Goal: Task Accomplishment & Management: Manage account settings

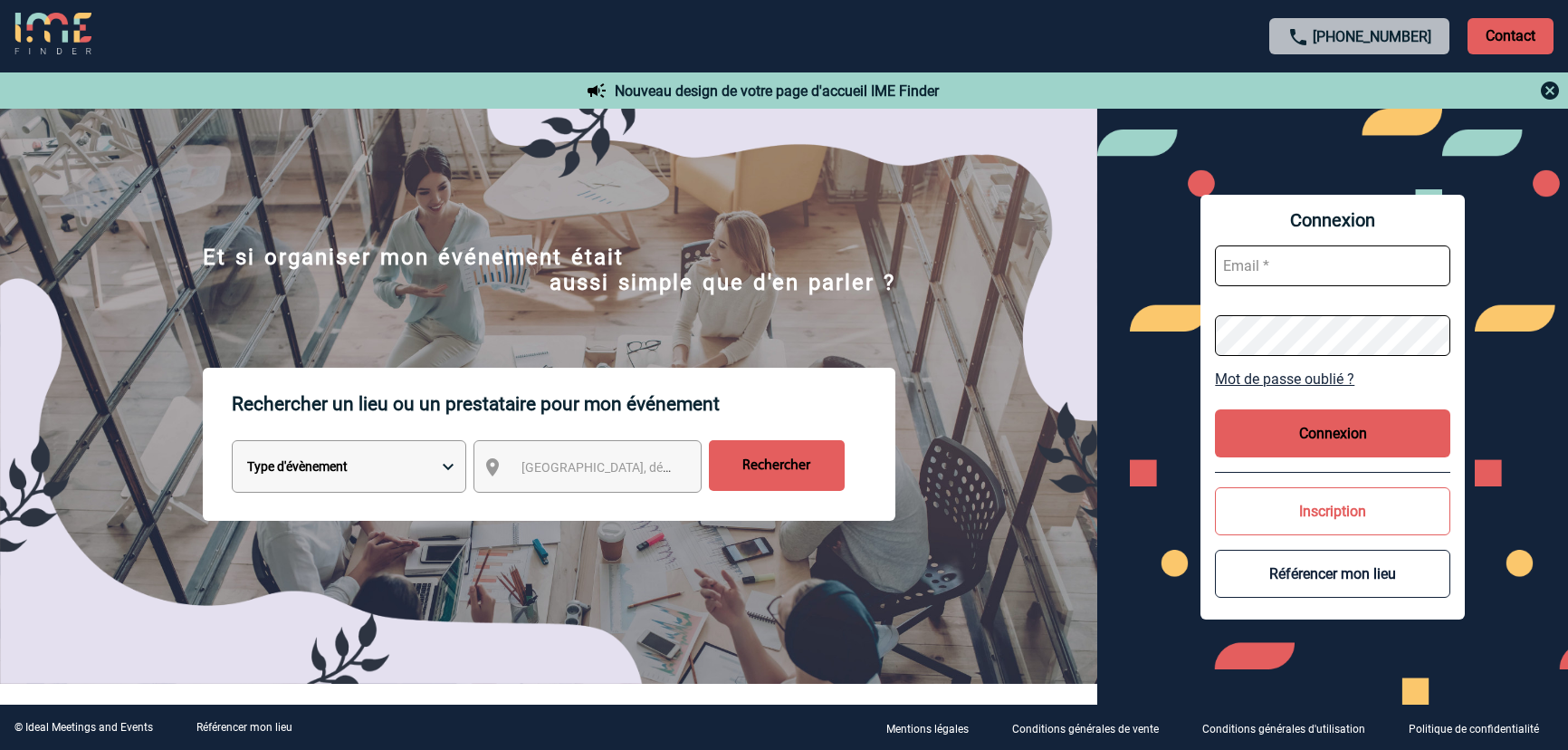
type input "gvacher@ime-groupe.com"
click at [1341, 431] on button "Connexion" at bounding box center [1332, 433] width 236 height 48
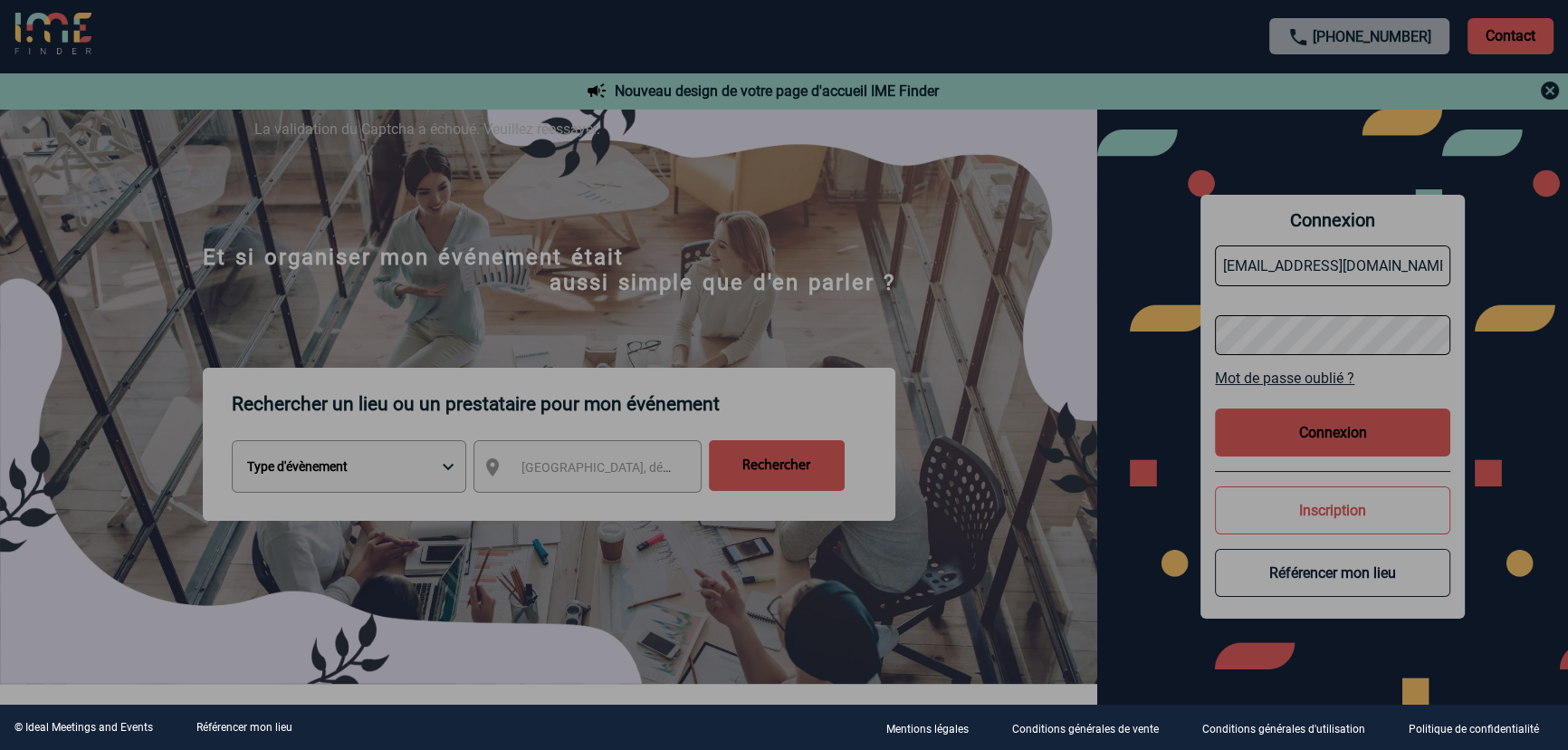
click at [1281, 427] on div at bounding box center [784, 375] width 1568 height 750
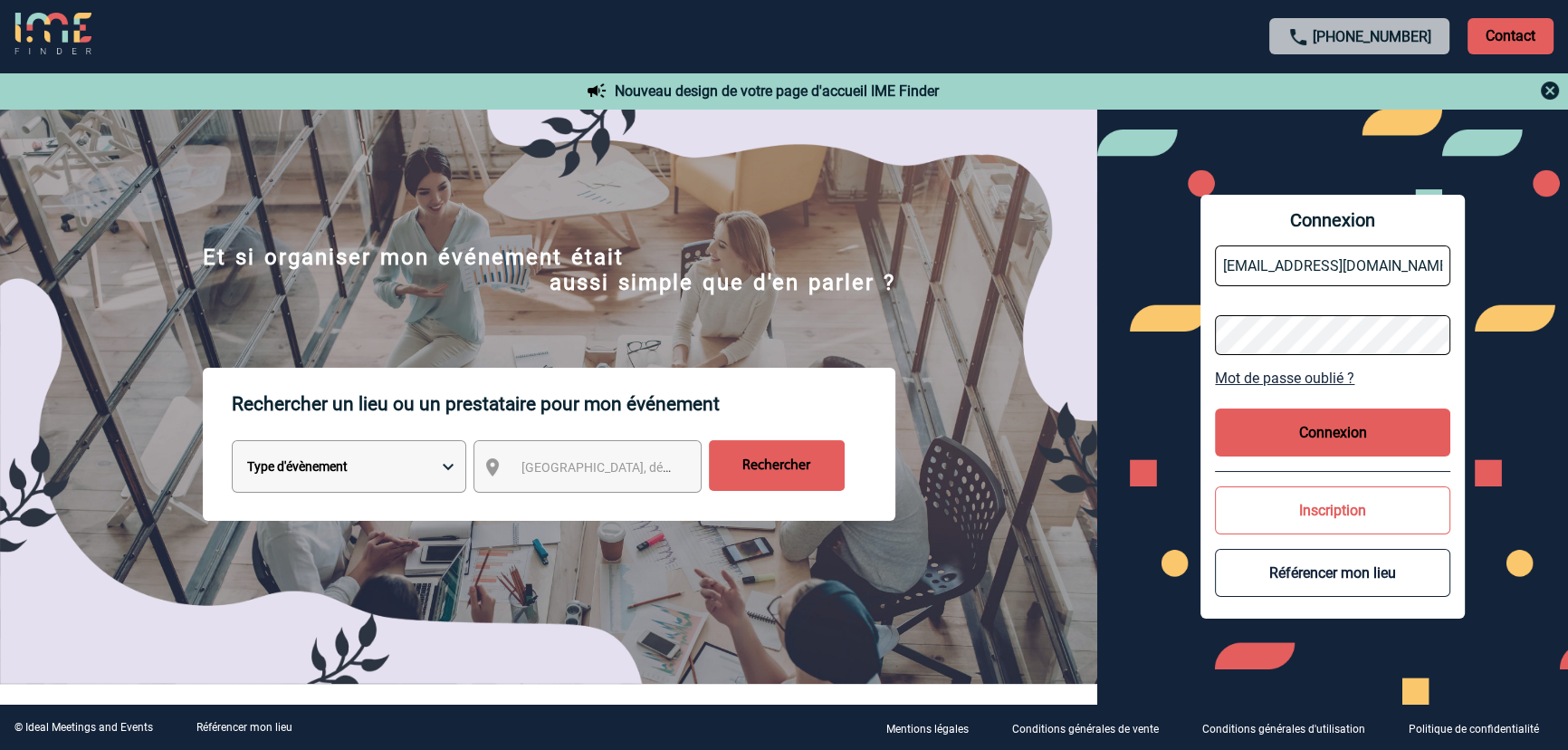
click at [1279, 434] on button "Connexion" at bounding box center [1332, 432] width 236 height 48
click at [1281, 437] on button "Connexion" at bounding box center [1332, 432] width 236 height 48
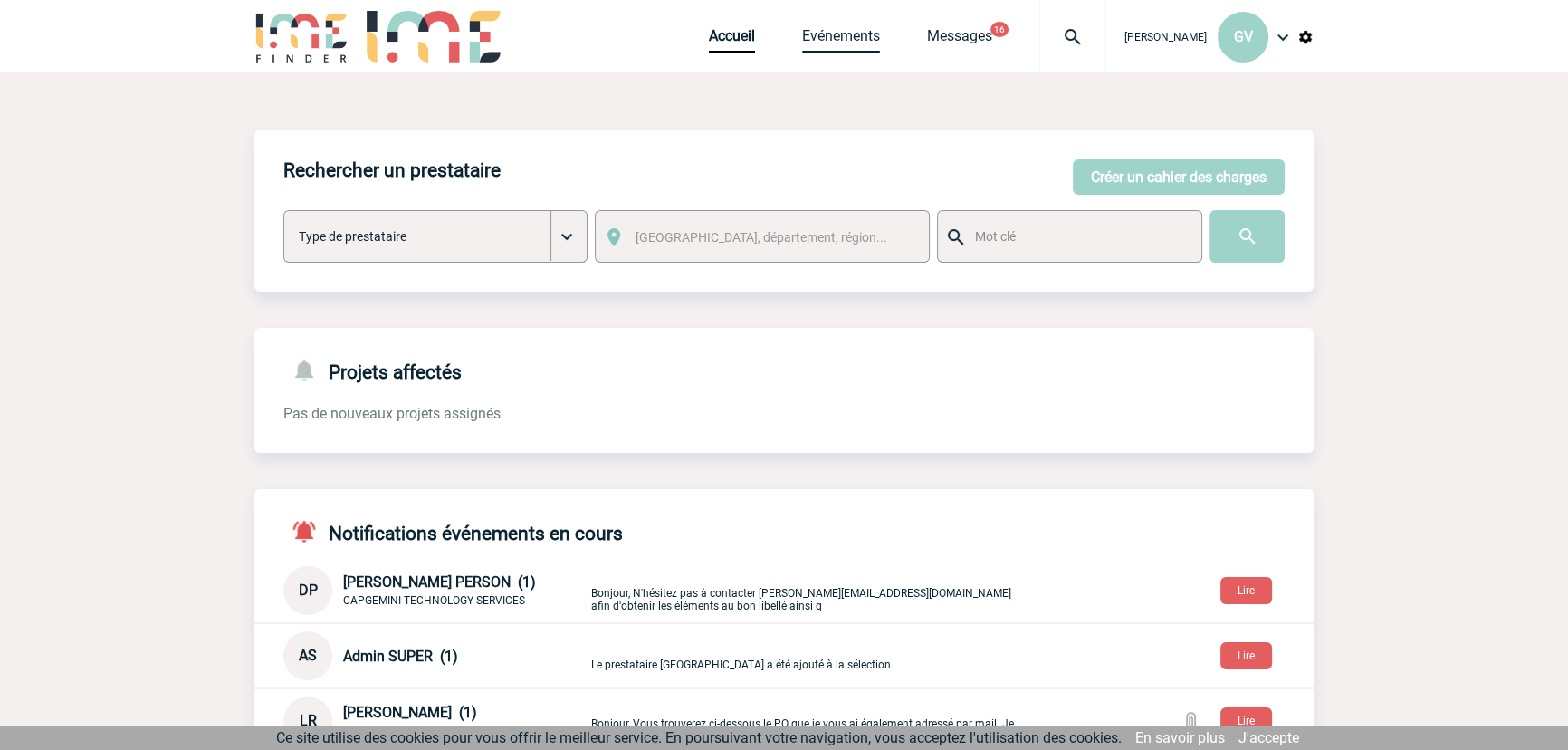
click at [813, 33] on link "Evénements" at bounding box center [841, 40] width 78 height 25
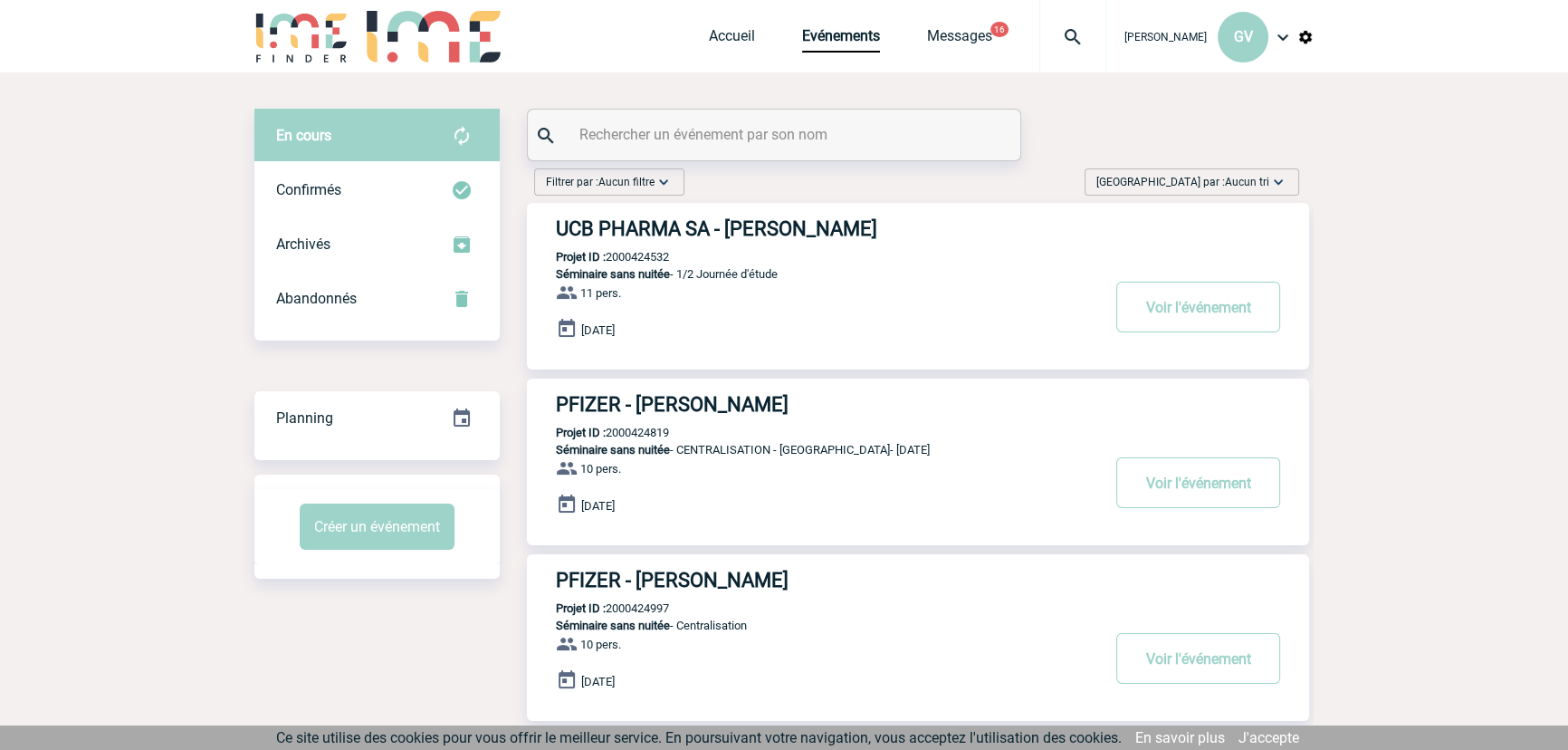
click at [804, 144] on input "text" at bounding box center [777, 134] width 403 height 26
paste input "2000424291"
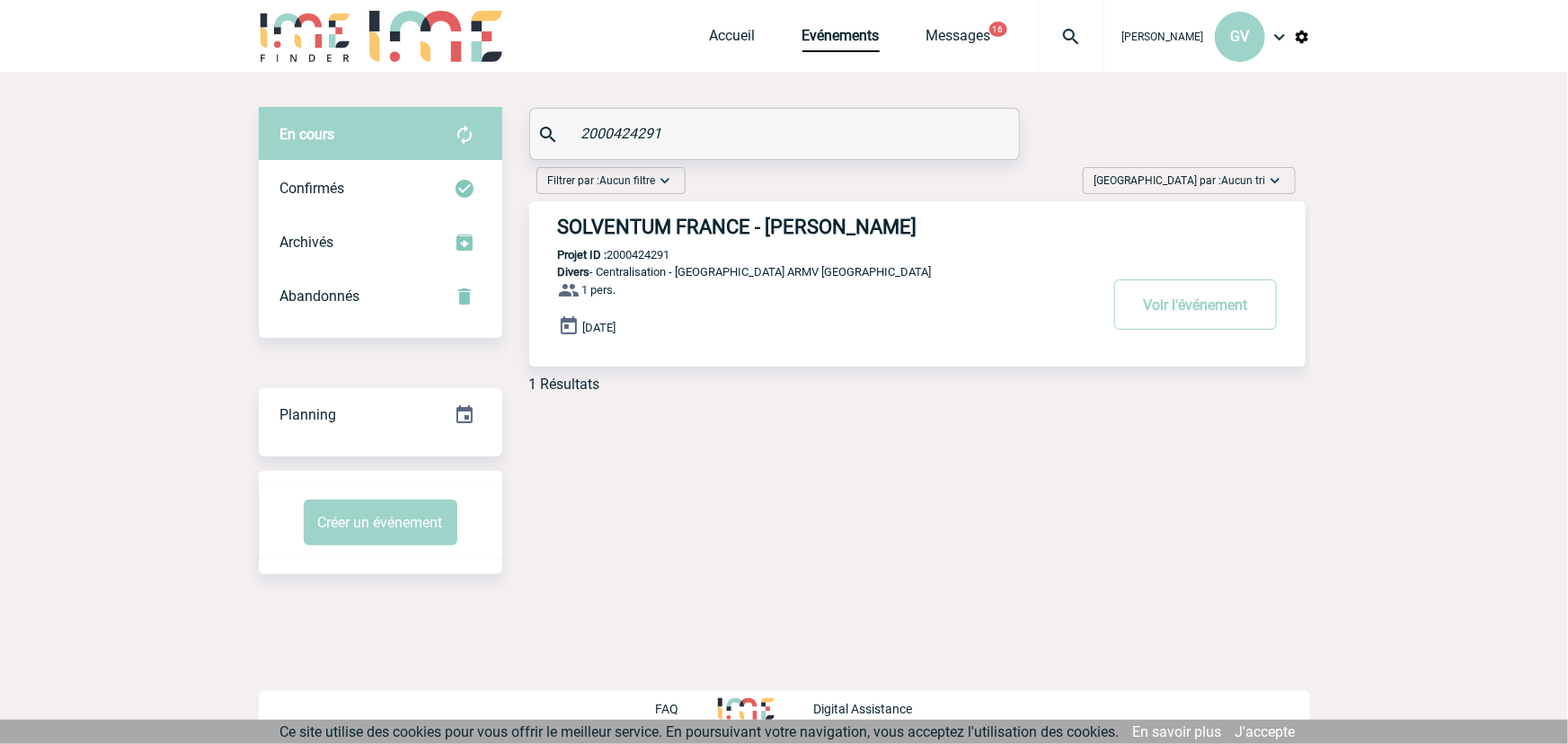
type input "2000424291"
click at [1164, 299] on button "Voir l'événement" at bounding box center [1195, 304] width 163 height 50
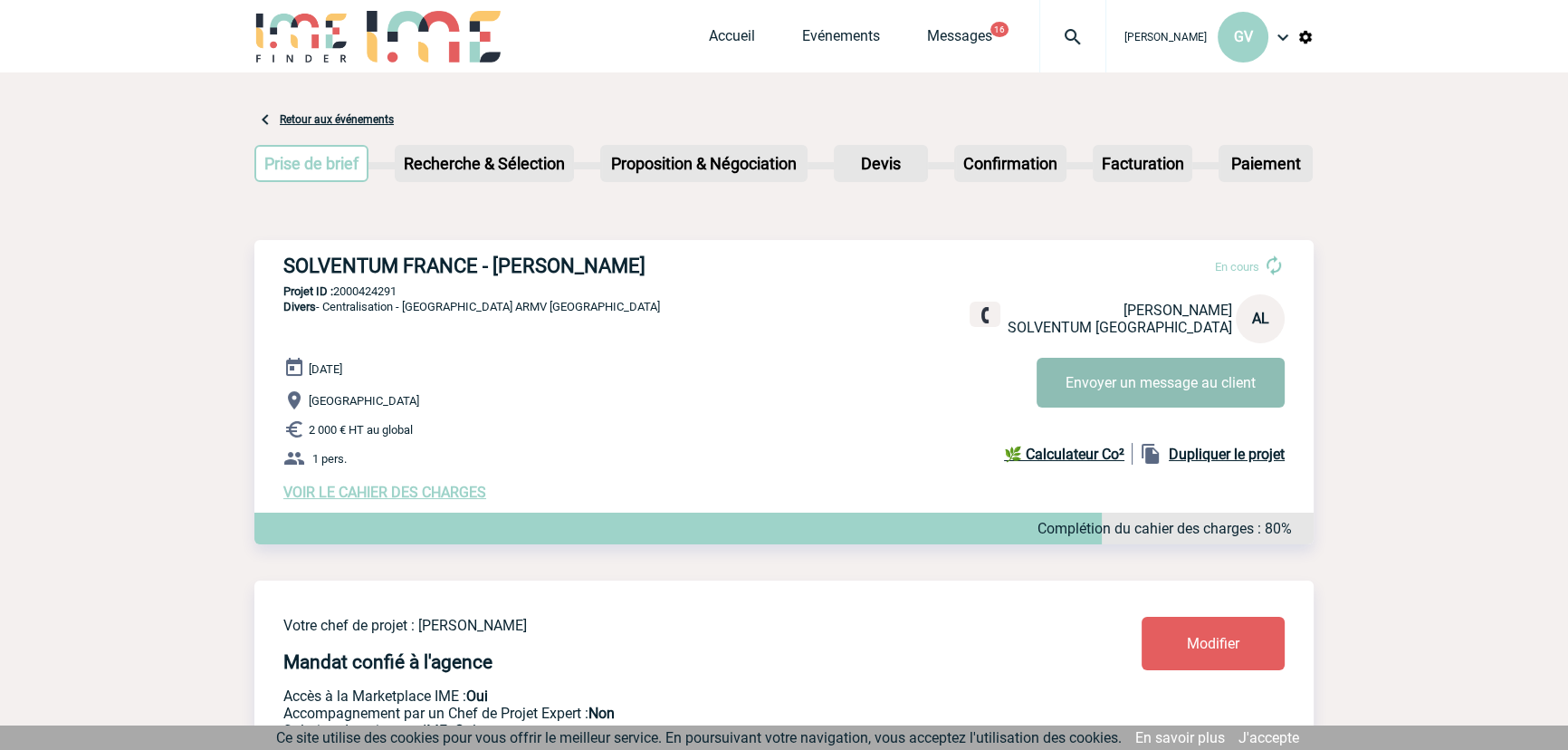
click at [1114, 392] on button "Envoyer un message au client" at bounding box center [1161, 382] width 248 height 49
click at [466, 501] on span "VOIR LE CAHIER DES CHARGES" at bounding box center [384, 493] width 203 height 17
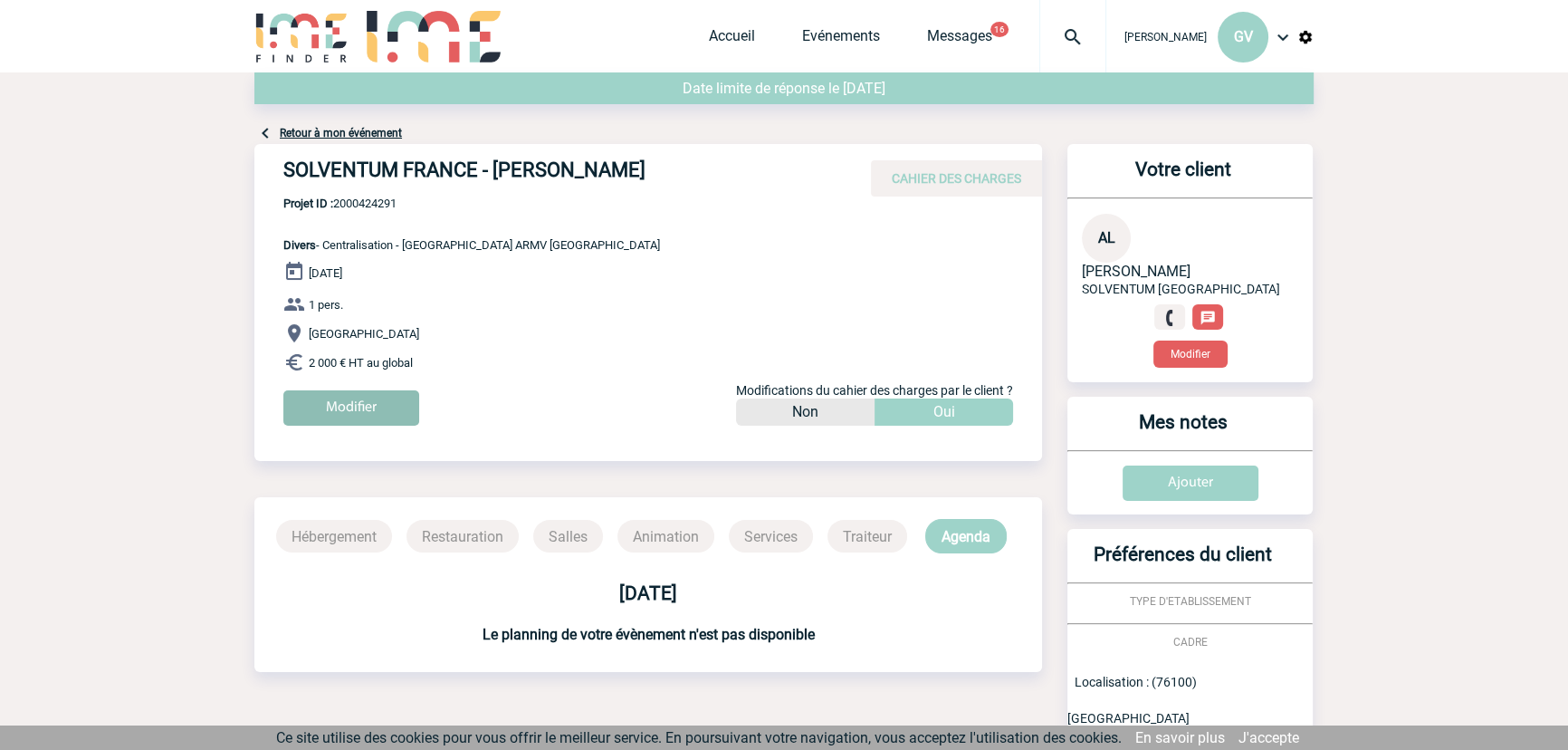
click at [370, 410] on input "Modifier" at bounding box center [351, 408] width 136 height 35
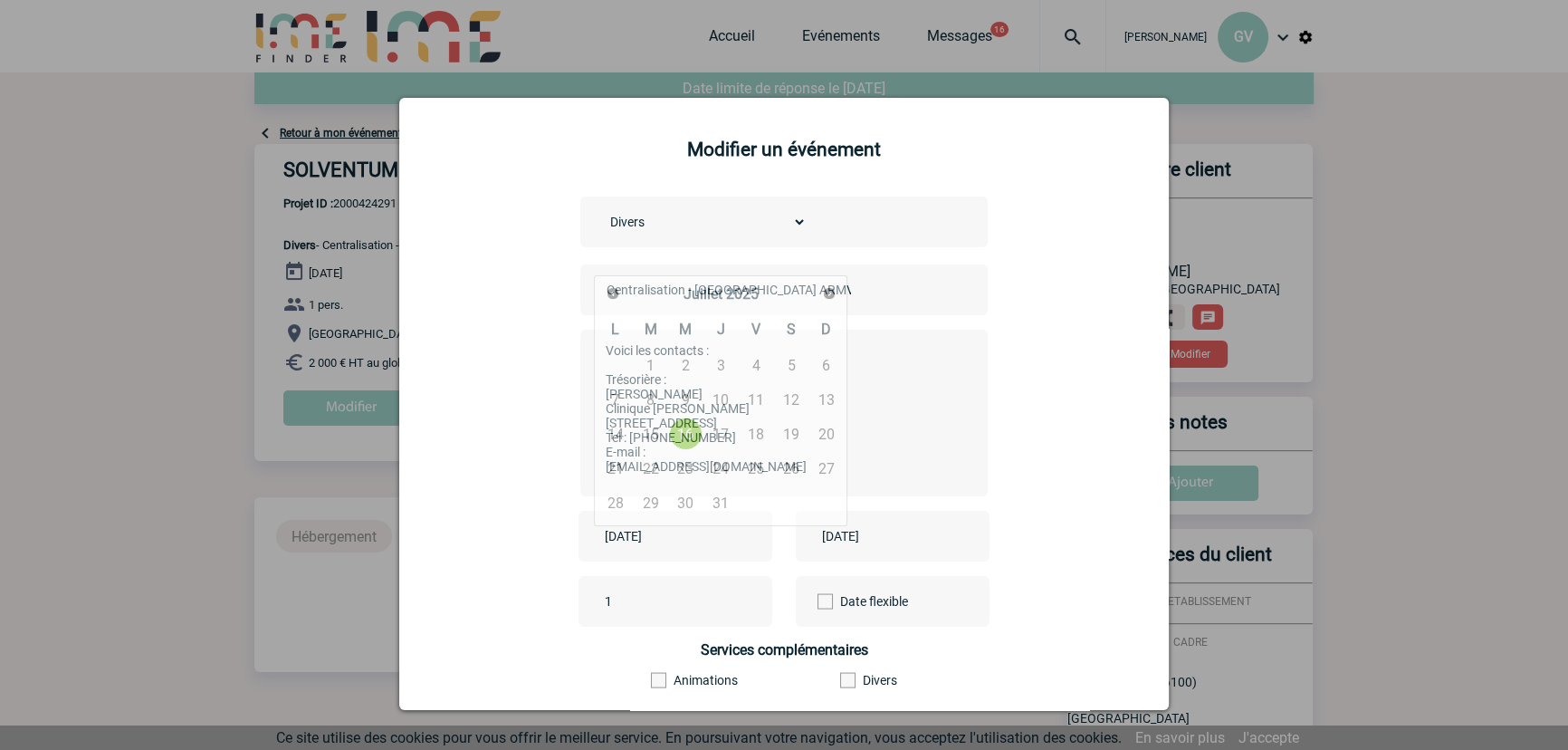
click at [686, 539] on input "2025-07-16" at bounding box center [662, 537] width 125 height 23
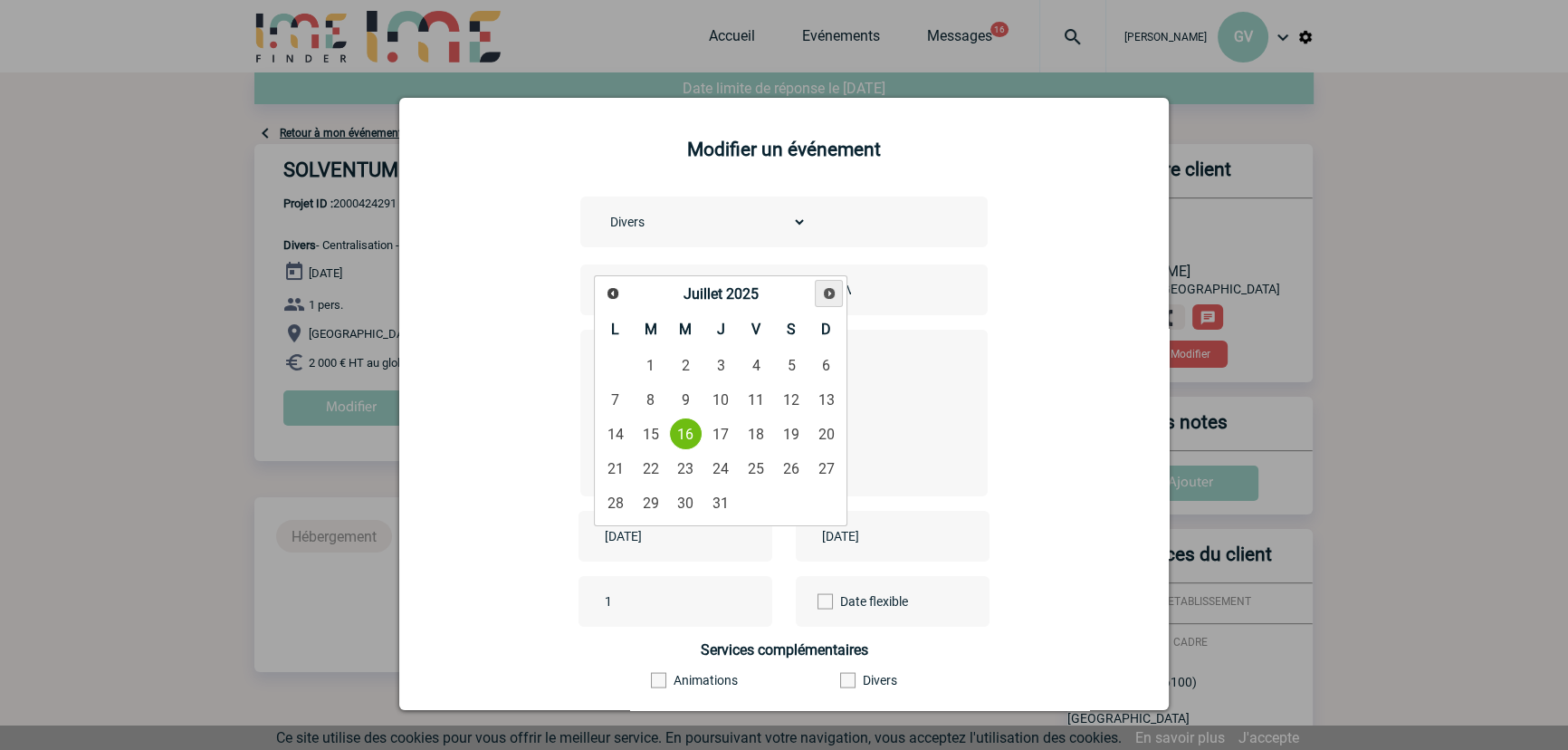
click at [822, 294] on span "Suivant" at bounding box center [829, 293] width 15 height 15
click at [617, 436] on link "15" at bounding box center [615, 435] width 34 height 33
type input "2025-09-15"
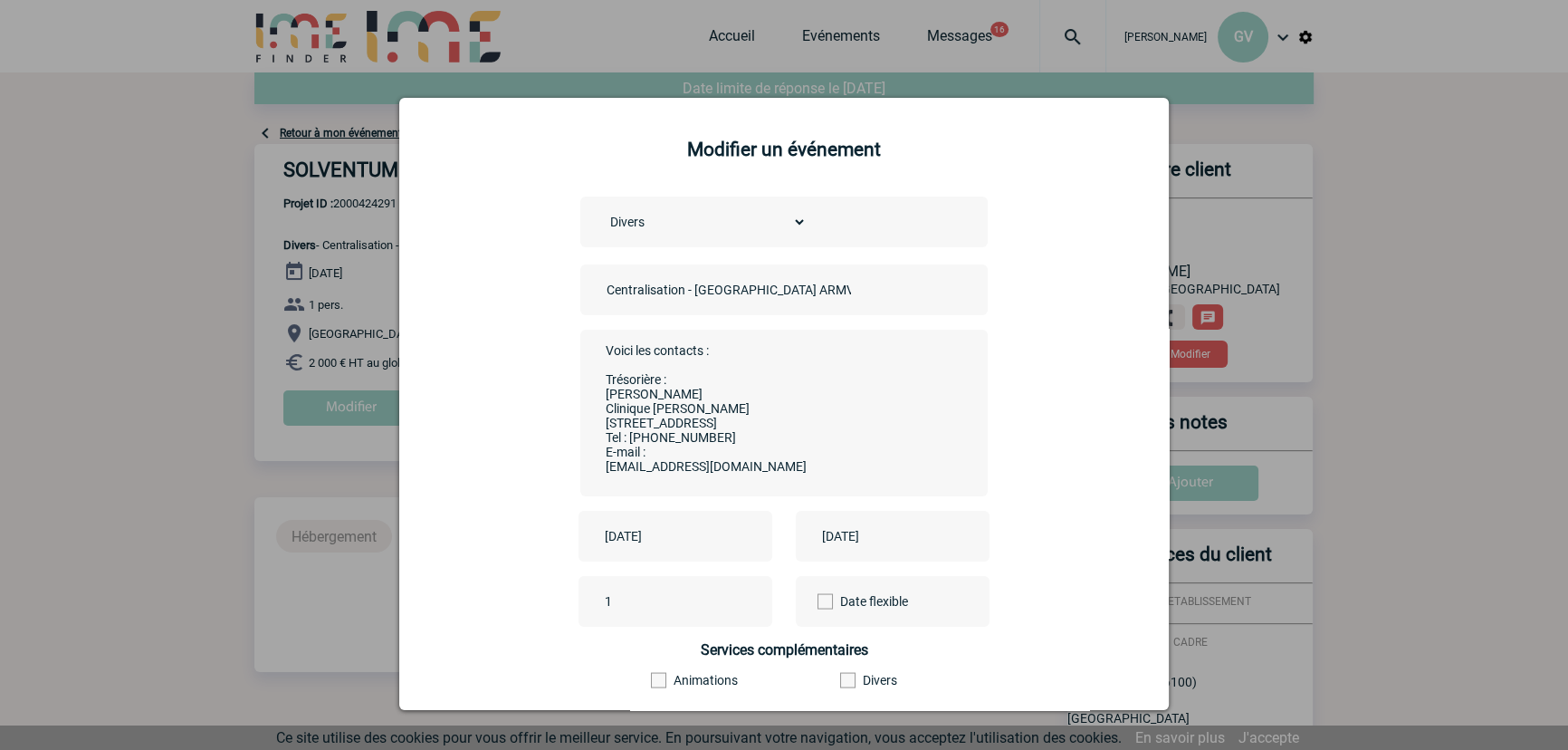
click at [882, 552] on div "2025-07-16" at bounding box center [893, 537] width 194 height 50
click at [893, 539] on input "2025-07-16" at bounding box center [880, 537] width 125 height 23
click at [1037, 295] on link "Suivant" at bounding box center [1046, 294] width 28 height 28
click at [843, 423] on link "15" at bounding box center [832, 435] width 34 height 33
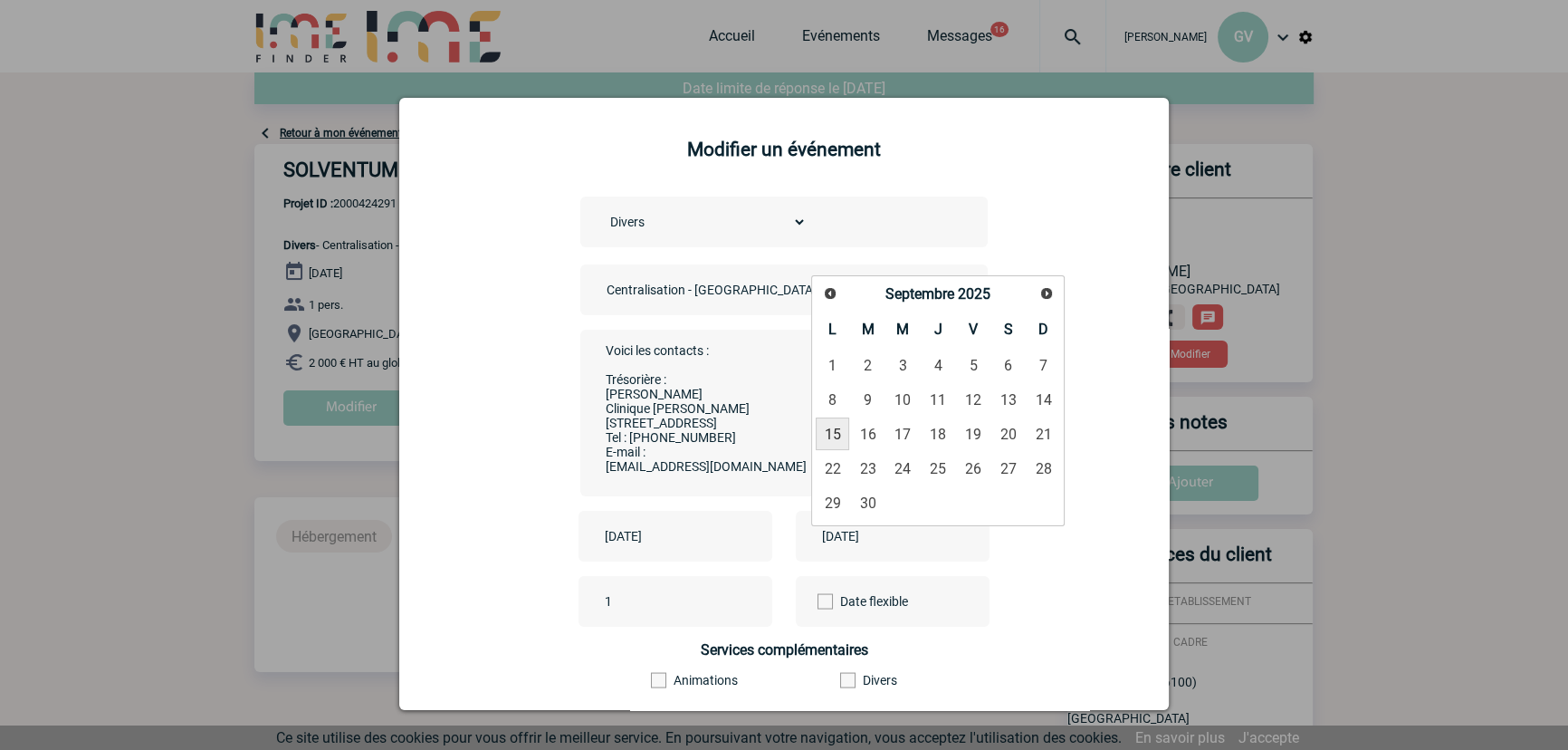
type input "2025-09-15"
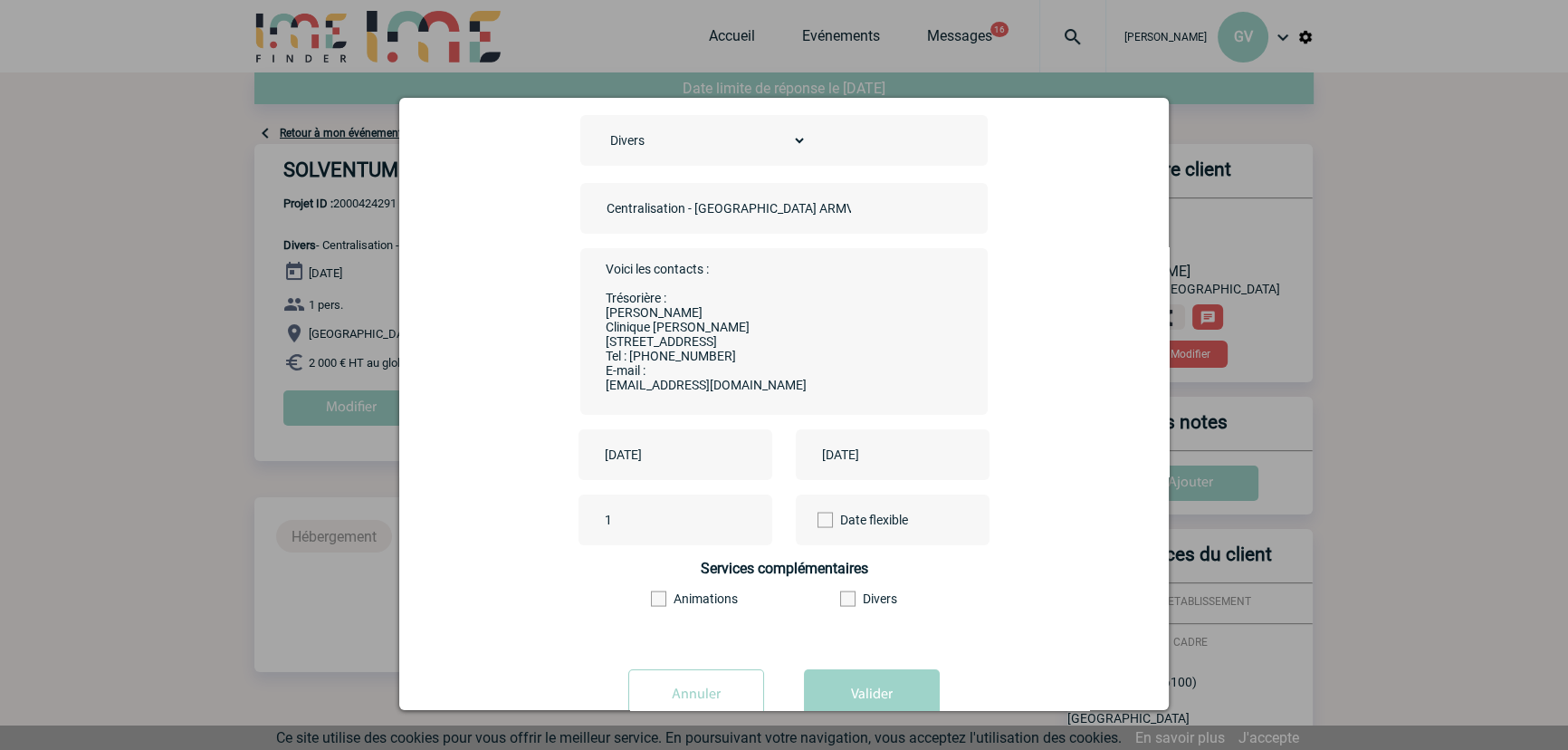
scroll to position [134, 0]
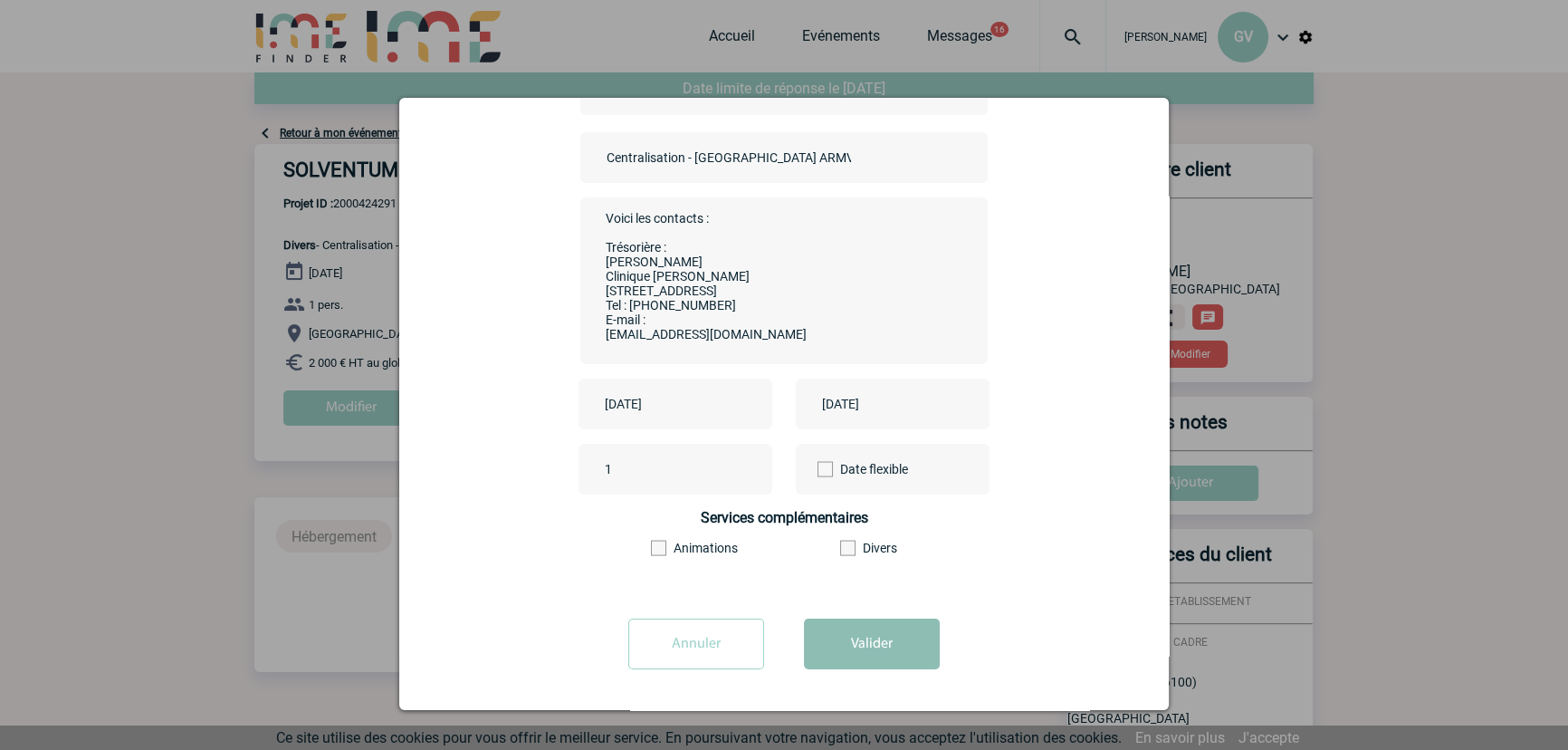
click at [859, 644] on button "Valider" at bounding box center [872, 644] width 136 height 50
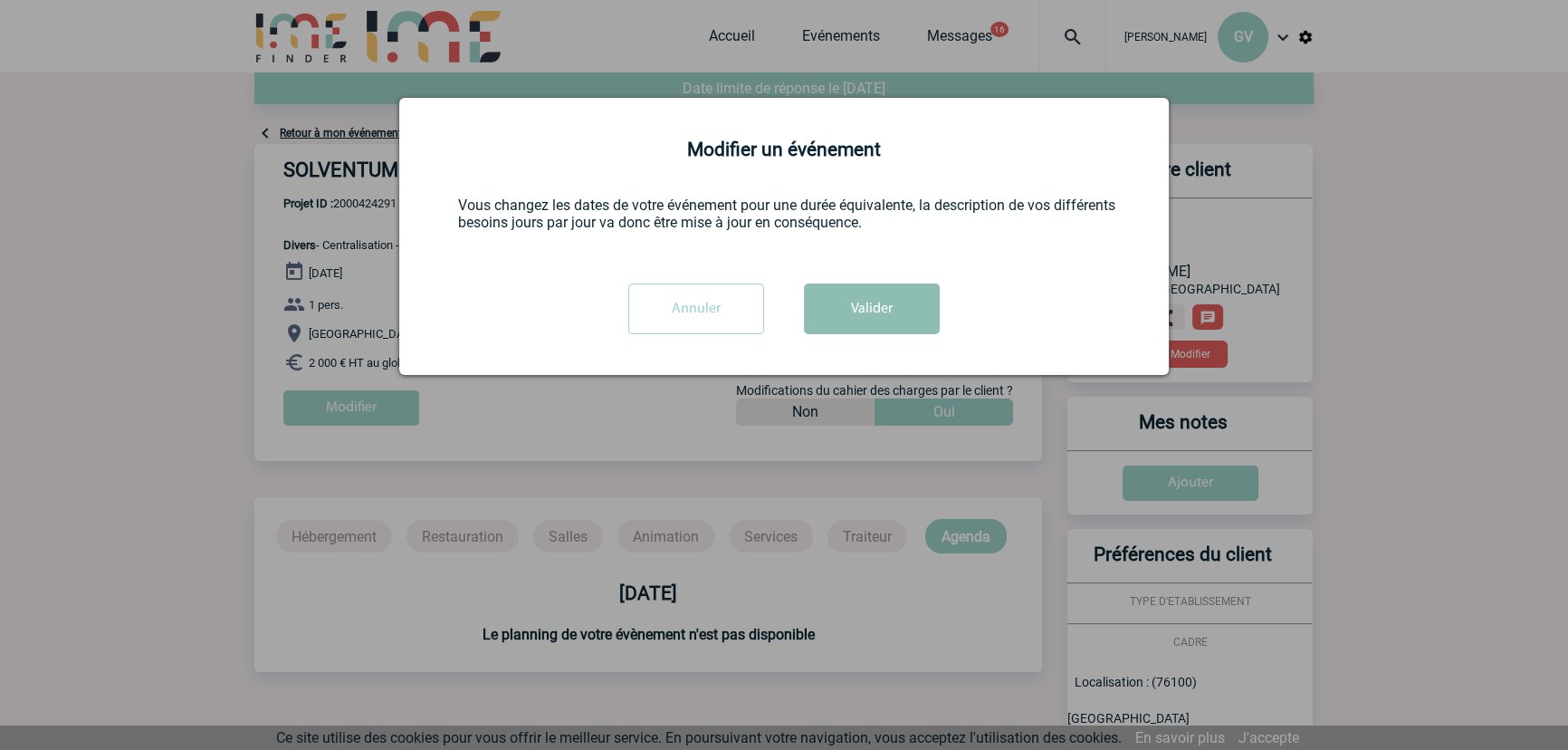
scroll to position [0, 0]
click at [865, 304] on button "Valider" at bounding box center [872, 309] width 136 height 50
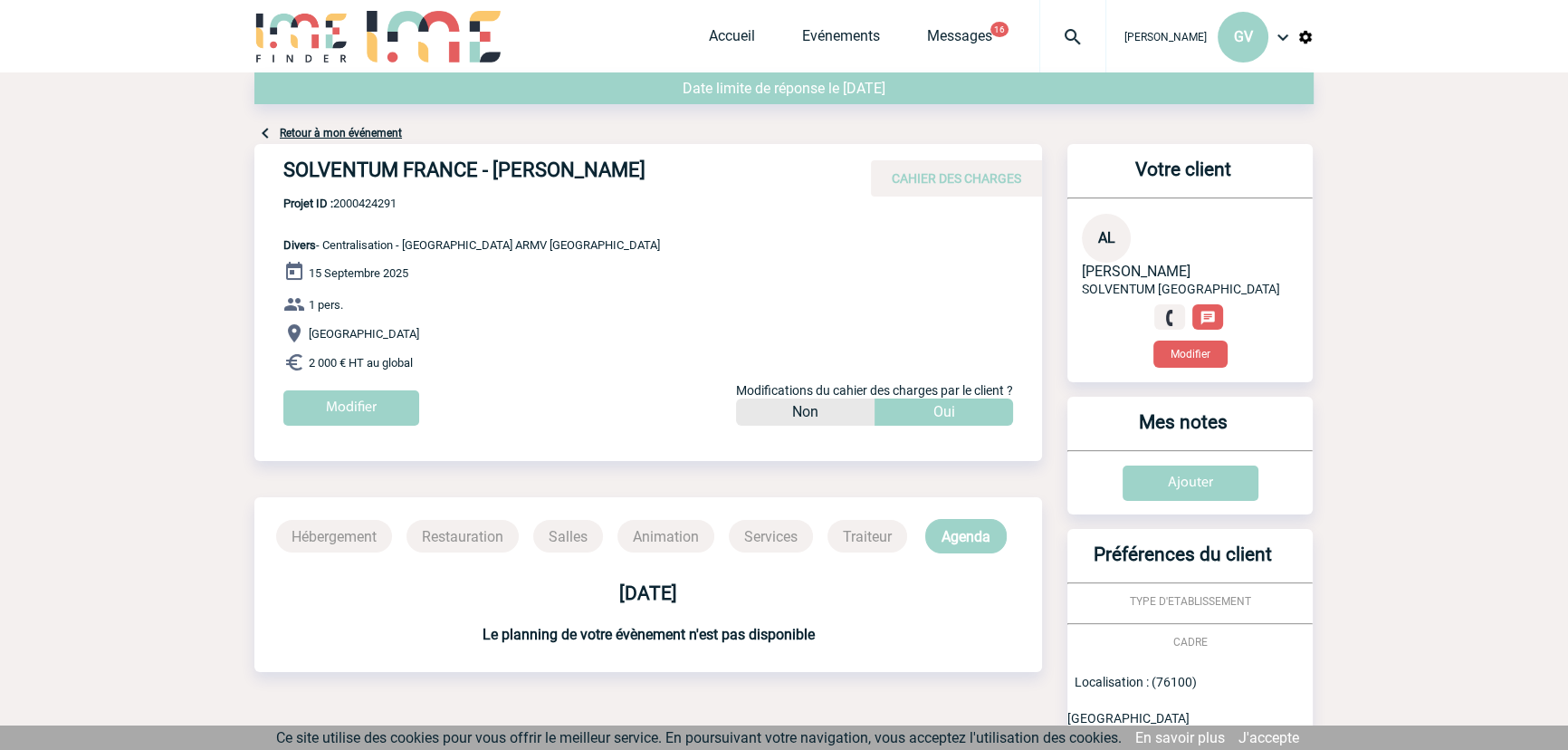
click at [805, 25] on div "Accueil Evénements Messages 16 Projet, client Projet, client" at bounding box center [908, 36] width 398 height 73
click at [817, 42] on link "Evénements" at bounding box center [841, 40] width 78 height 25
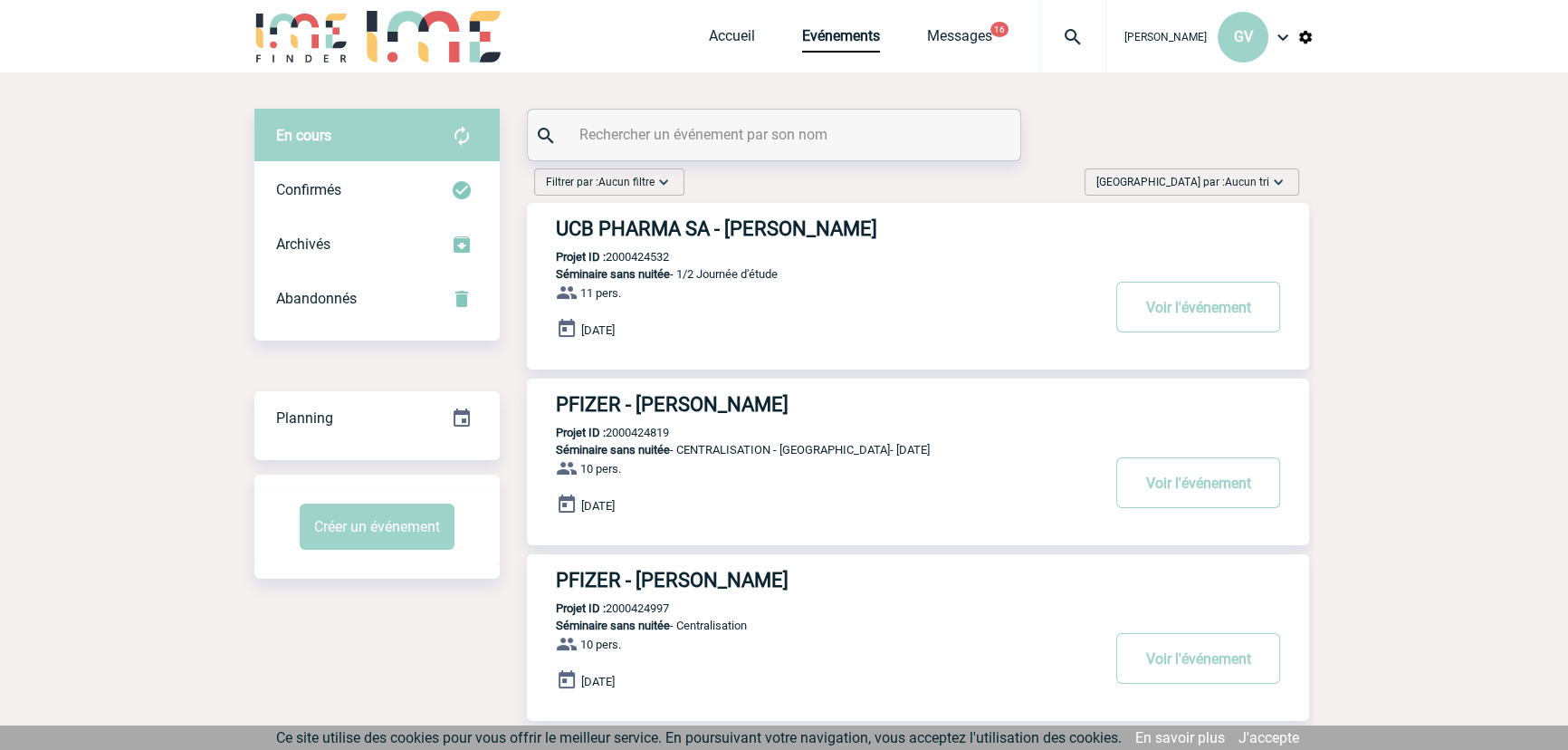
click at [811, 142] on input "text" at bounding box center [777, 134] width 403 height 26
paste input "2000424801"
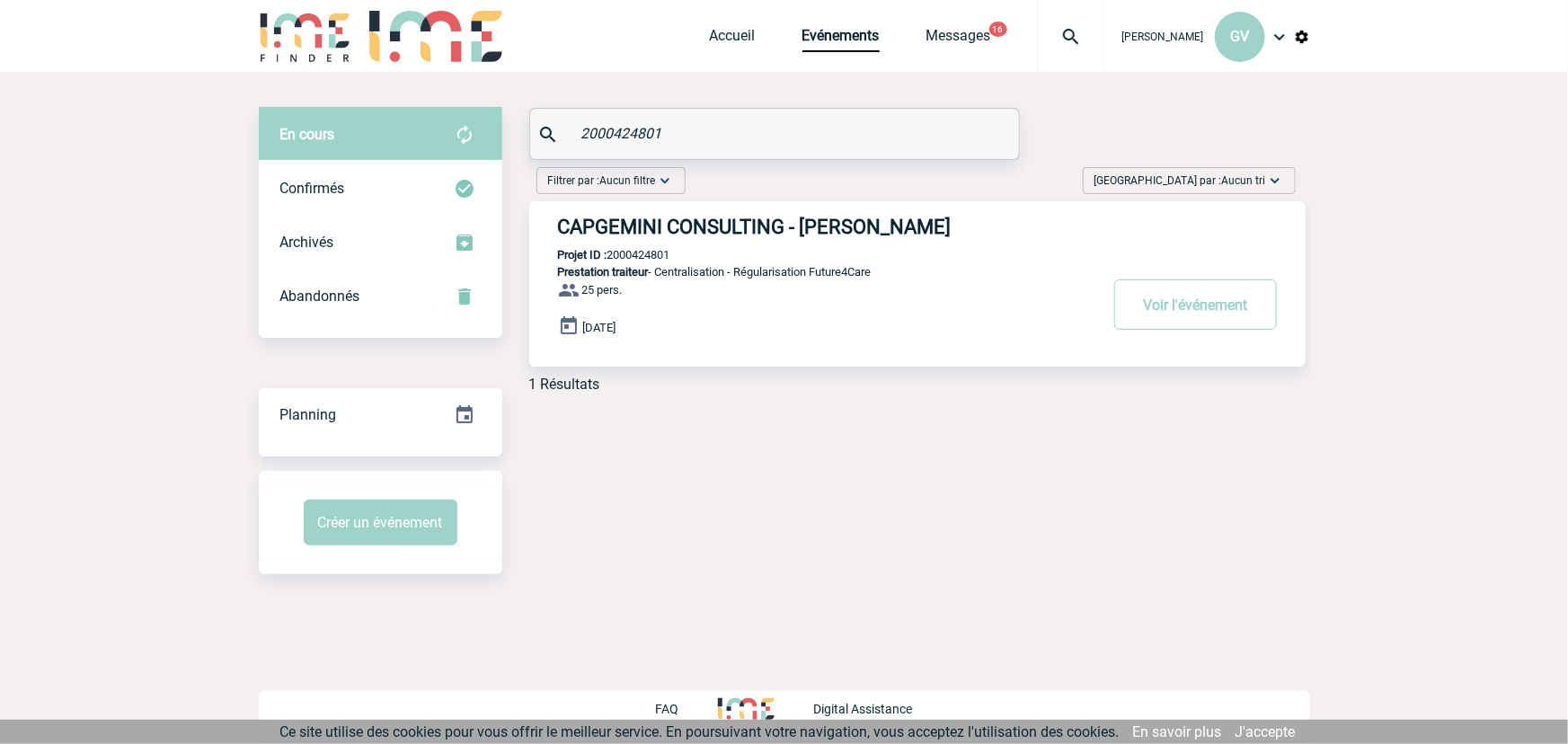
type input "2000424801"
click at [1138, 309] on button "Voir l'événement" at bounding box center [1195, 304] width 163 height 50
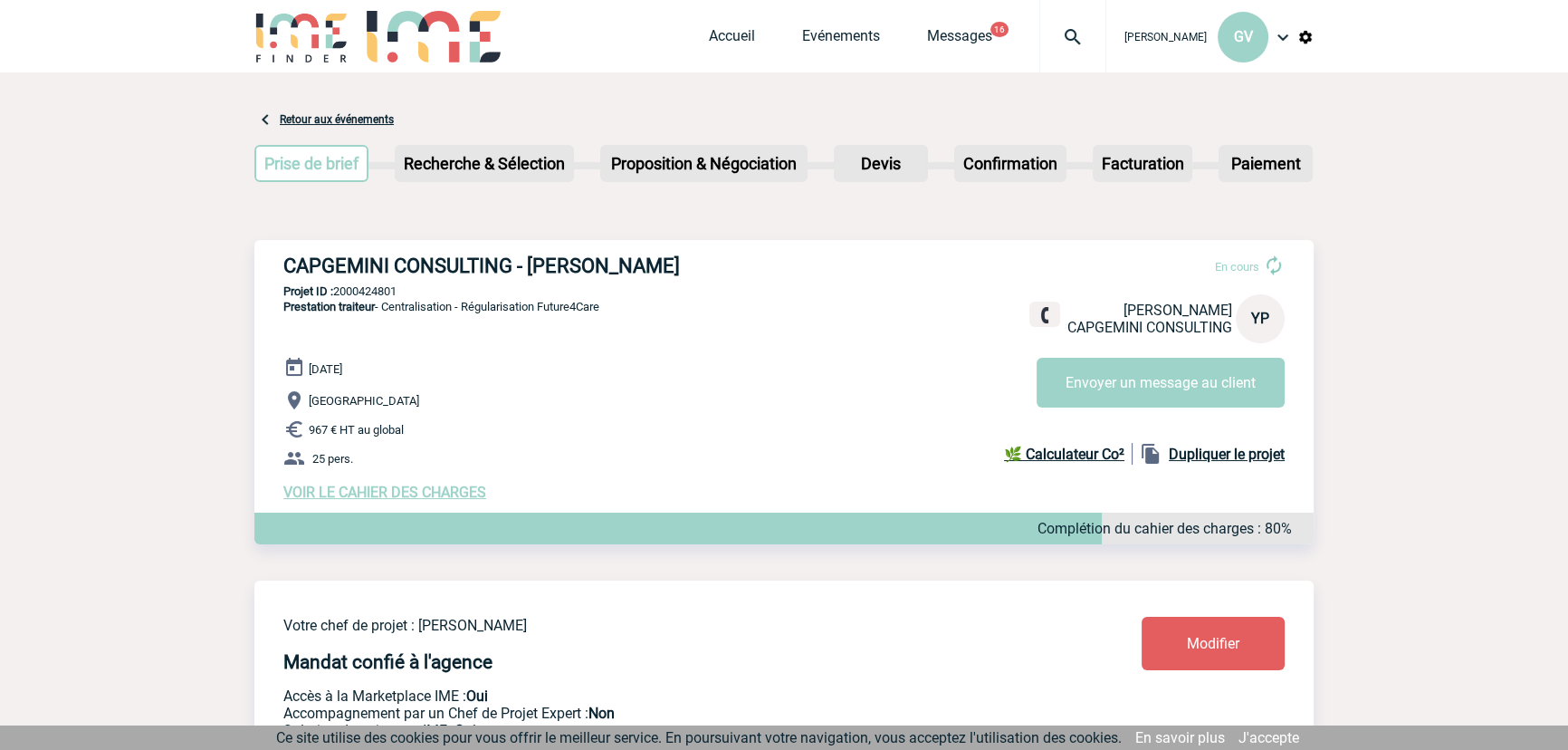
click at [365, 490] on span "VOIR LE CAHIER DES CHARGES" at bounding box center [384, 493] width 203 height 17
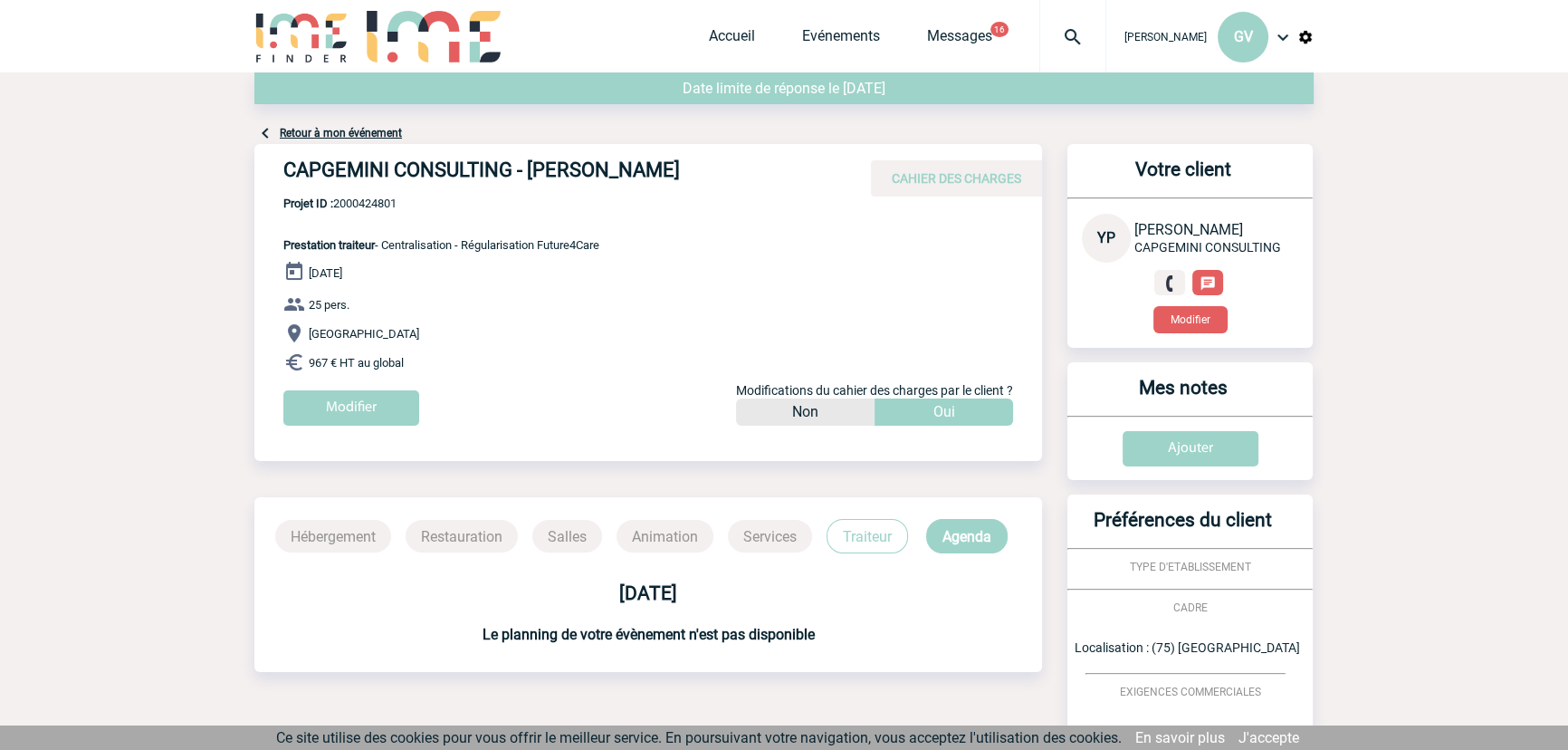
click at [331, 430] on div "Modifier" at bounding box center [662, 414] width 759 height 49
click at [334, 408] on input "Modifier" at bounding box center [351, 408] width 136 height 35
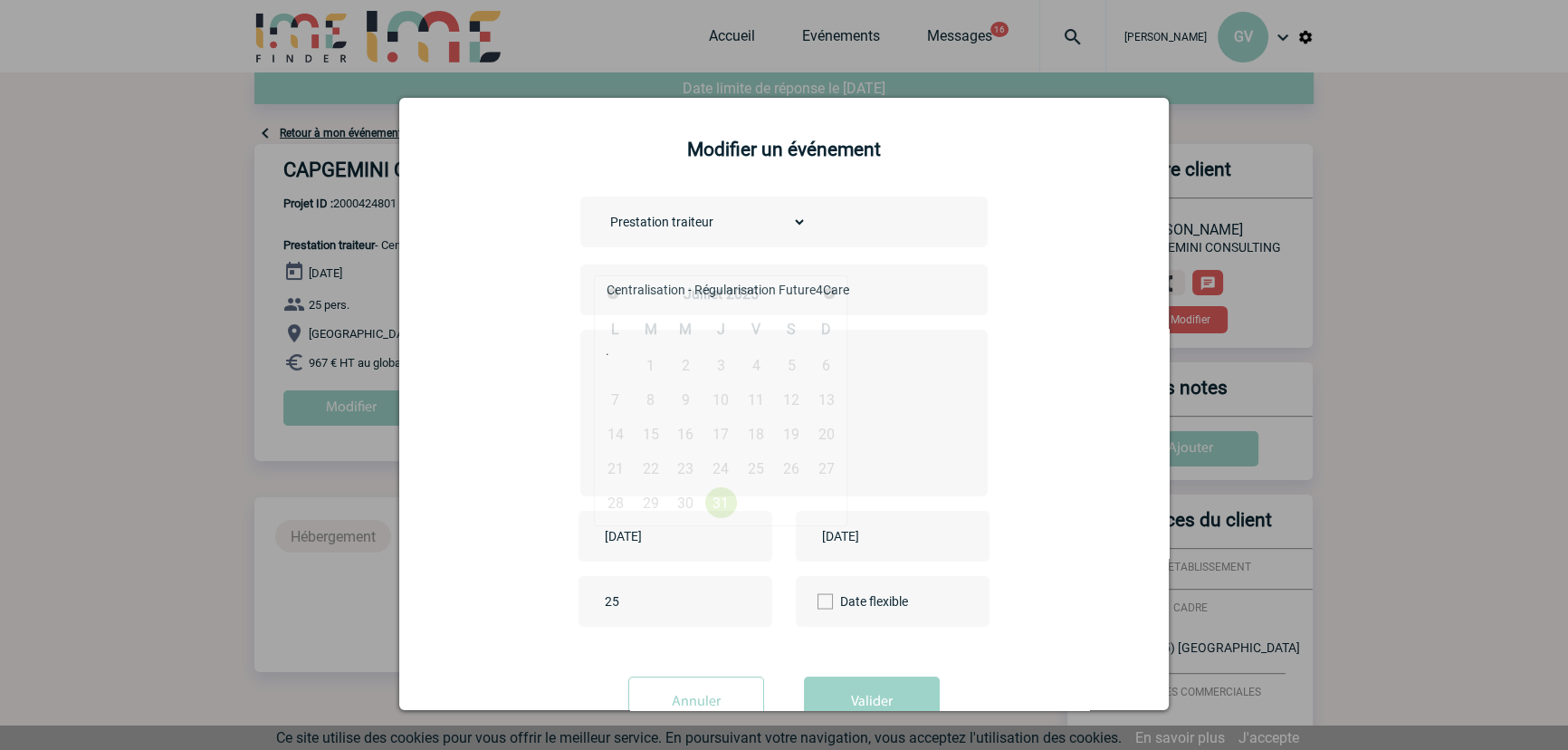
click at [718, 548] on input "2025-07-31" at bounding box center [662, 537] width 125 height 23
click at [816, 294] on link "Suivant" at bounding box center [828, 294] width 28 height 28
click at [613, 432] on link "15" at bounding box center [615, 435] width 34 height 33
type input "2025-09-15"
click at [890, 537] on input "2025-07-31" at bounding box center [880, 537] width 125 height 23
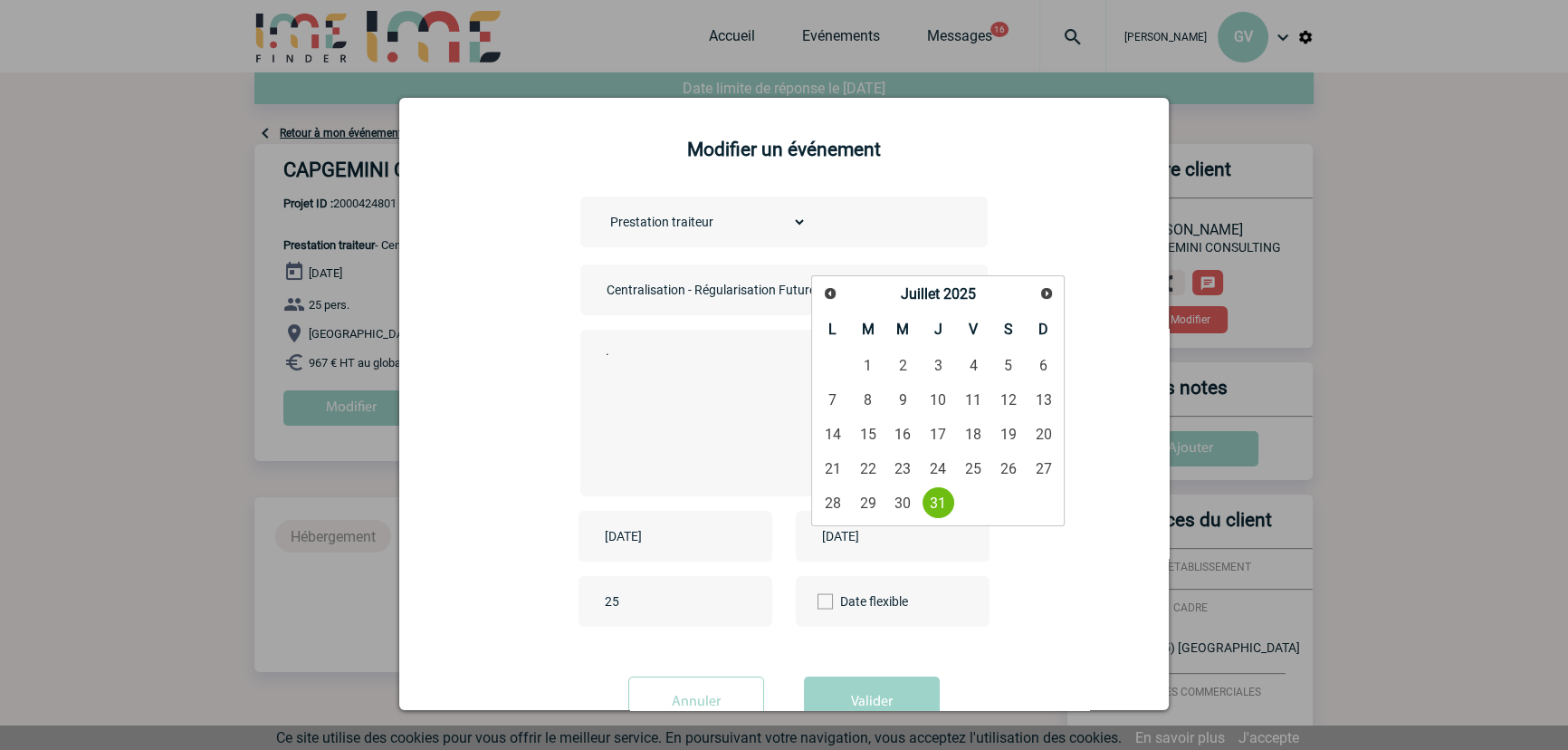
click at [1033, 295] on div "Précédent Suivant Juillet 2025" at bounding box center [938, 295] width 246 height 32
click at [1046, 286] on span "Suivant" at bounding box center [1046, 293] width 15 height 15
click at [833, 429] on link "15" at bounding box center [832, 435] width 34 height 33
type input "2025-09-15"
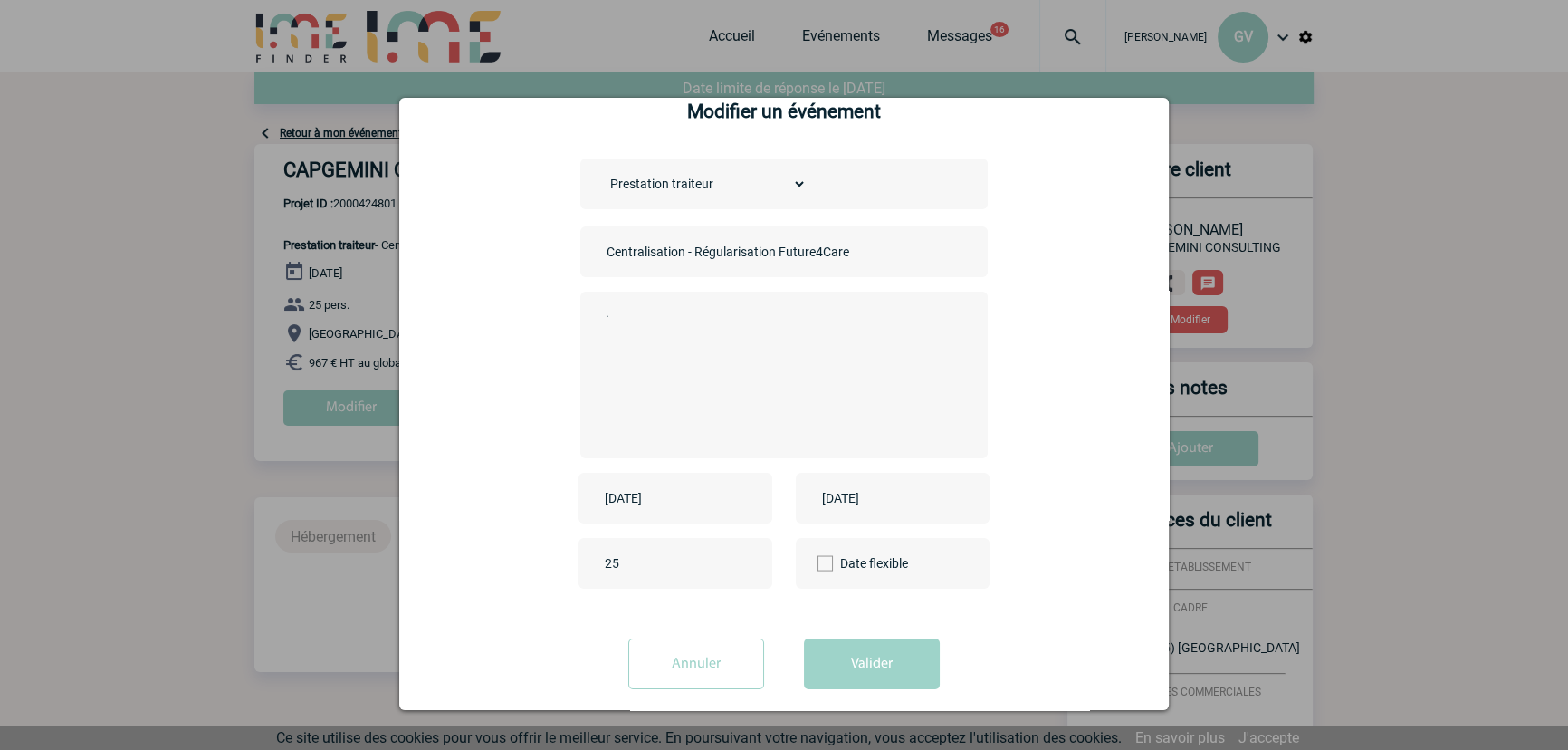
scroll to position [59, 0]
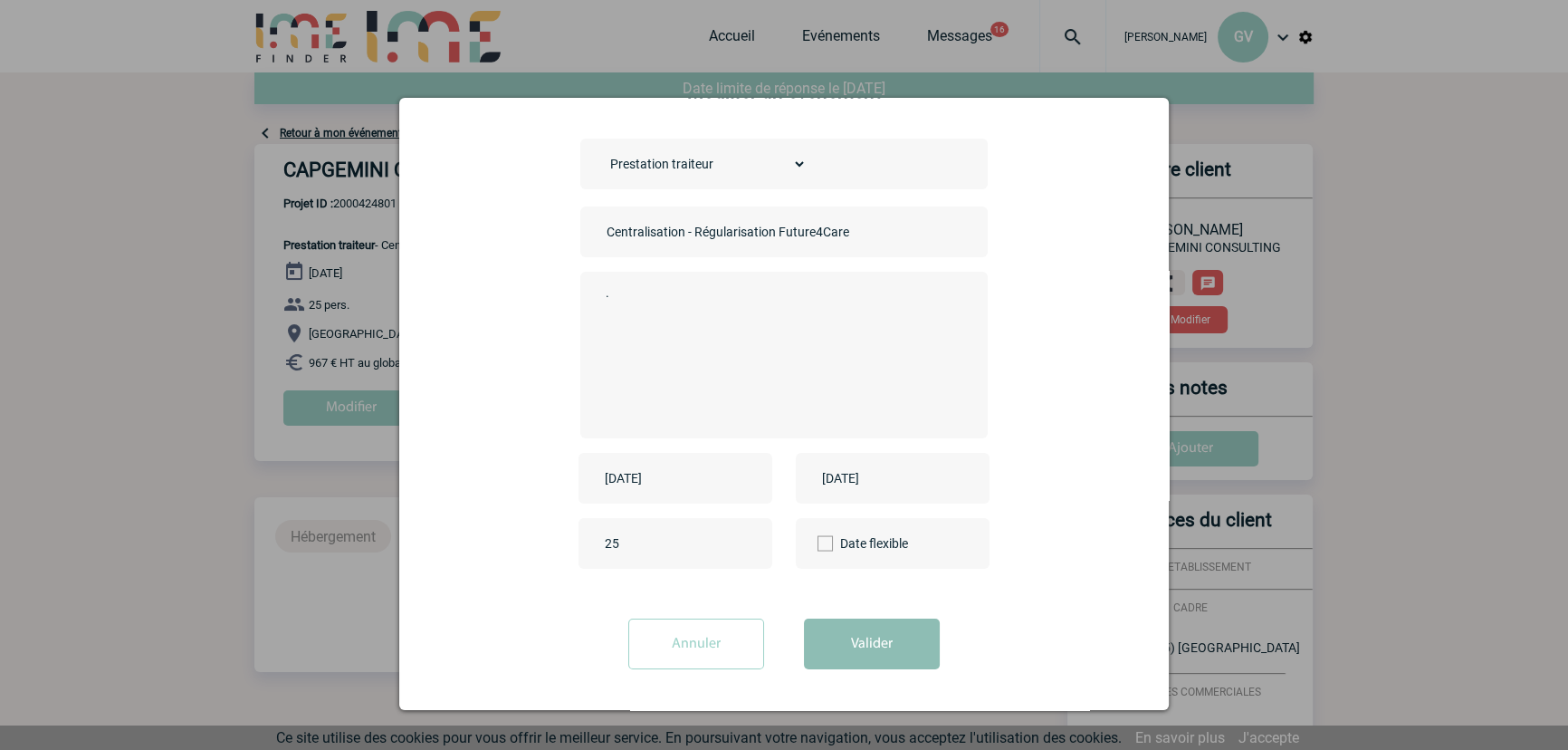
click at [878, 662] on button "Valider" at bounding box center [872, 644] width 136 height 50
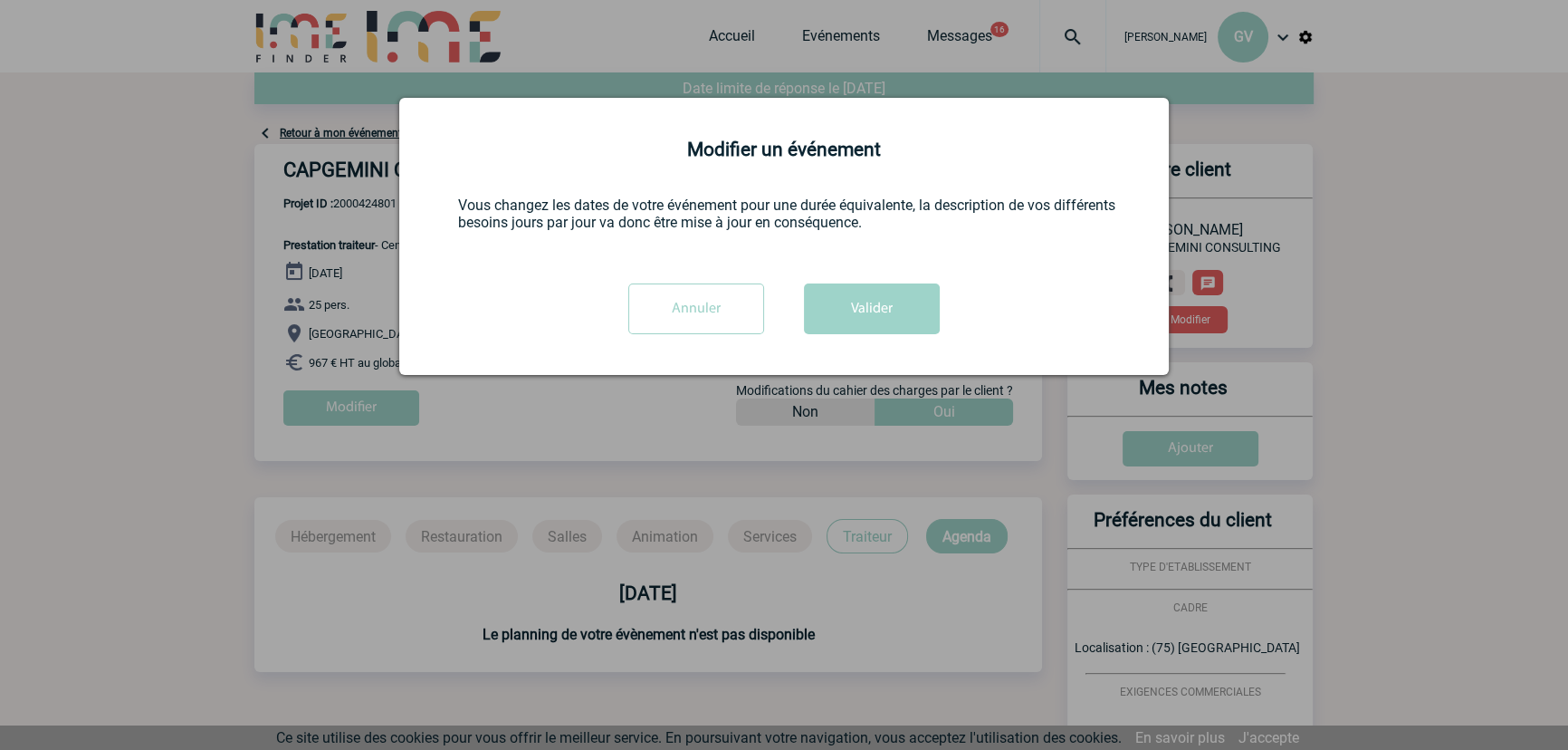
scroll to position [0, 0]
click at [866, 321] on button "Valider" at bounding box center [872, 309] width 136 height 50
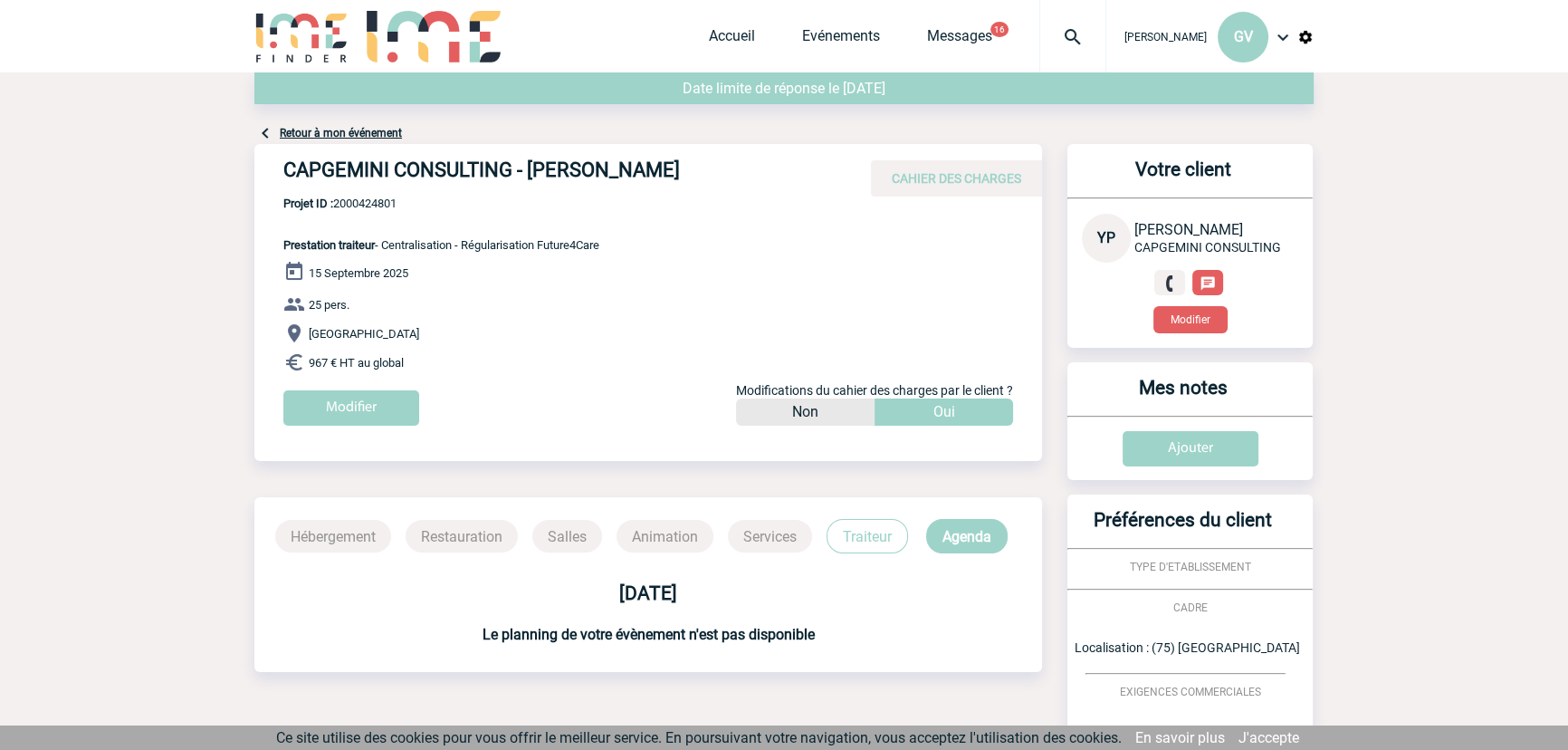
click at [763, 126] on div "Retour à mon événement" at bounding box center [784, 109] width 1060 height 72
click at [812, 48] on link "Evénements" at bounding box center [841, 40] width 78 height 25
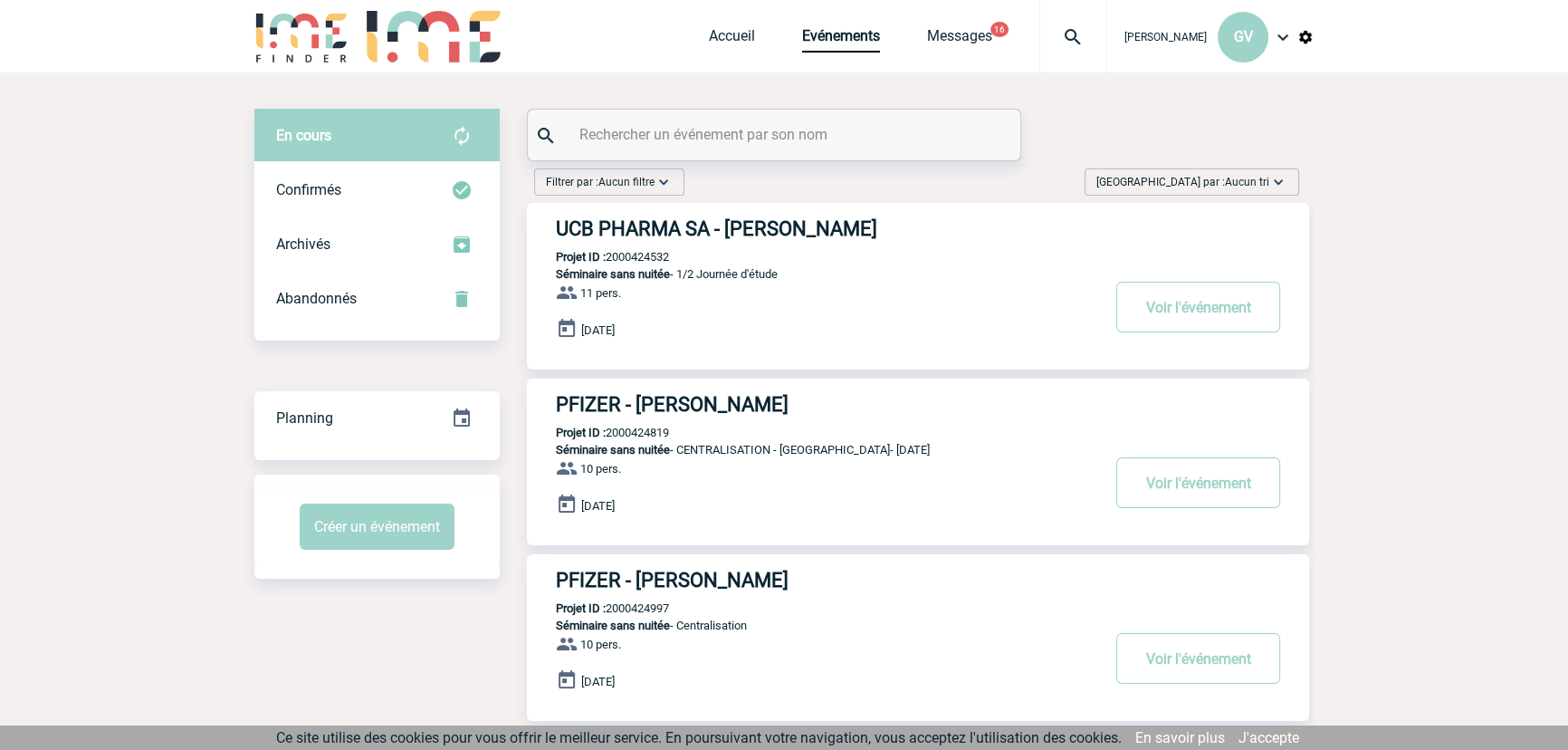
click at [872, 135] on input "text" at bounding box center [777, 134] width 403 height 26
paste input "2000425110"
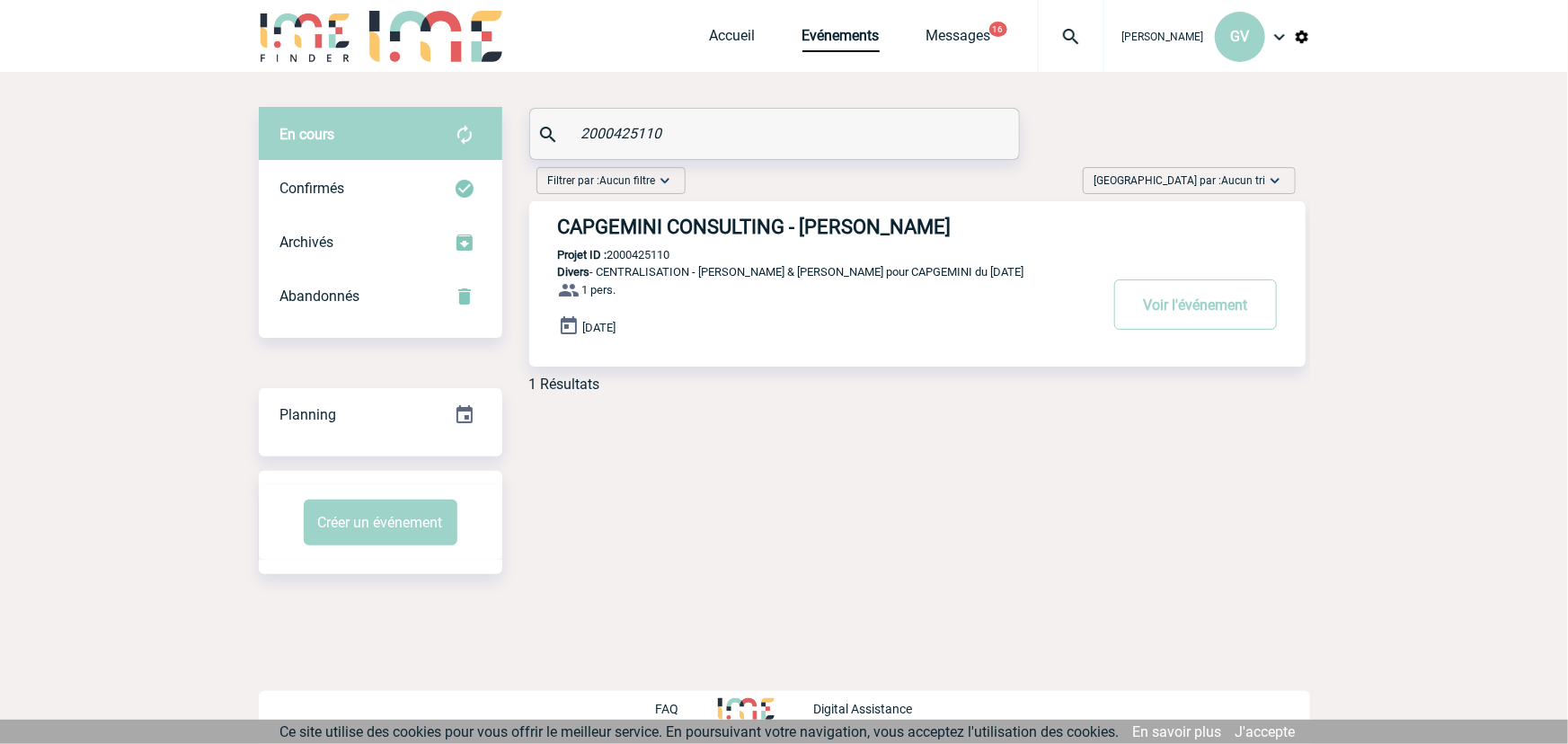
type input "2000425110"
click at [1200, 317] on button "Voir l'événement" at bounding box center [1195, 304] width 163 height 50
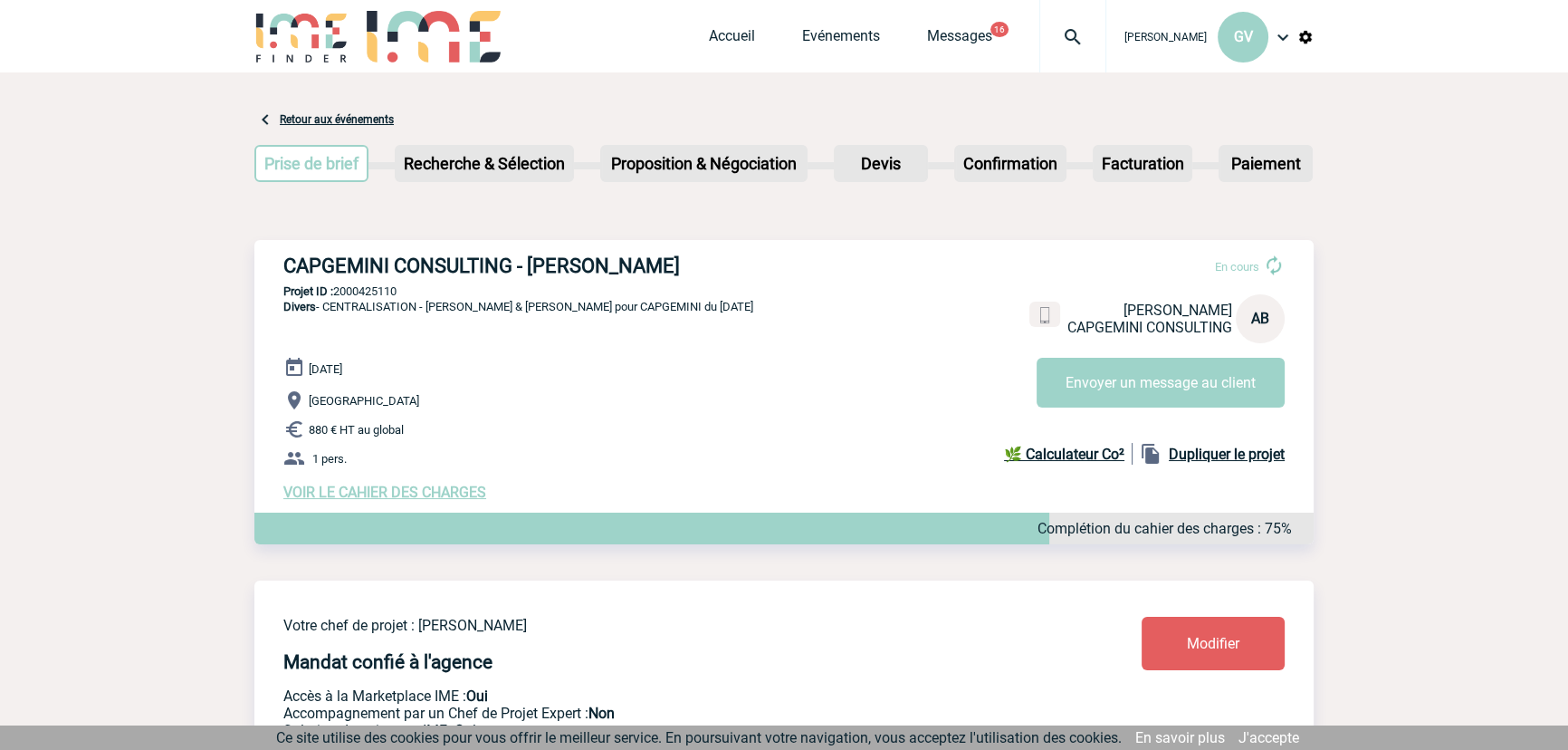
click at [367, 489] on span "VOIR LE CAHIER DES CHARGES" at bounding box center [384, 493] width 203 height 17
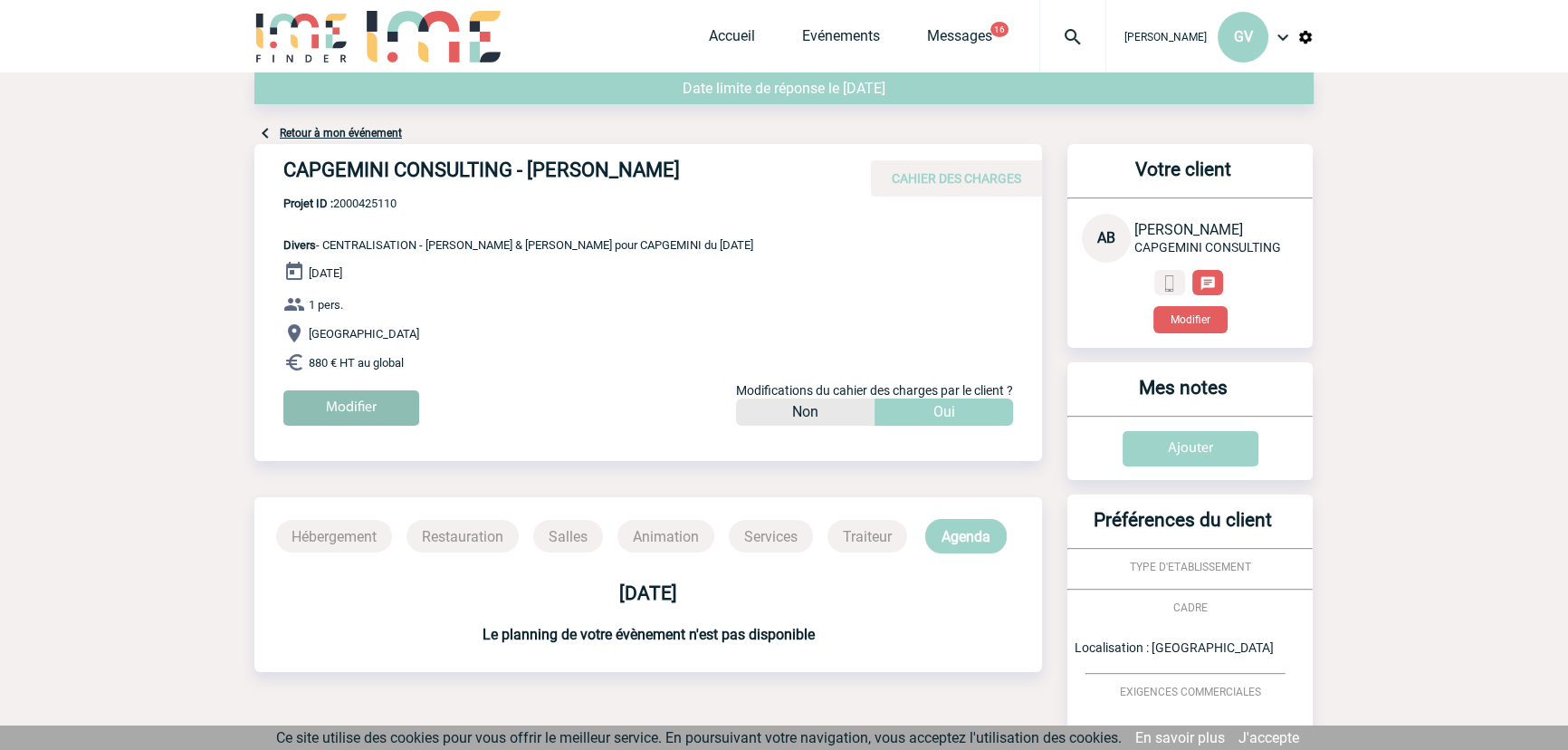
click at [352, 392] on input "Modifier" at bounding box center [351, 408] width 136 height 35
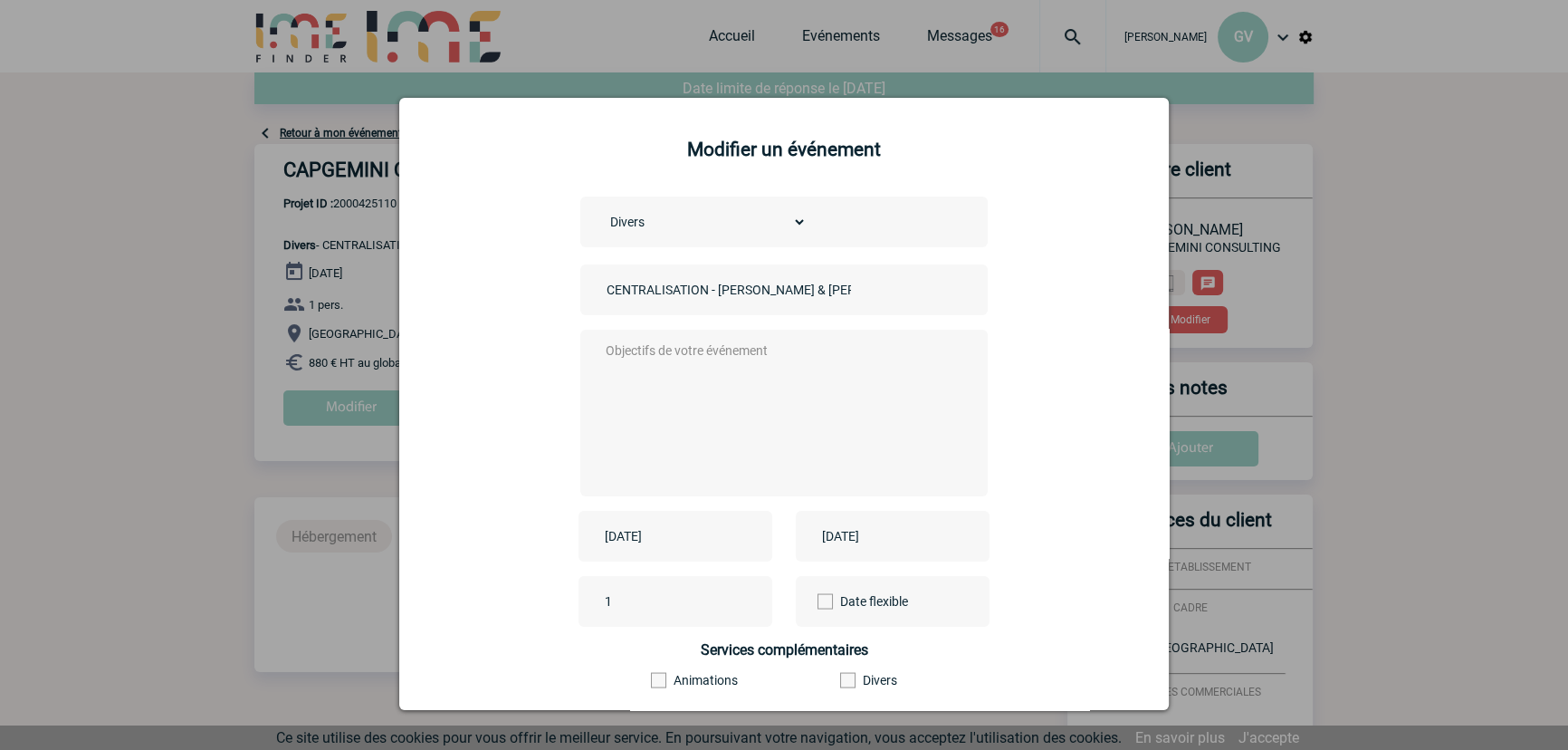
click at [676, 533] on input "[DATE]" at bounding box center [662, 537] width 125 height 23
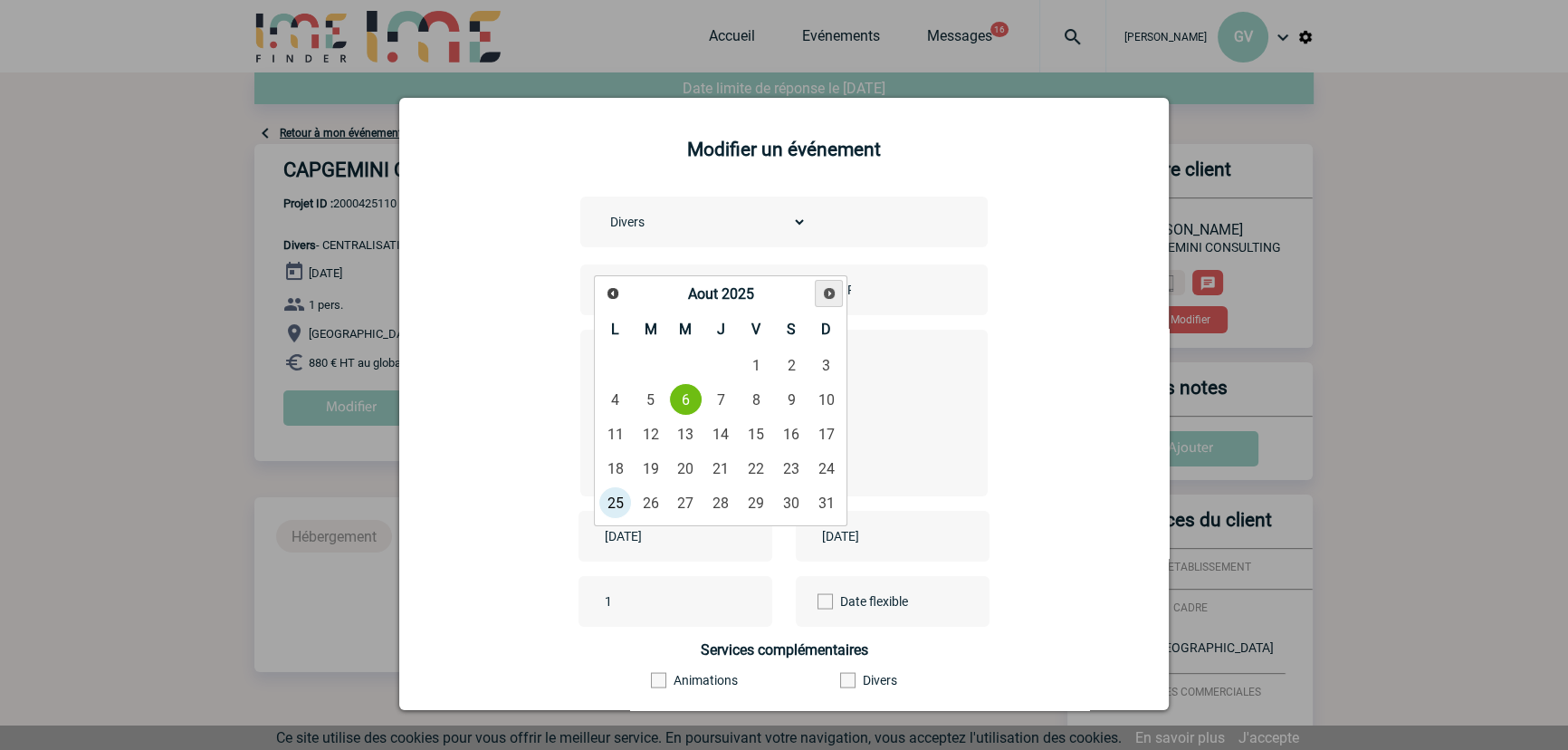
click at [824, 297] on span "Suivant" at bounding box center [829, 293] width 15 height 15
click at [825, 298] on span "Suivant" at bounding box center [829, 293] width 15 height 15
click at [611, 290] on span "Précédent" at bounding box center [613, 293] width 15 height 15
click at [613, 437] on link "15" at bounding box center [615, 435] width 34 height 33
type input "2025-09-15"
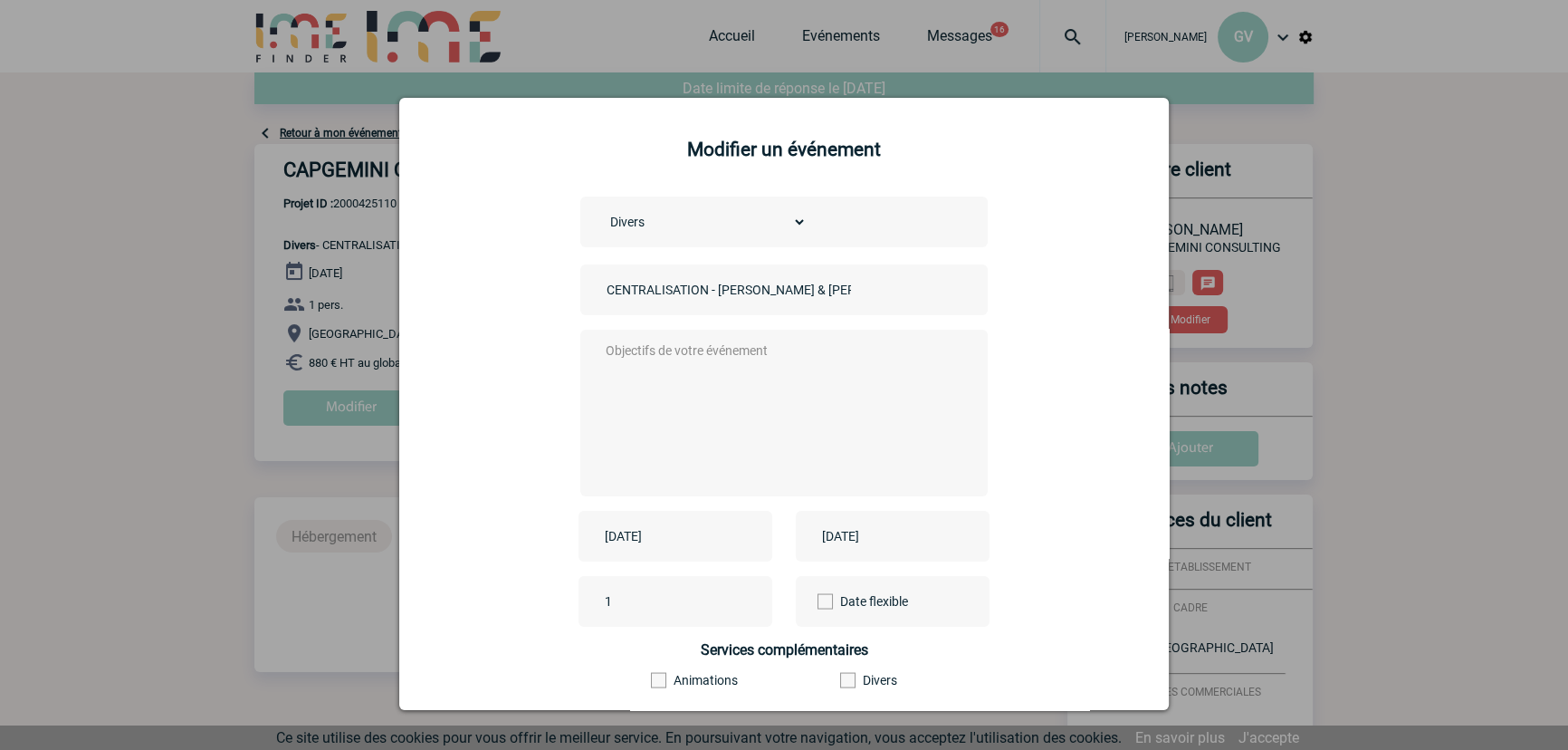
drag, startPoint x: 923, startPoint y: 547, endPoint x: 912, endPoint y: 541, distance: 12.5
click at [915, 547] on input "2025-08-06" at bounding box center [880, 537] width 125 height 23
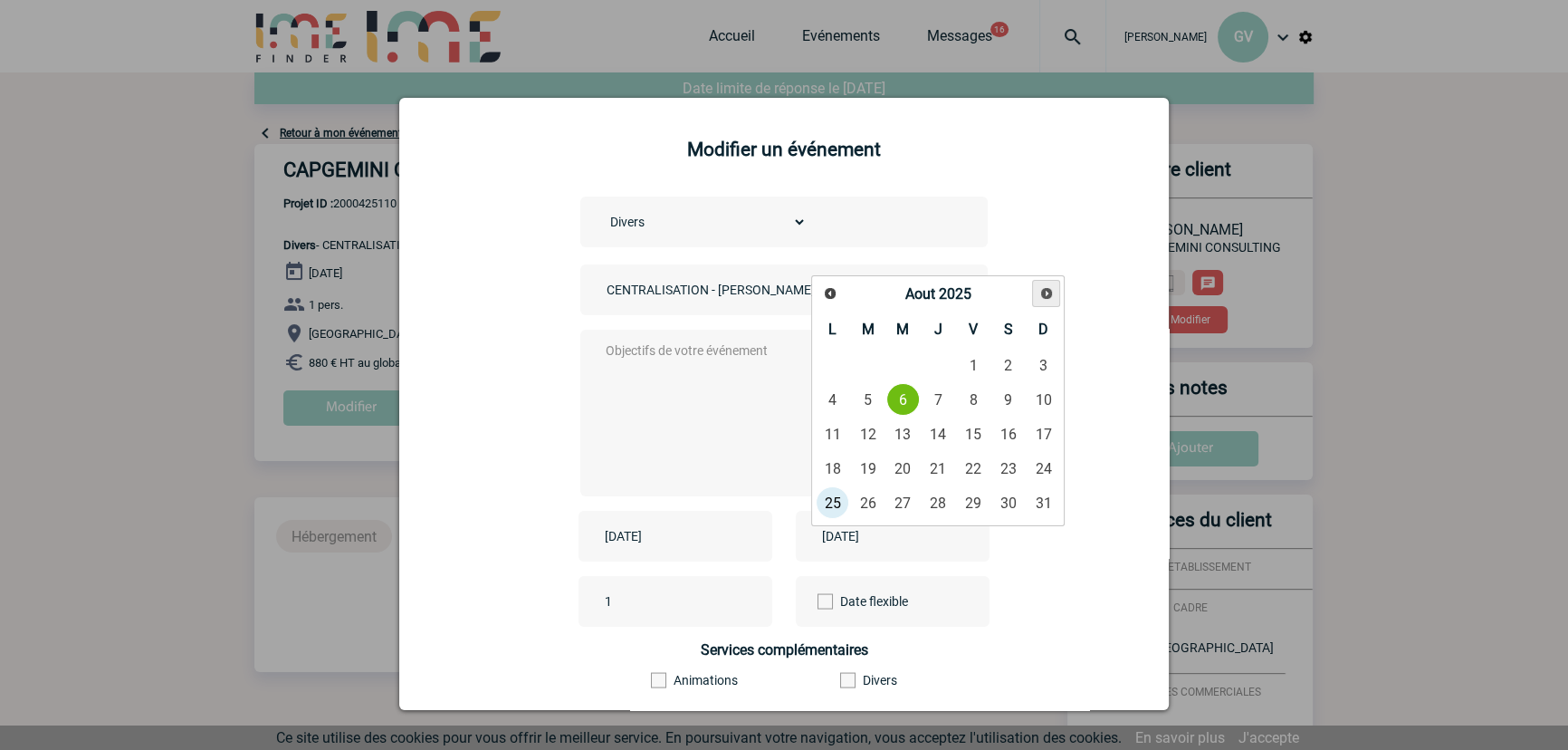
click at [1040, 286] on span "Suivant" at bounding box center [1046, 293] width 15 height 15
drag, startPoint x: 834, startPoint y: 430, endPoint x: 824, endPoint y: 434, distance: 10.8
click at [833, 430] on link "15" at bounding box center [832, 435] width 34 height 33
type input "2025-09-15"
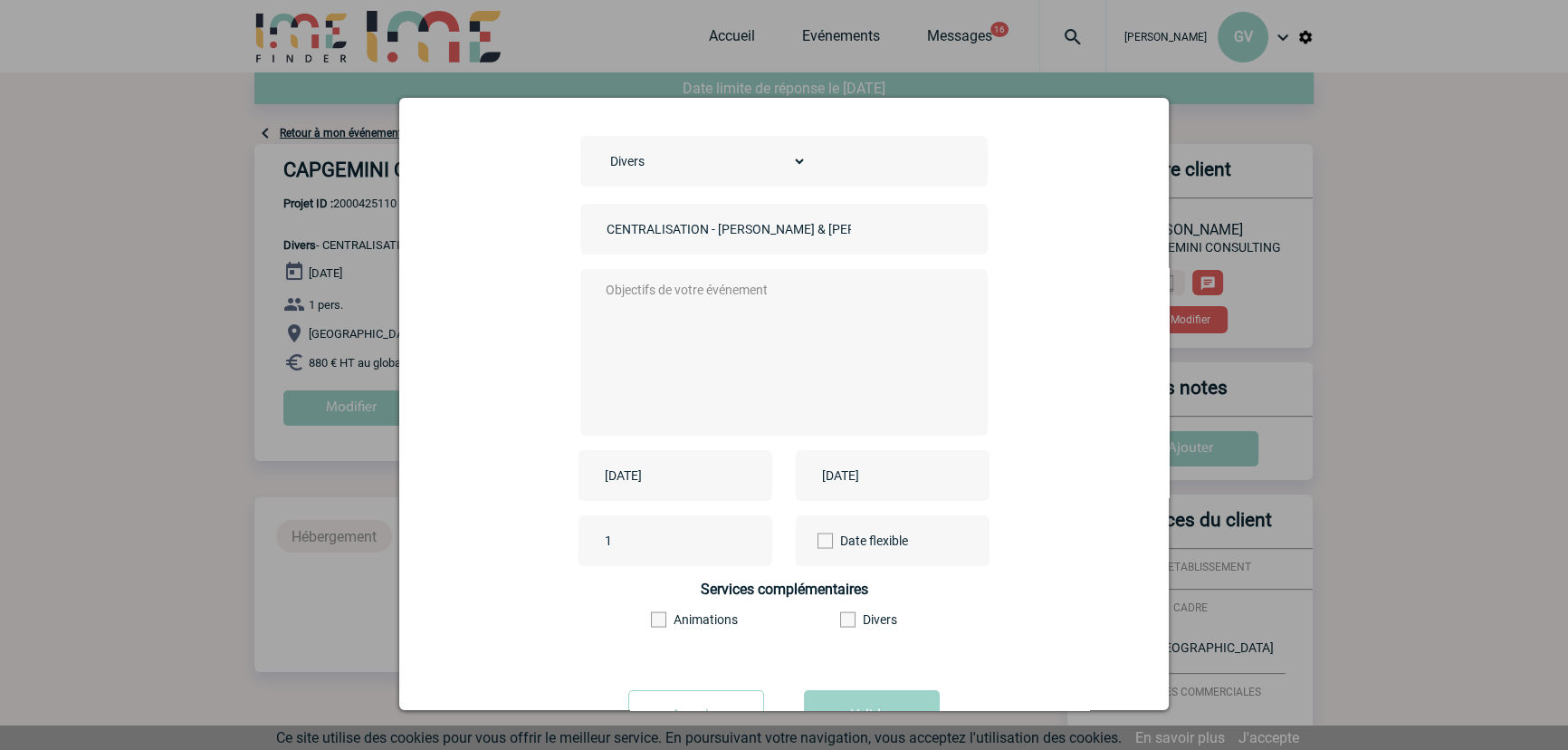
scroll to position [134, 0]
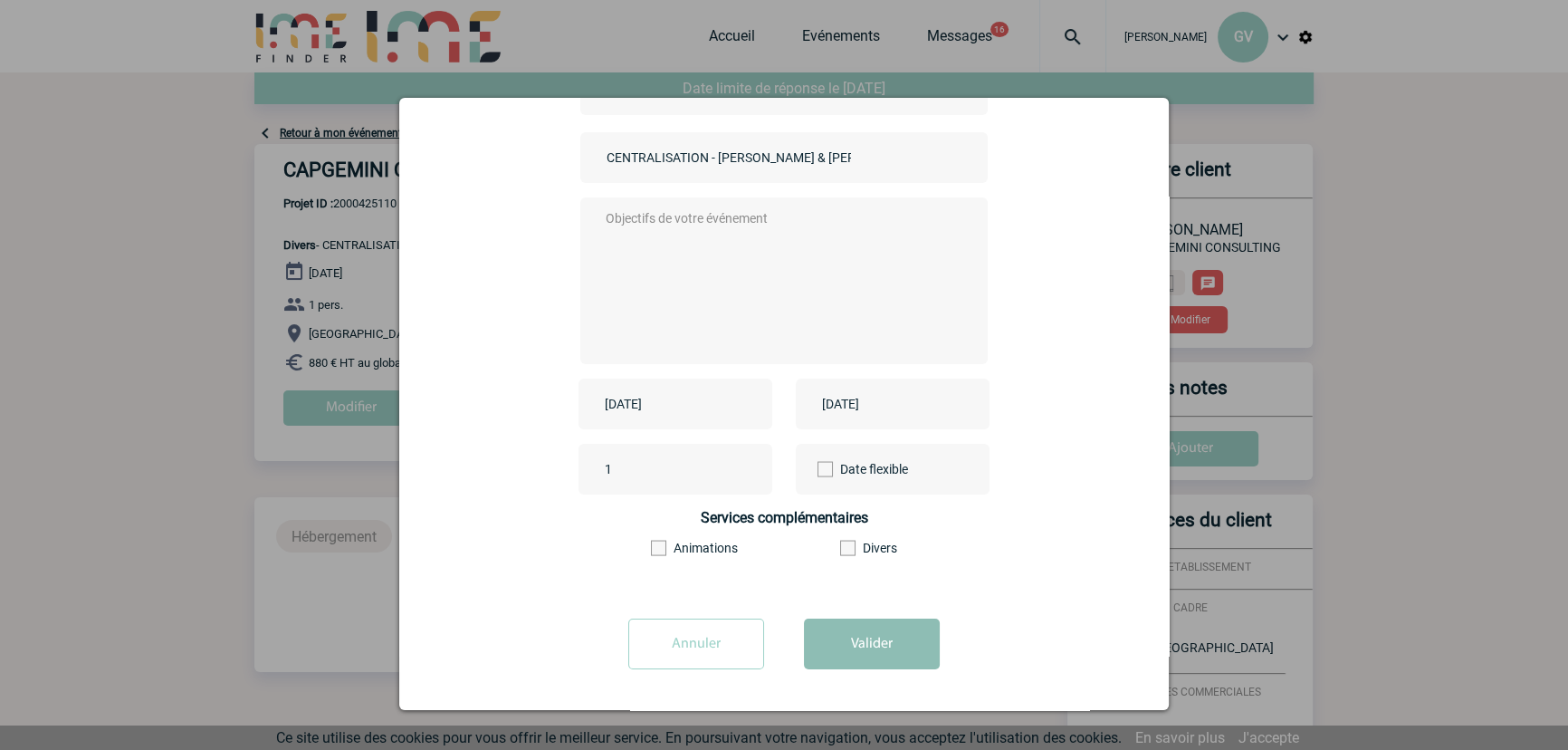
click at [848, 664] on button "Valider" at bounding box center [872, 644] width 136 height 50
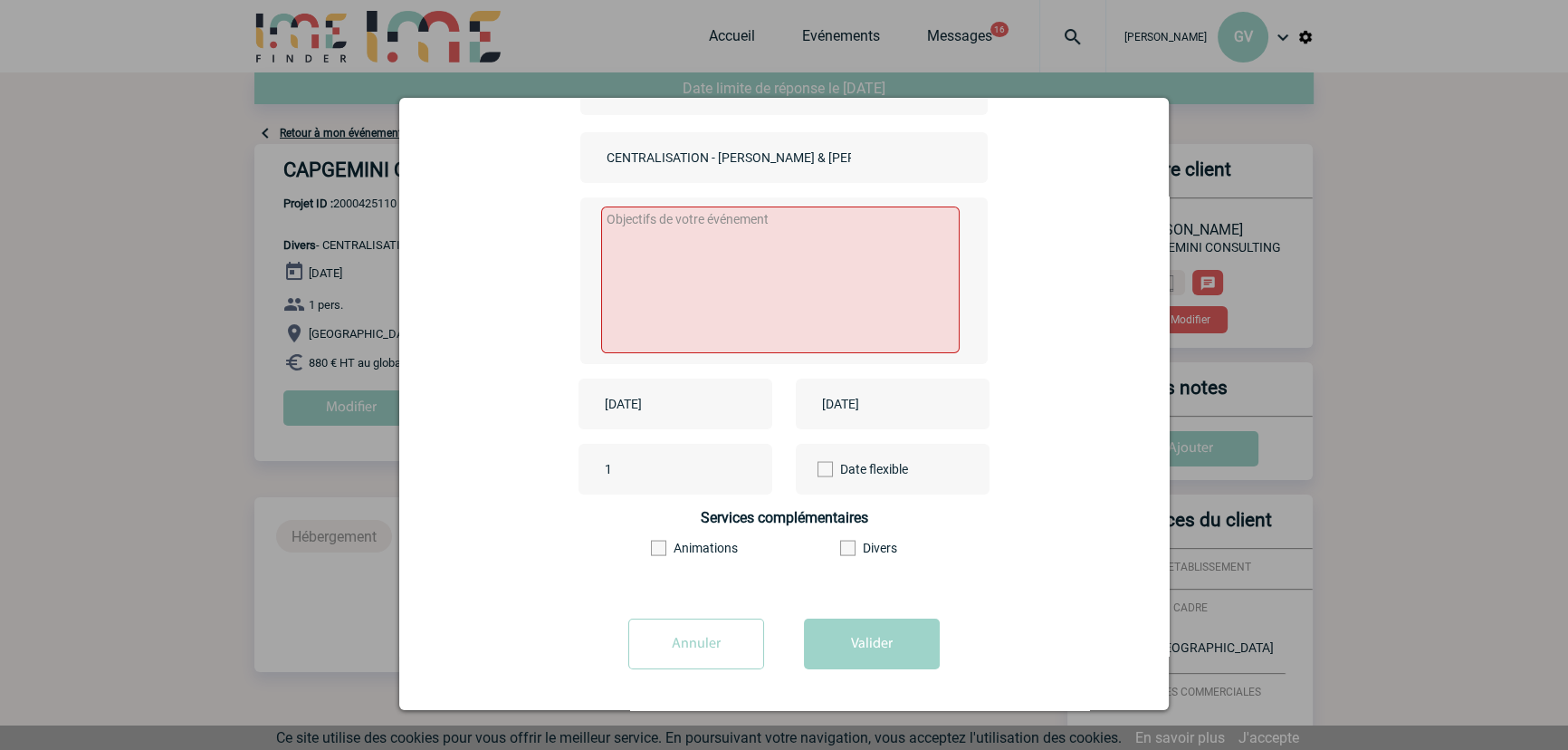
click at [822, 304] on textarea at bounding box center [781, 279] width 360 height 147
type textarea "."
click at [867, 628] on button "Valider" at bounding box center [872, 644] width 136 height 50
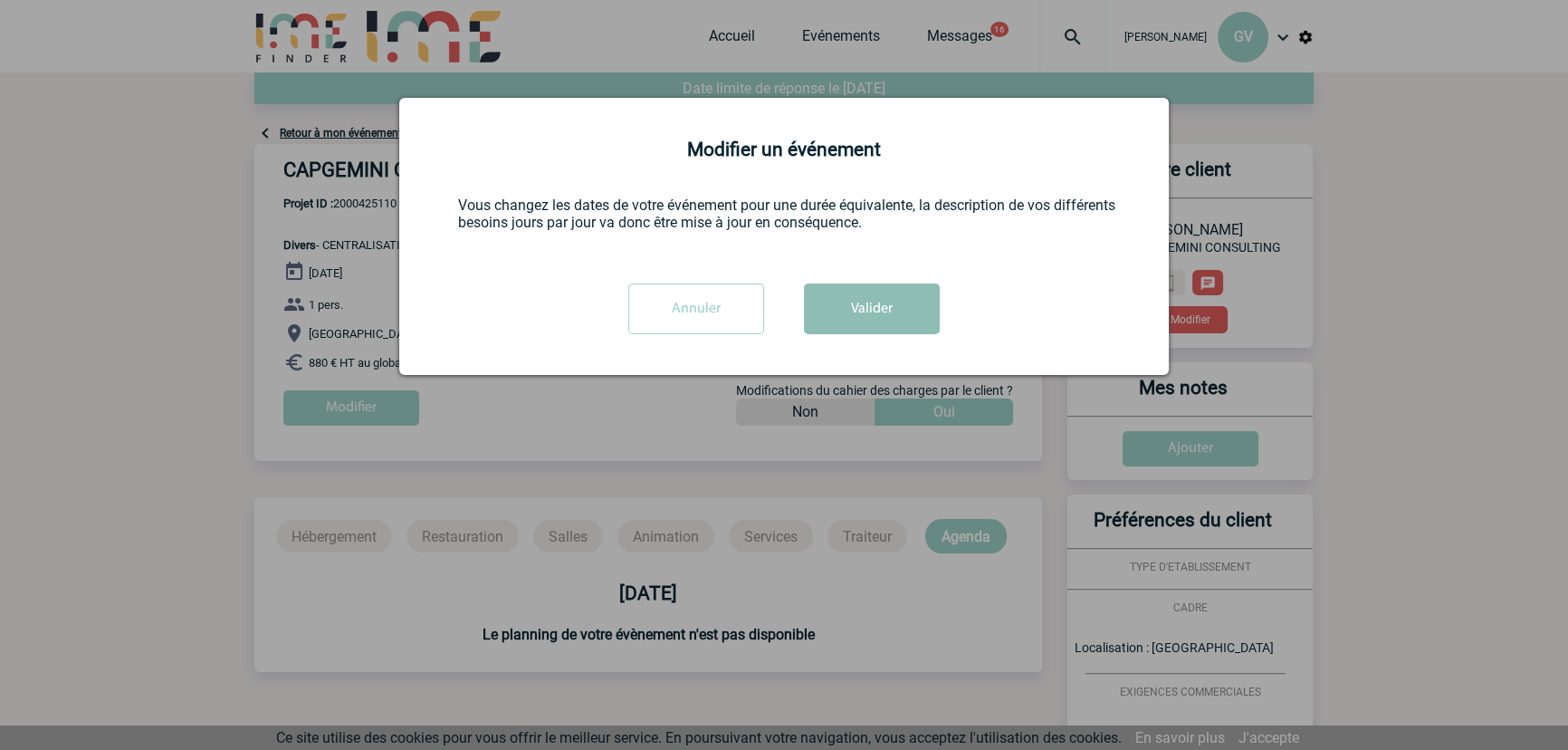
scroll to position [0, 0]
click at [900, 278] on form "Choisissez un type d'évènement Séminaire avec nuitée Séminaire sans nuitée Repa…" at bounding box center [784, 273] width 724 height 151
click at [892, 309] on button "Valider" at bounding box center [872, 309] width 136 height 50
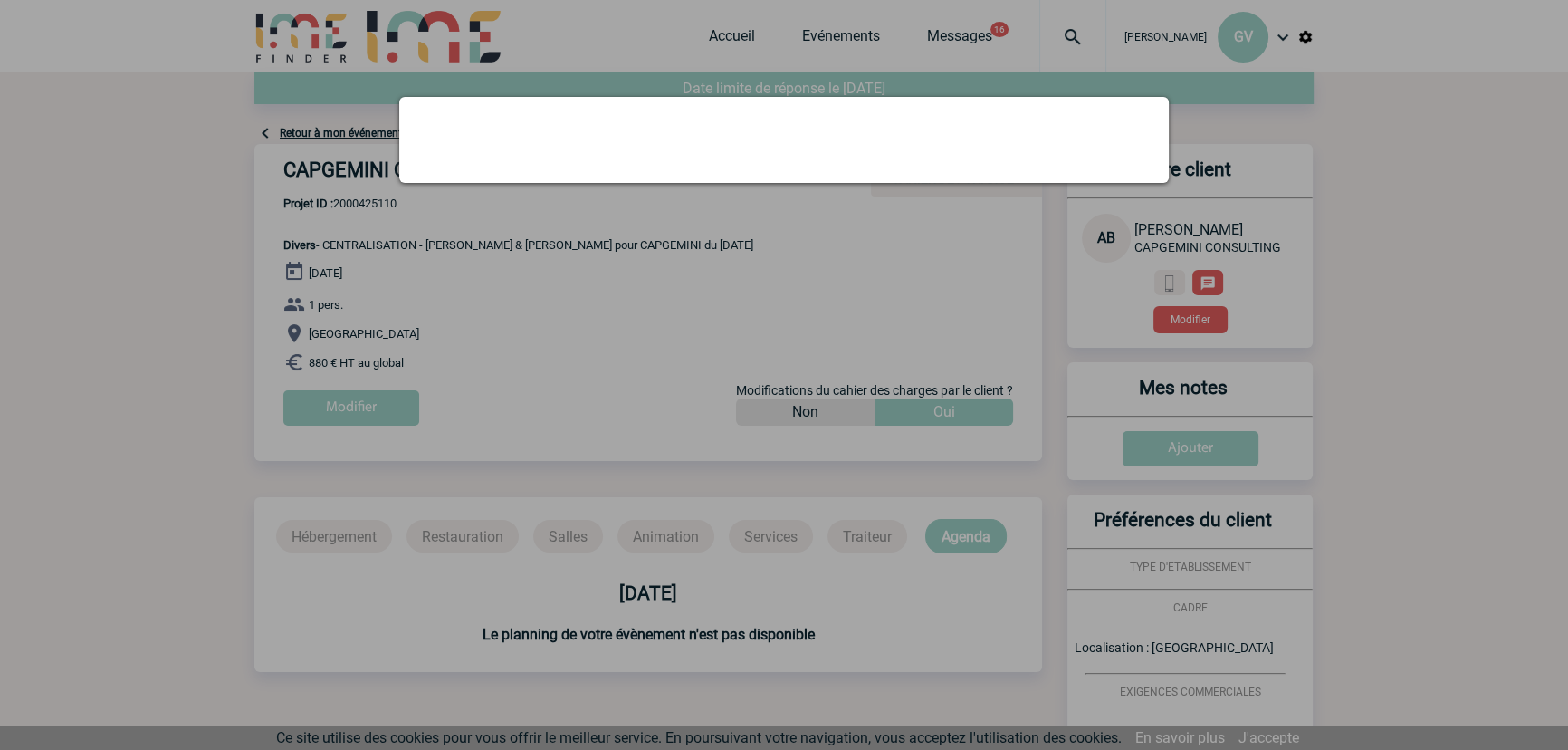
click at [907, 306] on div at bounding box center [784, 375] width 1568 height 750
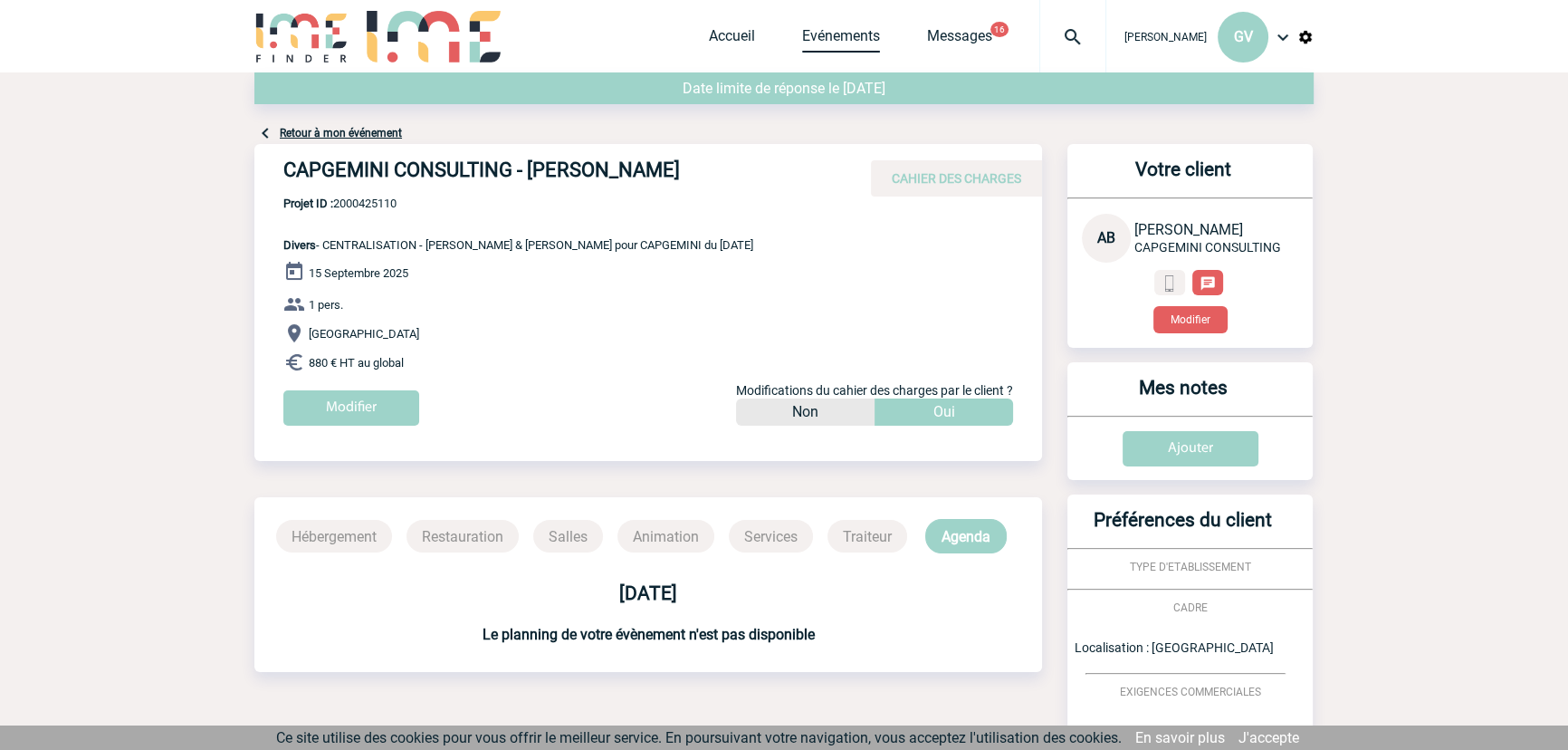
click at [852, 32] on link "Evénements" at bounding box center [841, 40] width 78 height 25
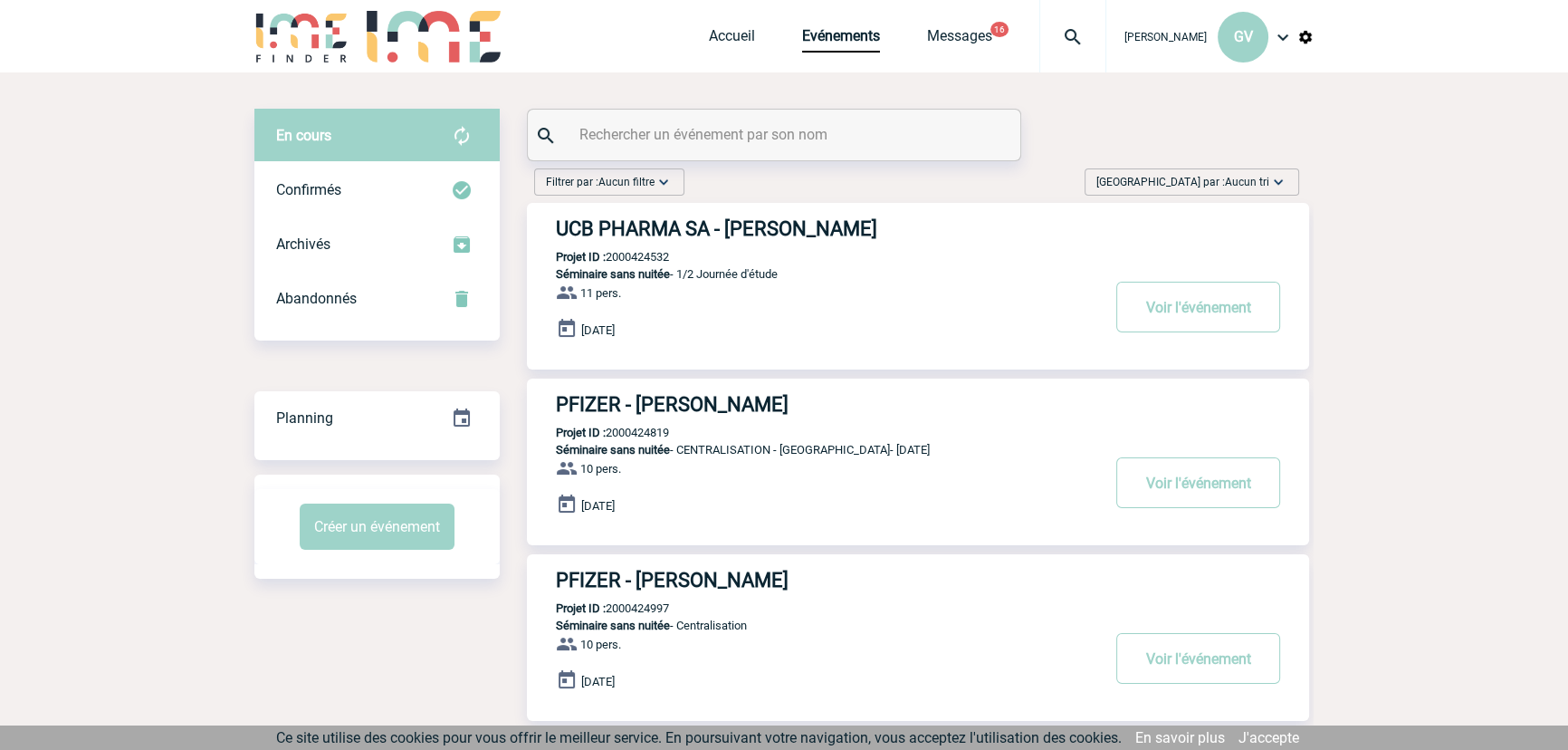
click at [877, 141] on input "text" at bounding box center [777, 134] width 403 height 26
paste input "2000425079"
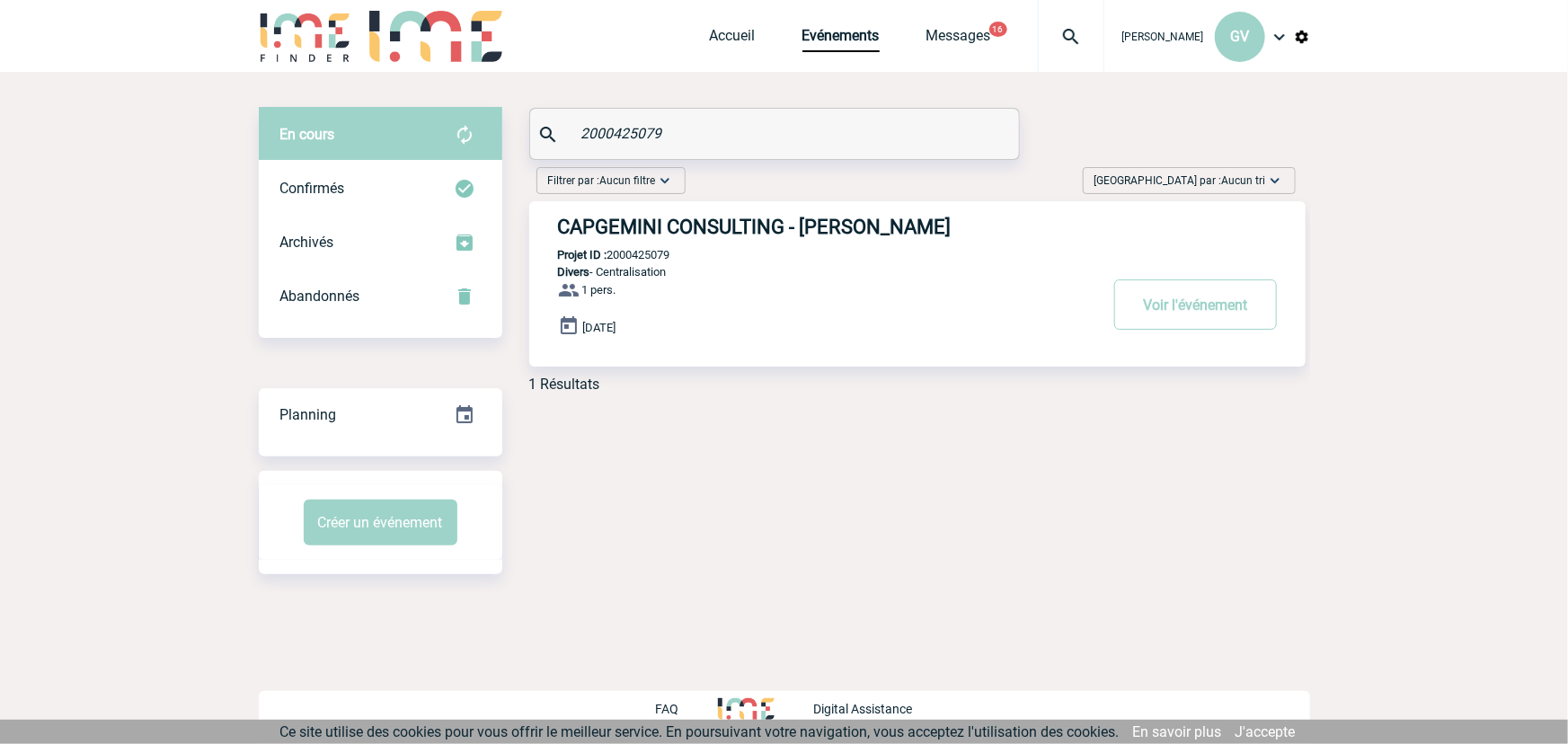
type input "2000425079"
click at [1180, 304] on button "Voir l'événement" at bounding box center [1195, 304] width 163 height 50
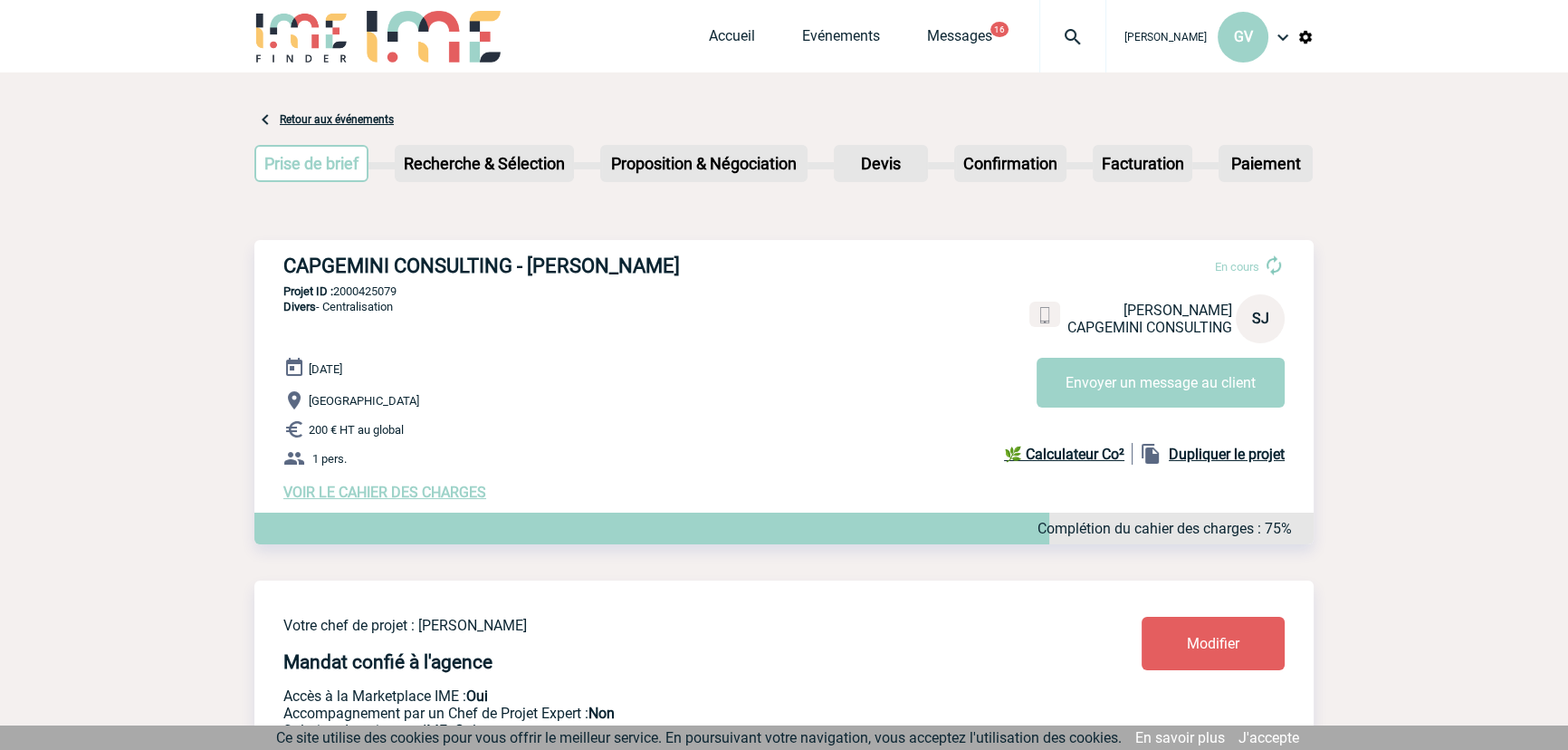
click at [472, 501] on span "VOIR LE CAHIER DES CHARGES" at bounding box center [384, 493] width 203 height 17
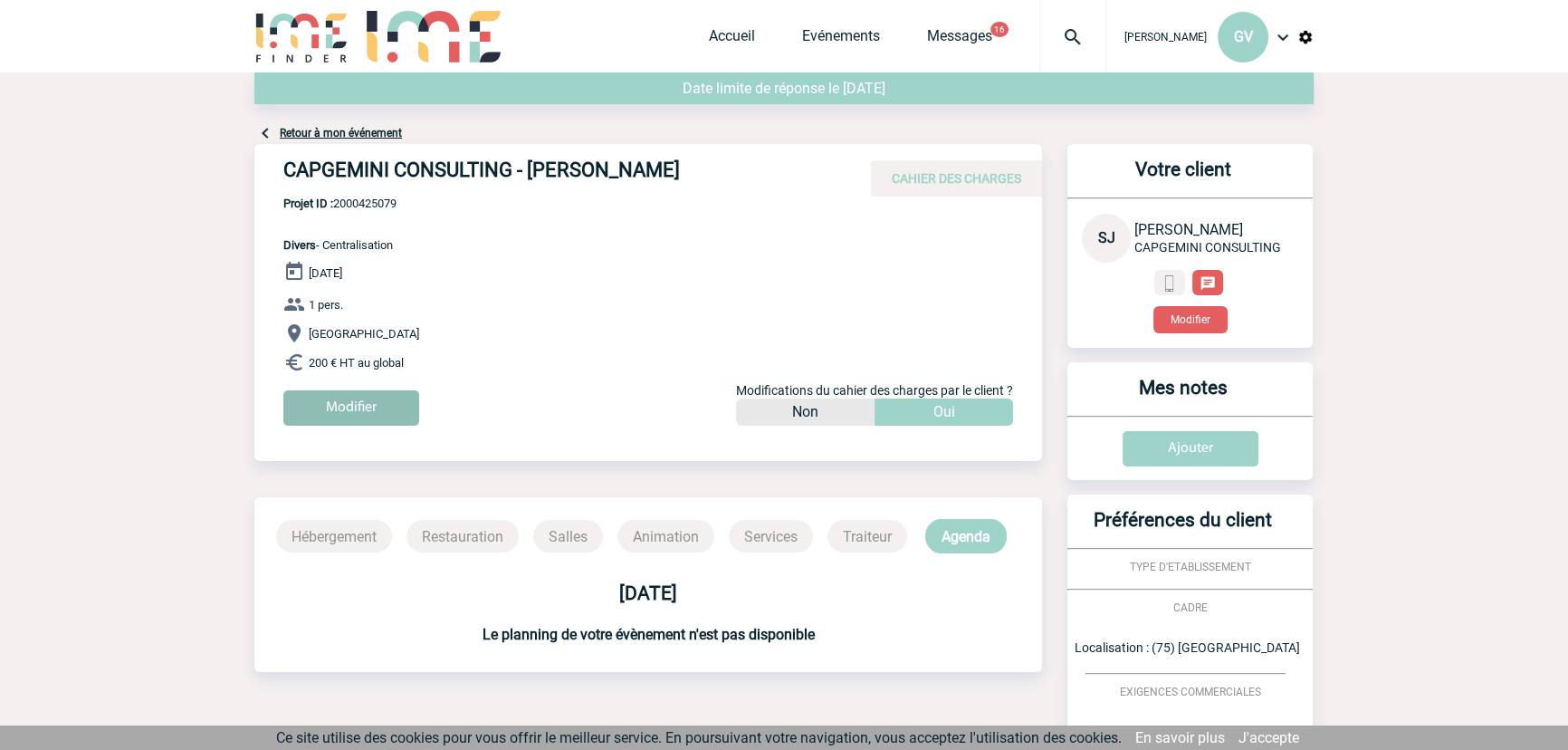
click at [389, 405] on input "Modifier" at bounding box center [351, 408] width 136 height 35
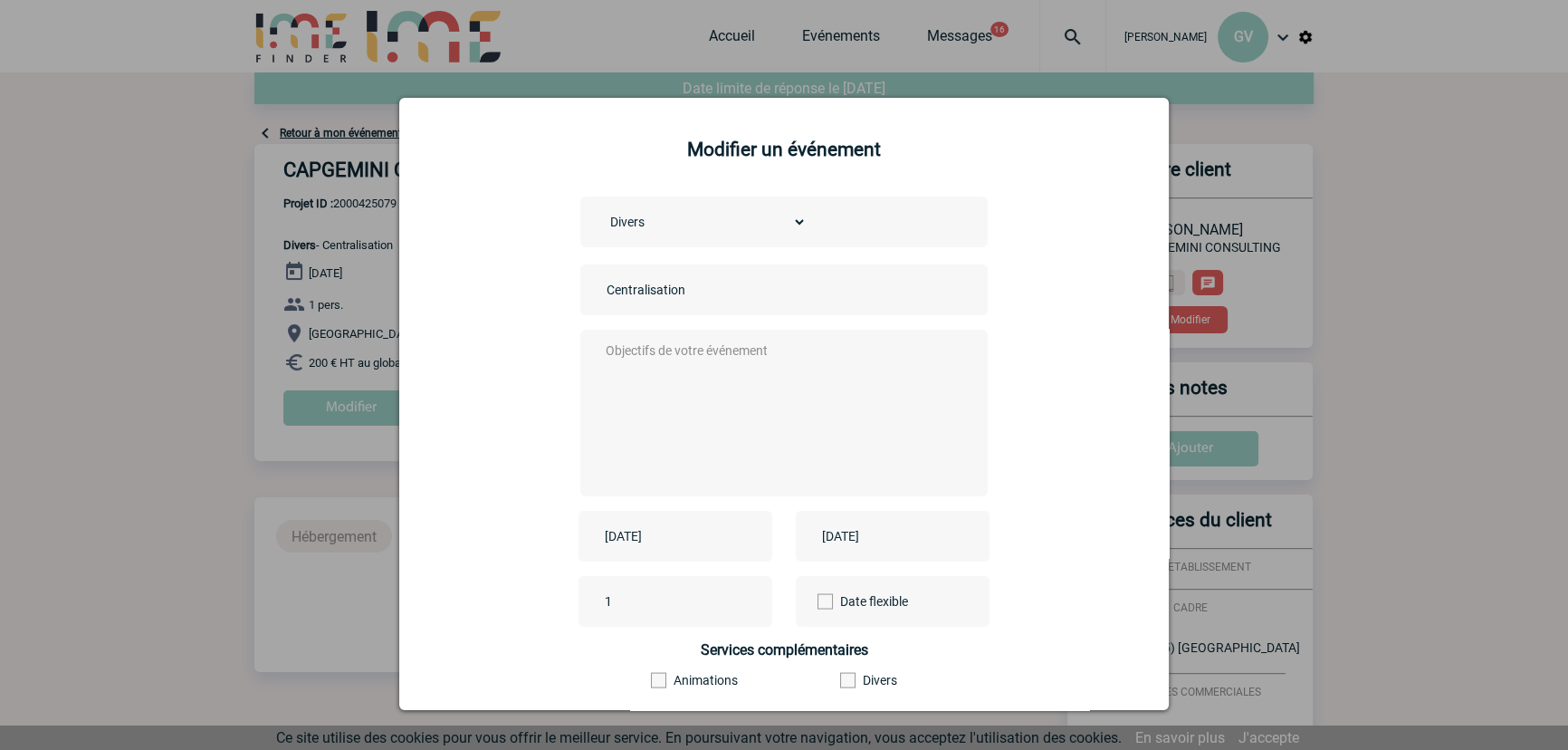
click at [655, 545] on input "[DATE]" at bounding box center [662, 537] width 125 height 23
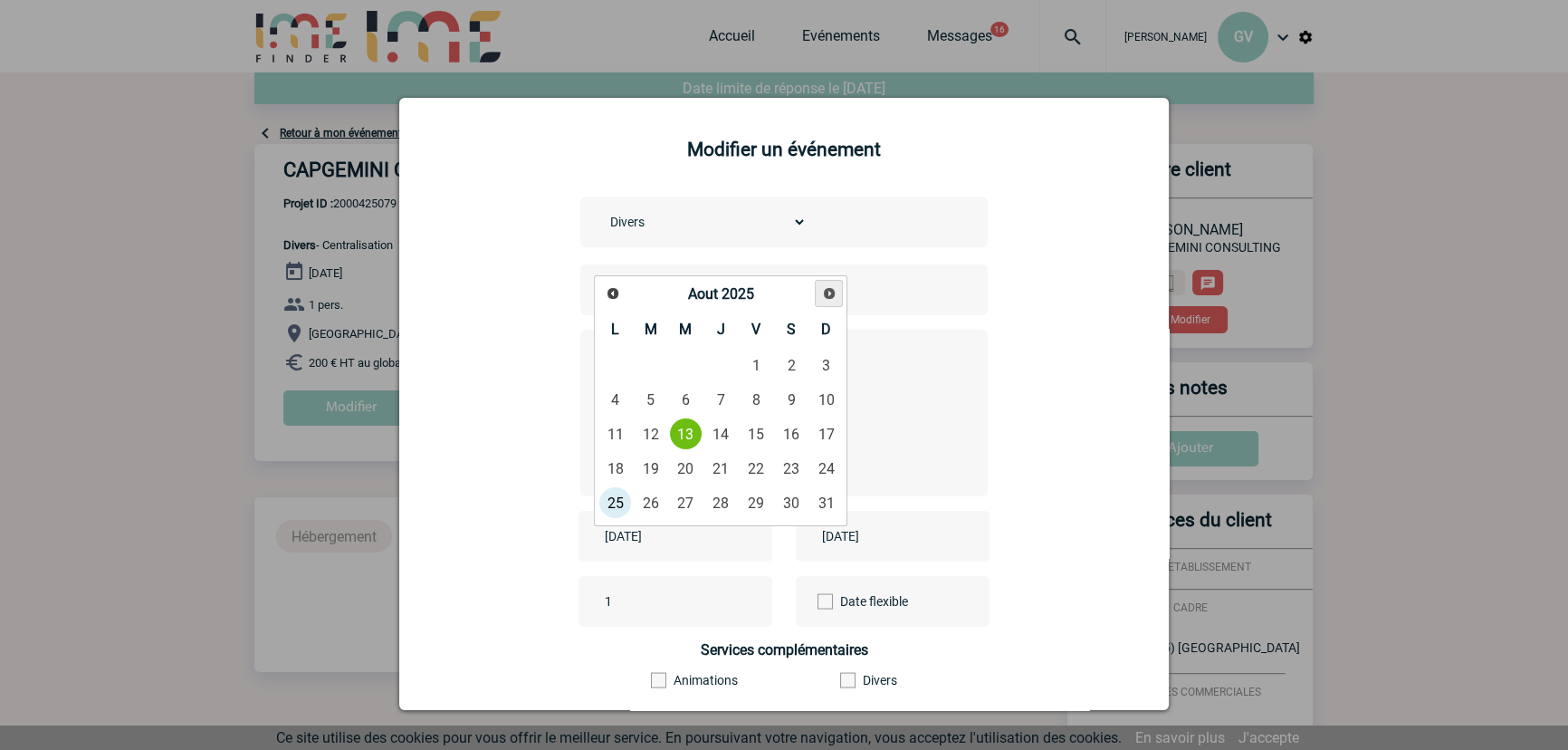
click at [826, 307] on link "Suivant" at bounding box center [828, 294] width 28 height 28
click at [759, 355] on link "5" at bounding box center [756, 366] width 34 height 33
type input "[DATE]"
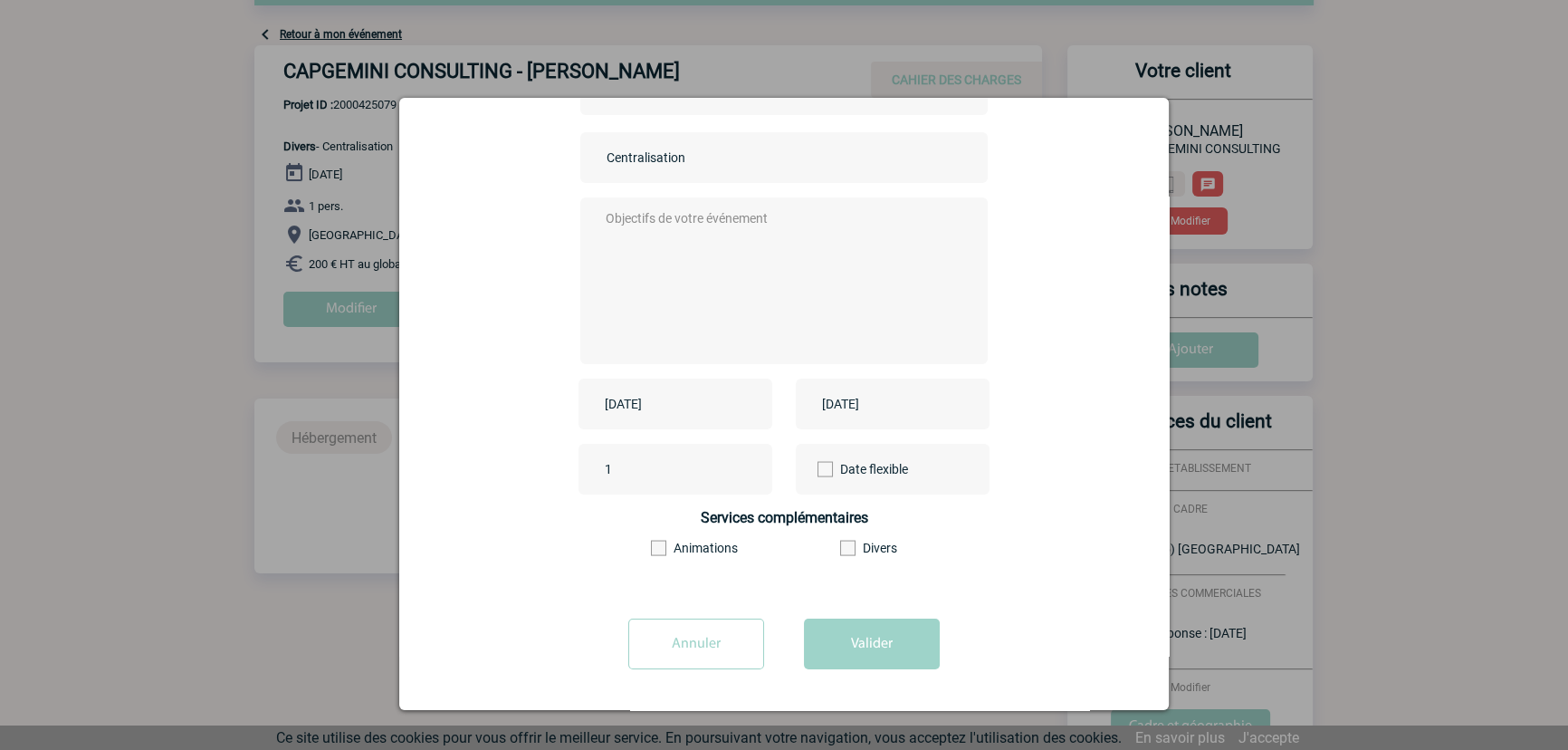
scroll to position [246, 0]
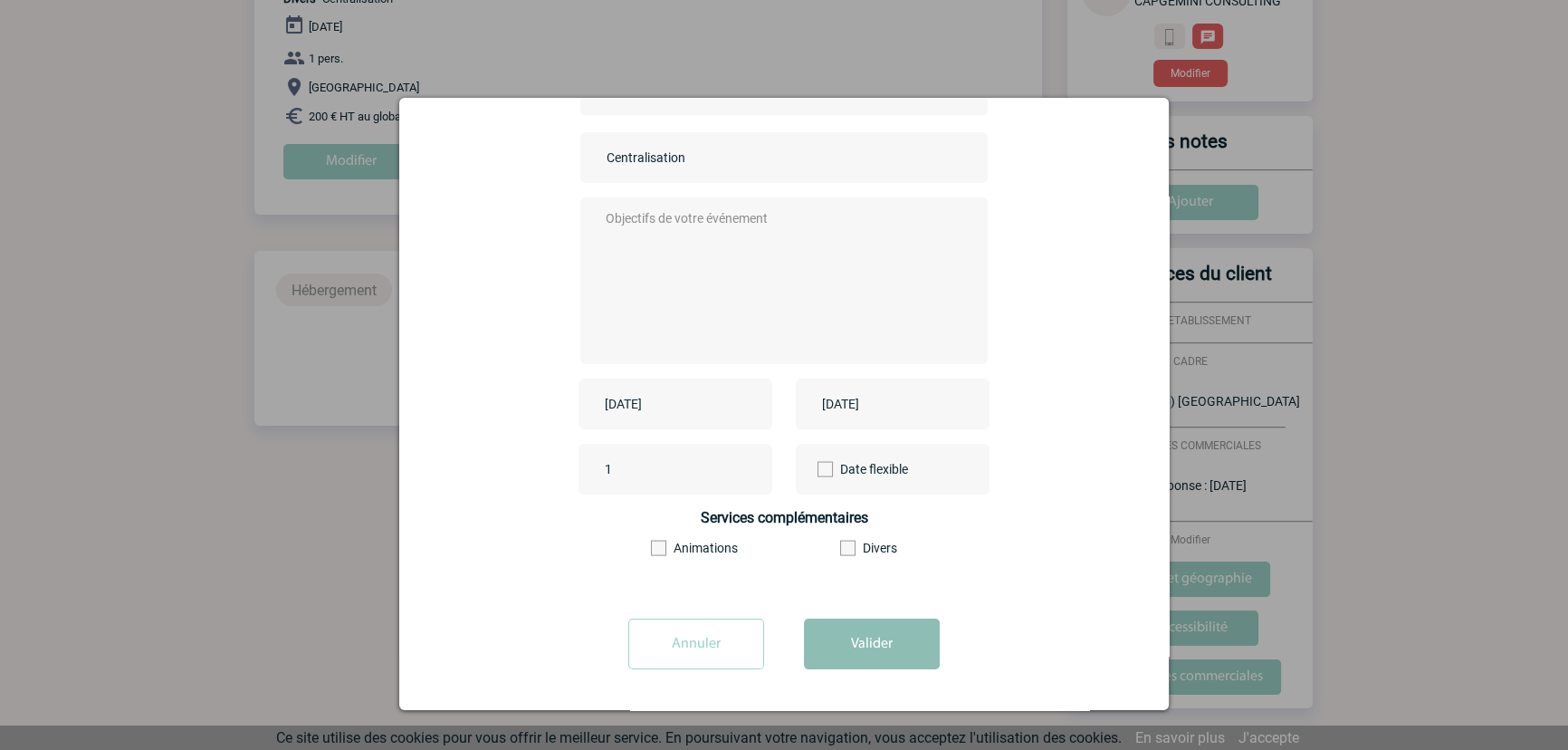
click at [863, 625] on button "Valider" at bounding box center [872, 644] width 136 height 50
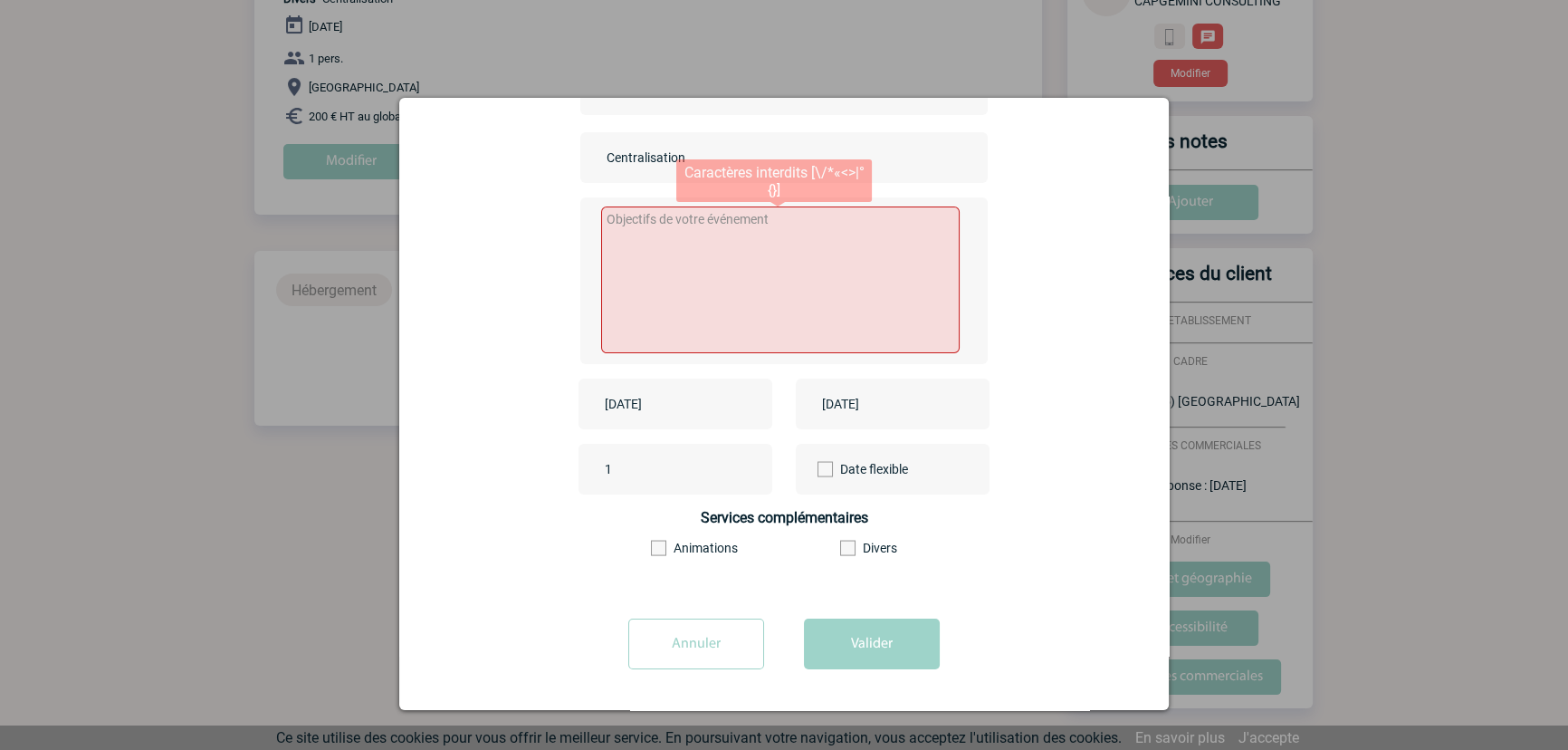
click at [780, 239] on textarea at bounding box center [781, 279] width 360 height 147
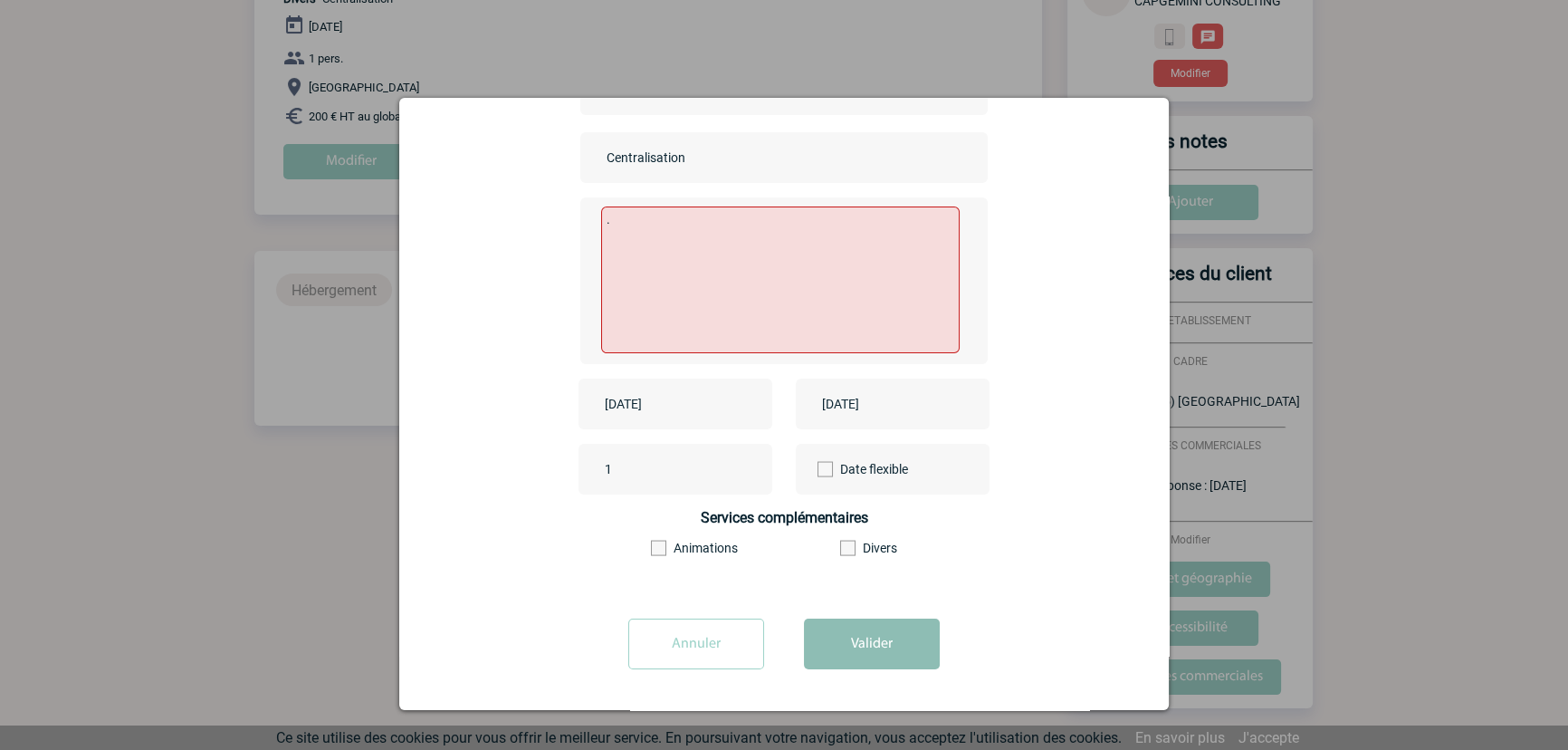
type textarea "."
click at [850, 662] on button "Valider" at bounding box center [872, 644] width 136 height 50
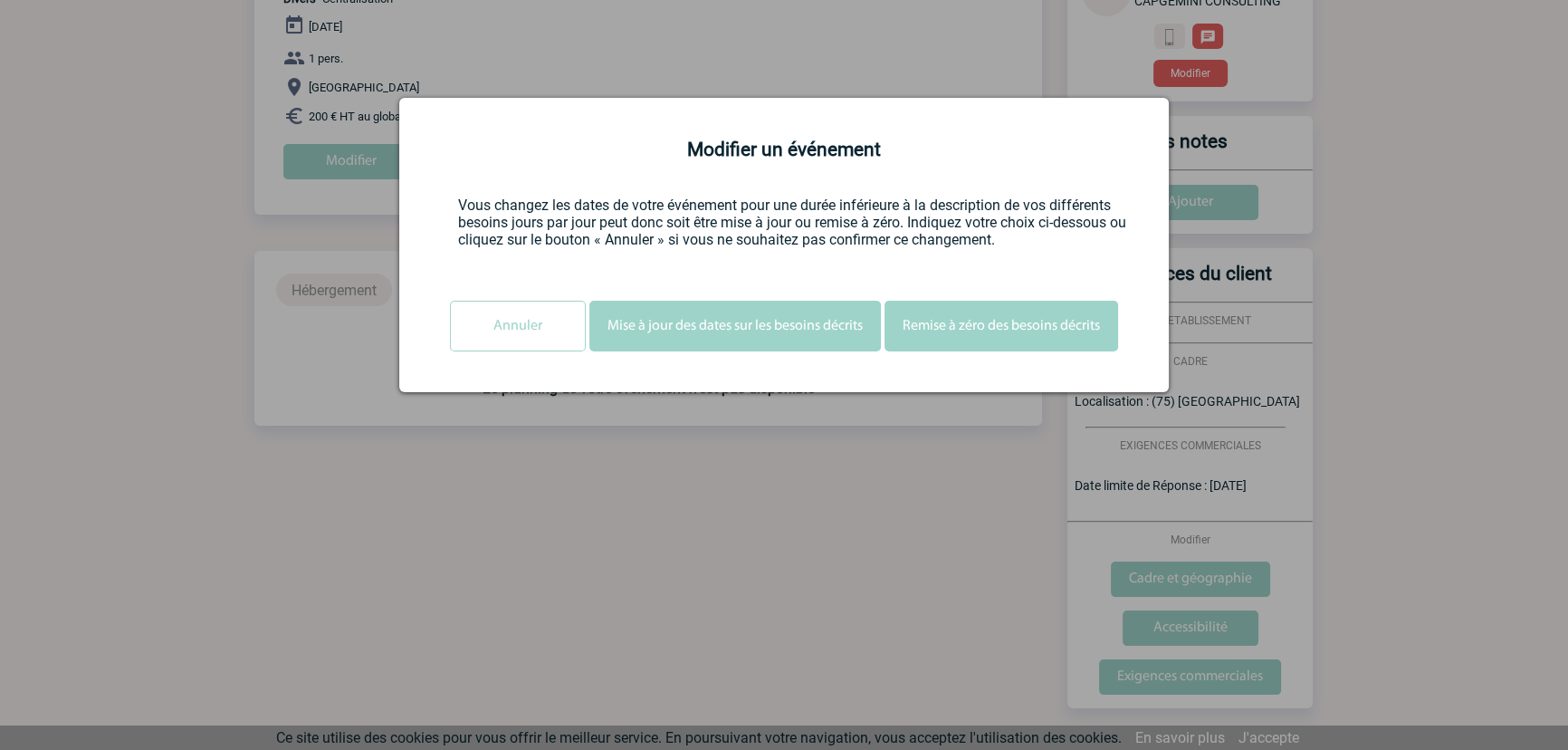
scroll to position [0, 0]
click at [510, 321] on input "Annuler" at bounding box center [518, 326] width 136 height 50
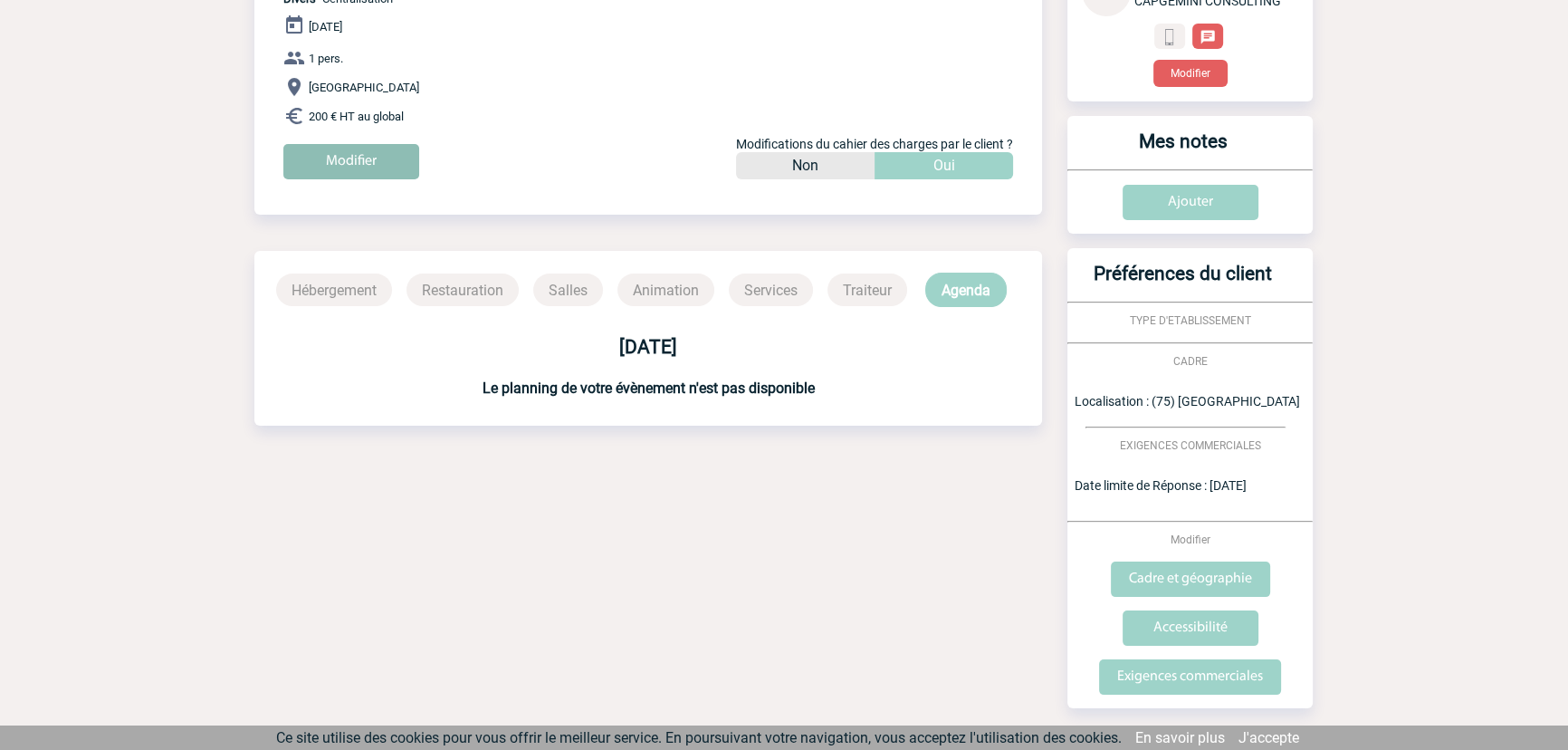
click at [373, 158] on input "Modifier" at bounding box center [351, 161] width 136 height 35
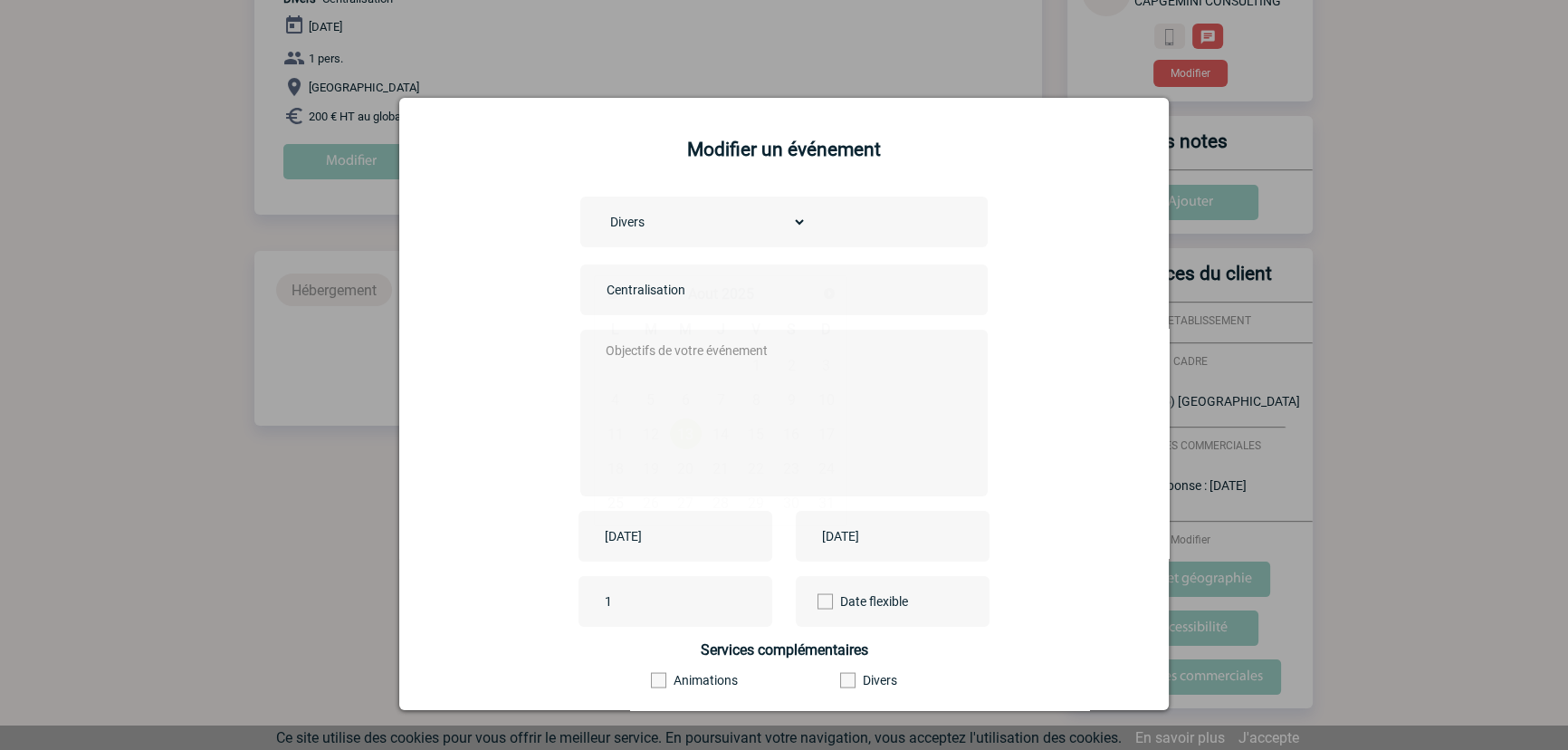
click at [674, 538] on input "2025-08-13" at bounding box center [662, 537] width 125 height 23
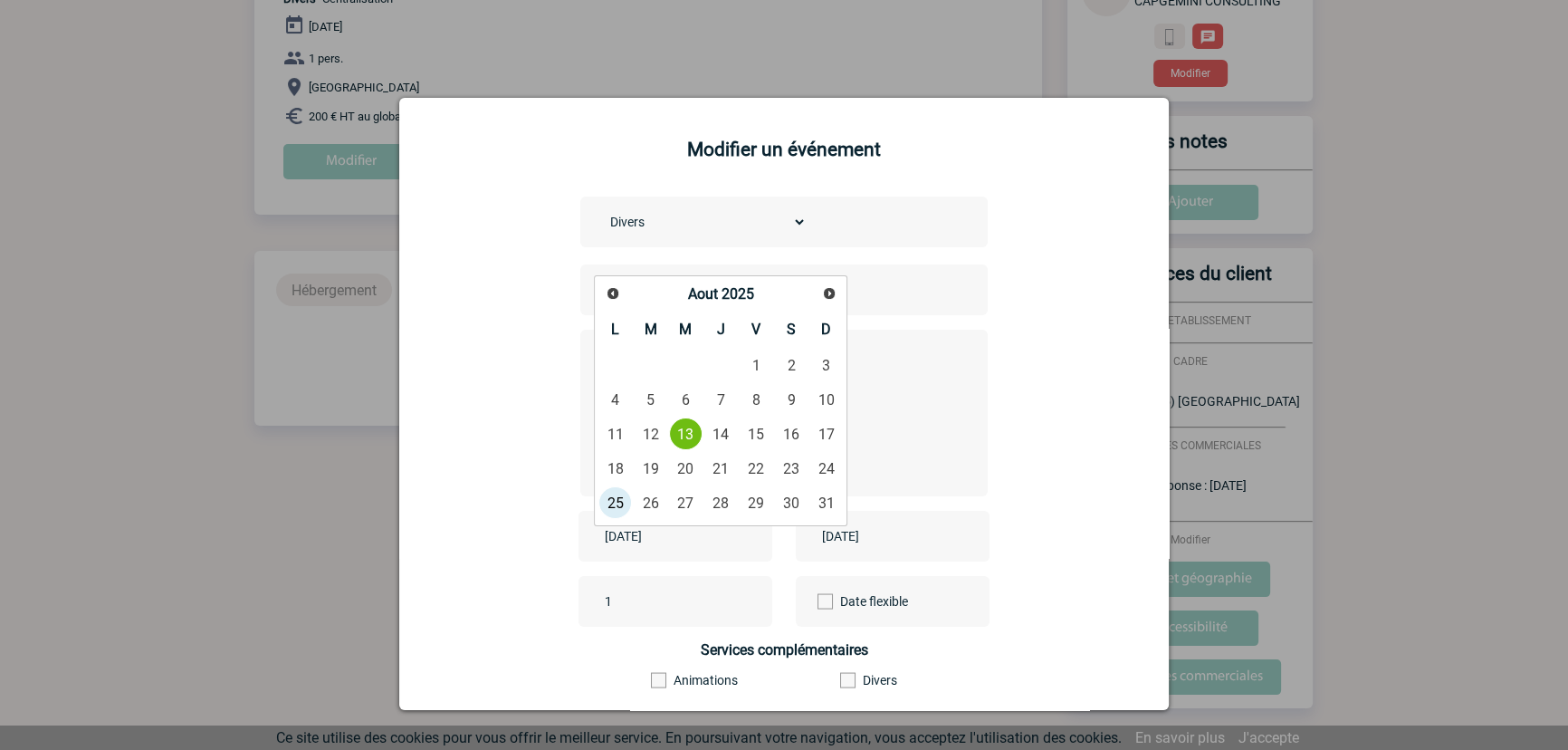
click at [809, 294] on div "Aout 2025" at bounding box center [720, 294] width 179 height 26
click at [822, 299] on span "Suivant" at bounding box center [829, 293] width 15 height 15
click at [761, 364] on link "5" at bounding box center [756, 366] width 34 height 33
type input "2025-09-05"
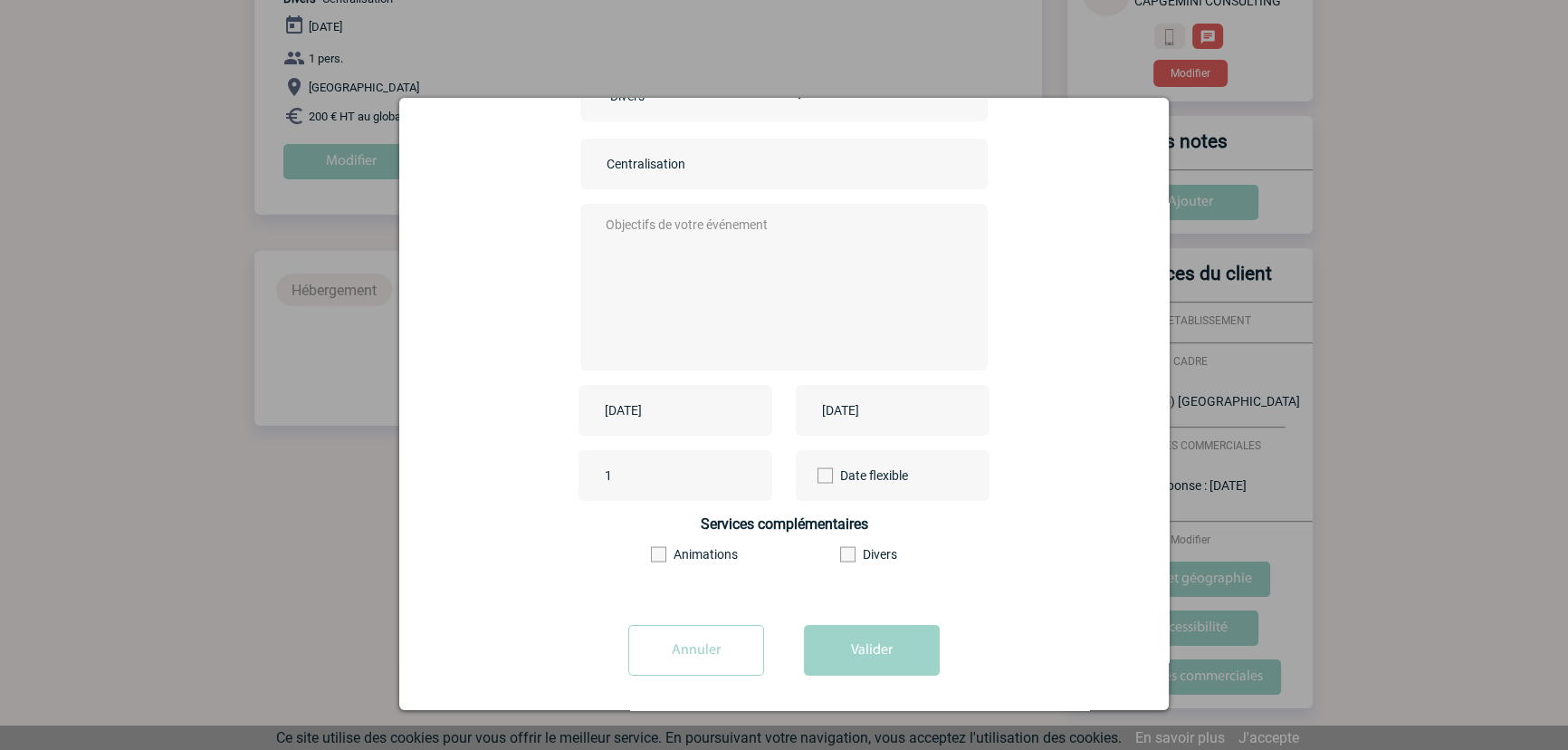
scroll to position [134, 0]
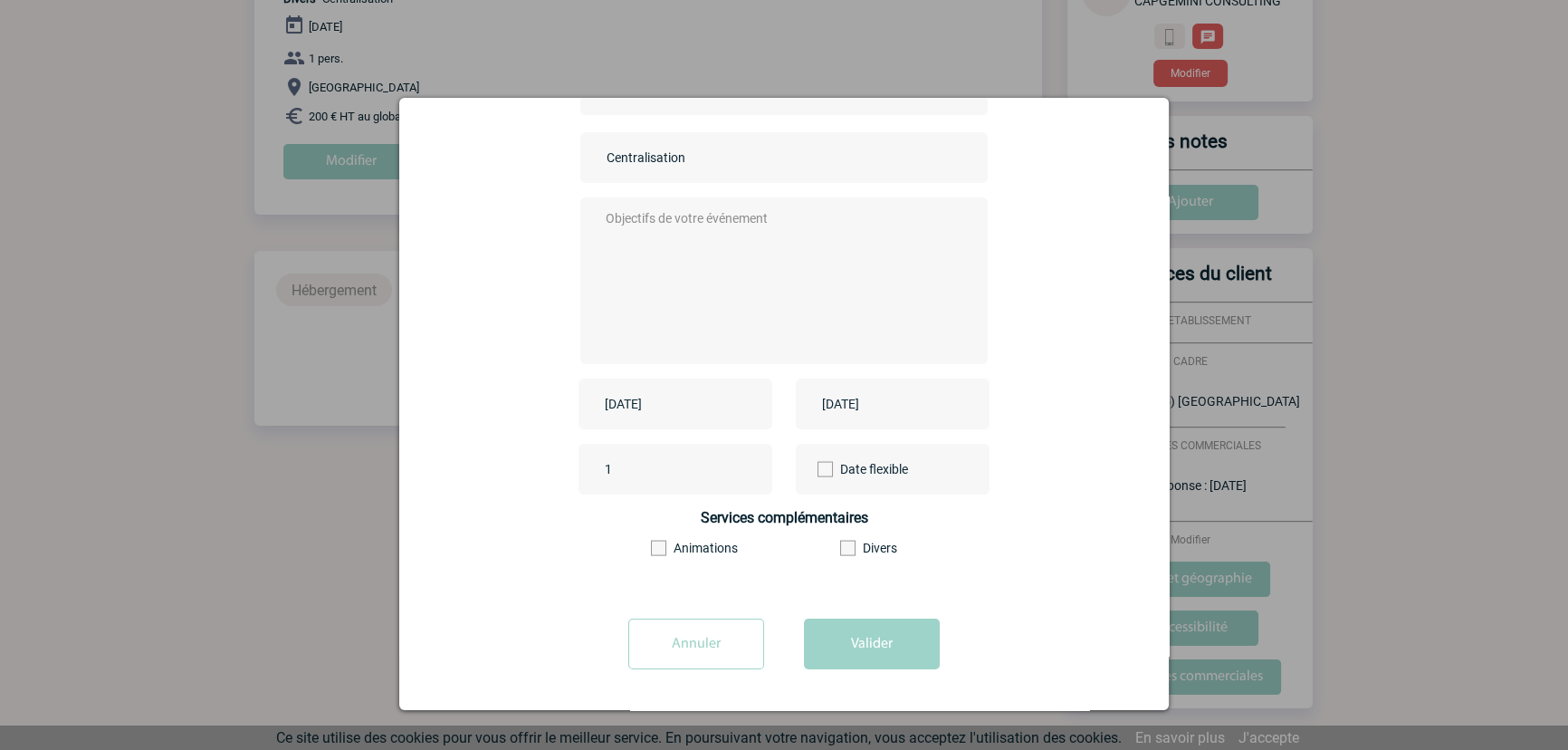
click at [900, 384] on div "2025-08-13" at bounding box center [893, 404] width 194 height 50
click at [894, 400] on input "2025-08-13" at bounding box center [880, 404] width 125 height 23
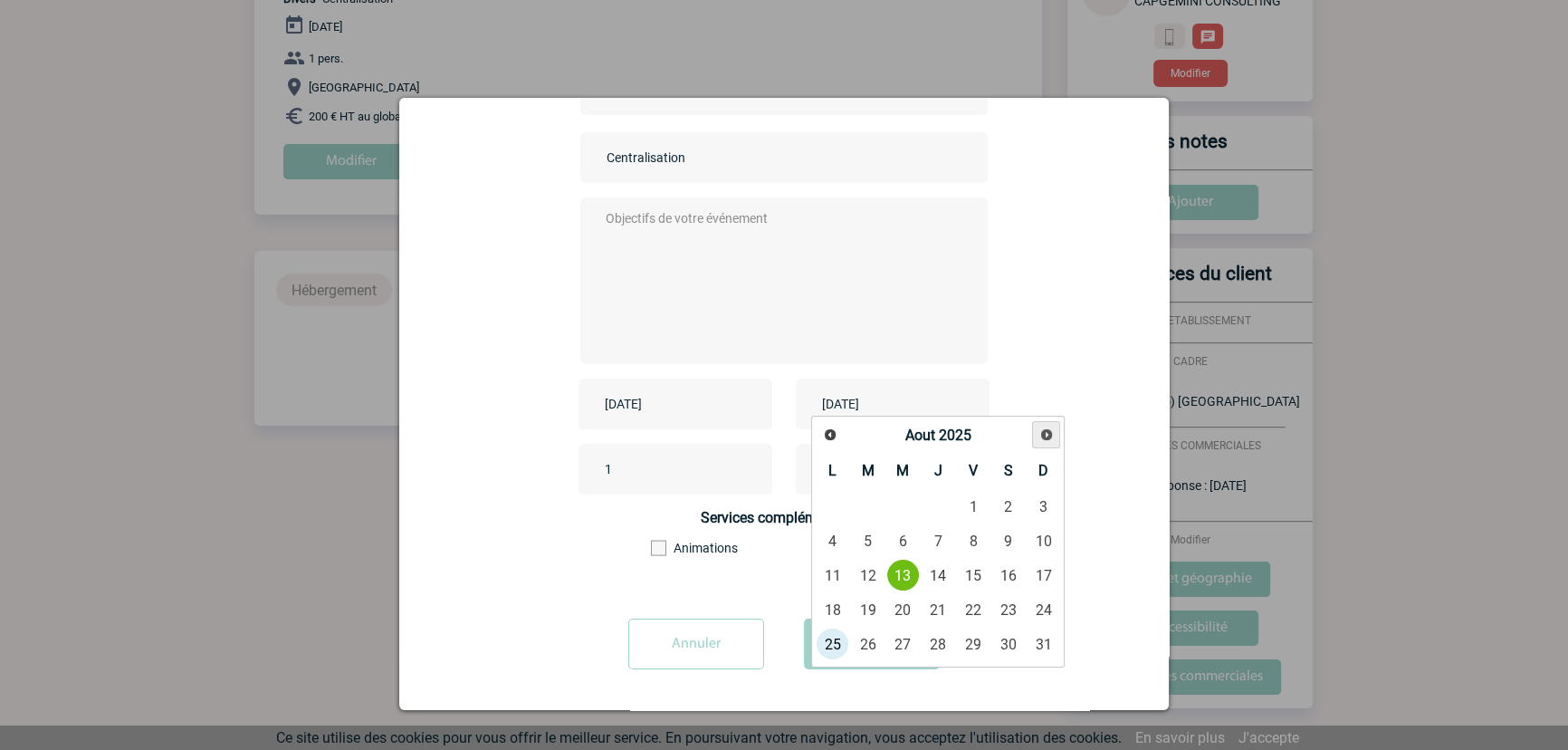
click at [1041, 437] on span "Suivant" at bounding box center [1046, 435] width 15 height 15
click at [960, 505] on link "5" at bounding box center [974, 506] width 34 height 33
type input "2025-09-05"
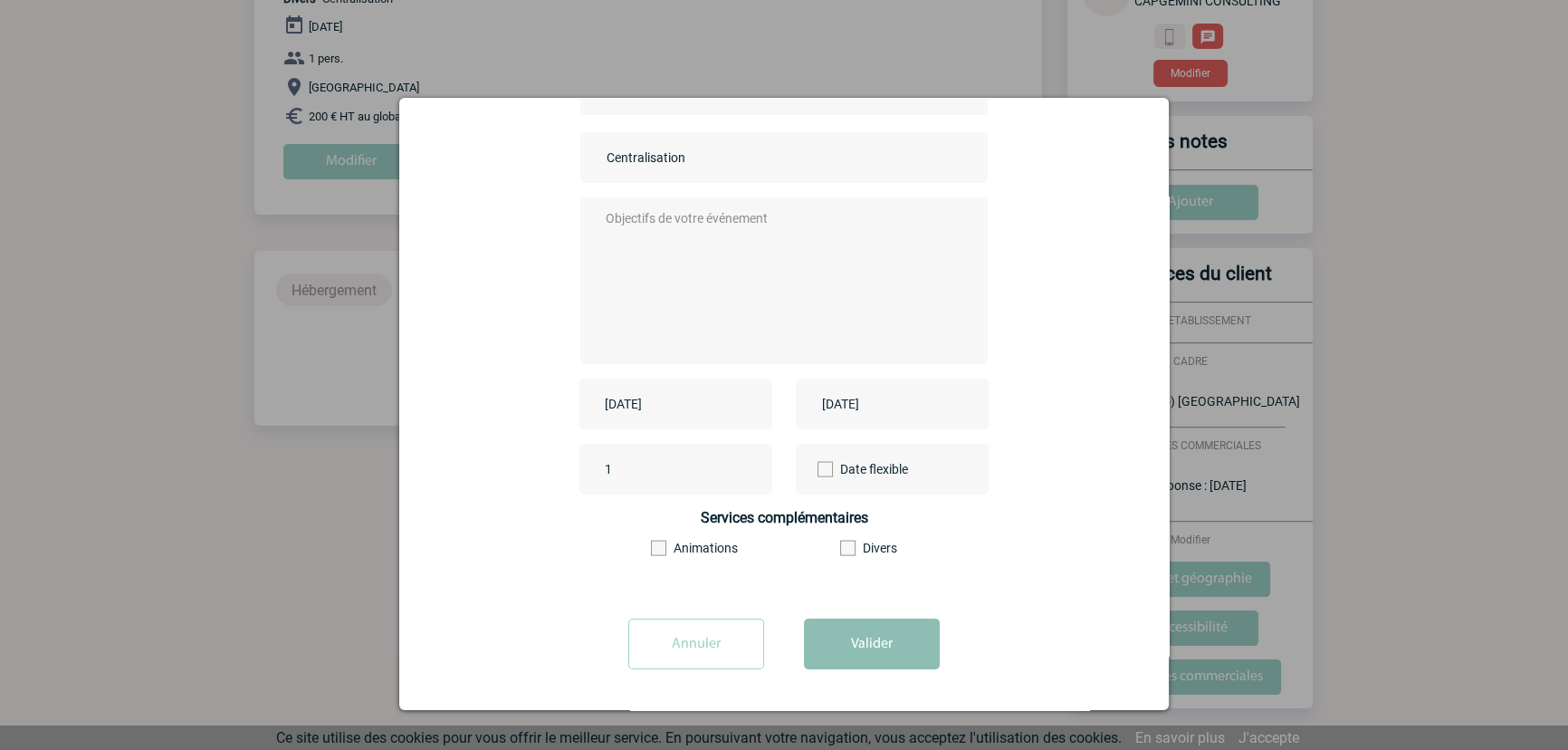
click at [898, 654] on button "Valider" at bounding box center [872, 644] width 136 height 50
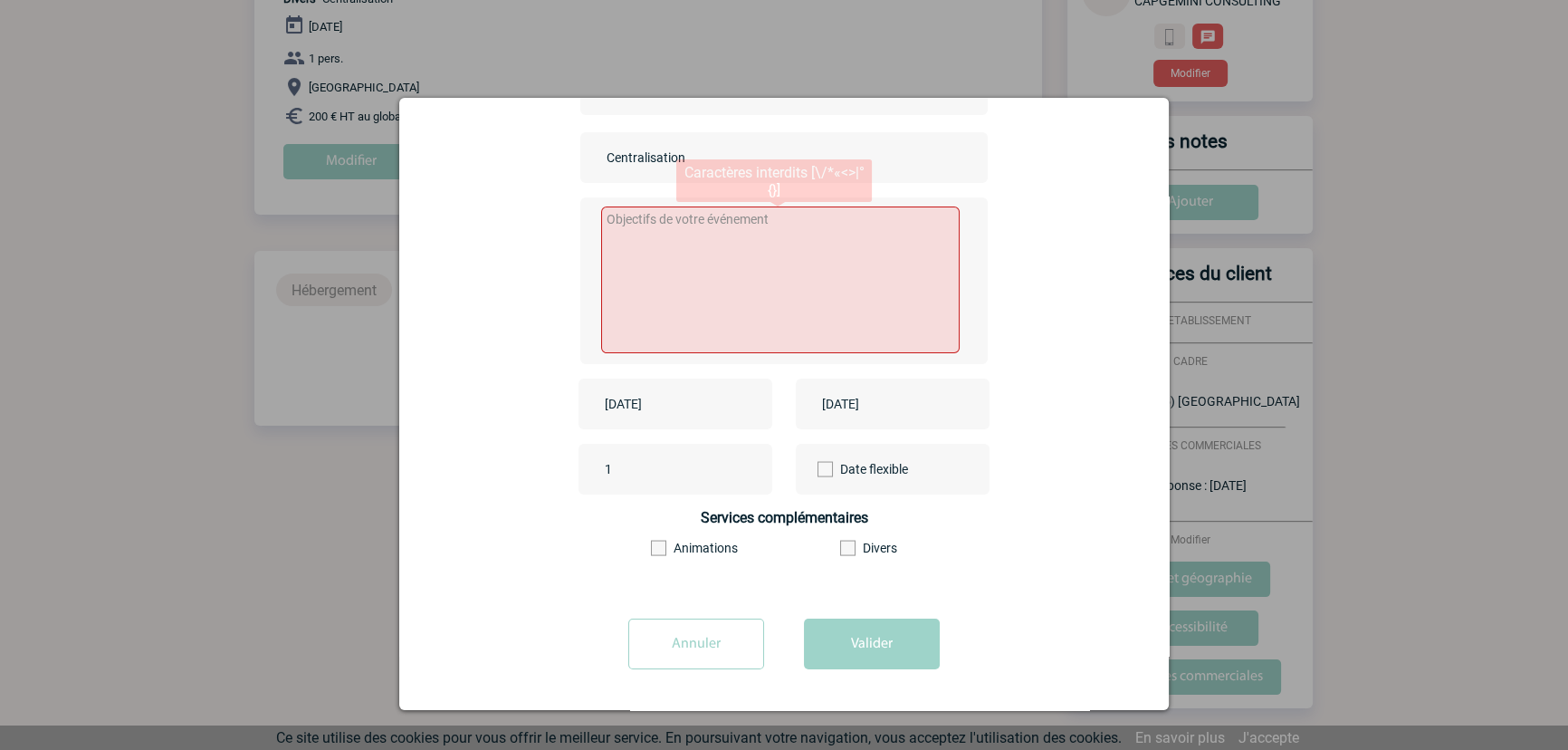
click at [738, 299] on textarea at bounding box center [781, 279] width 360 height 147
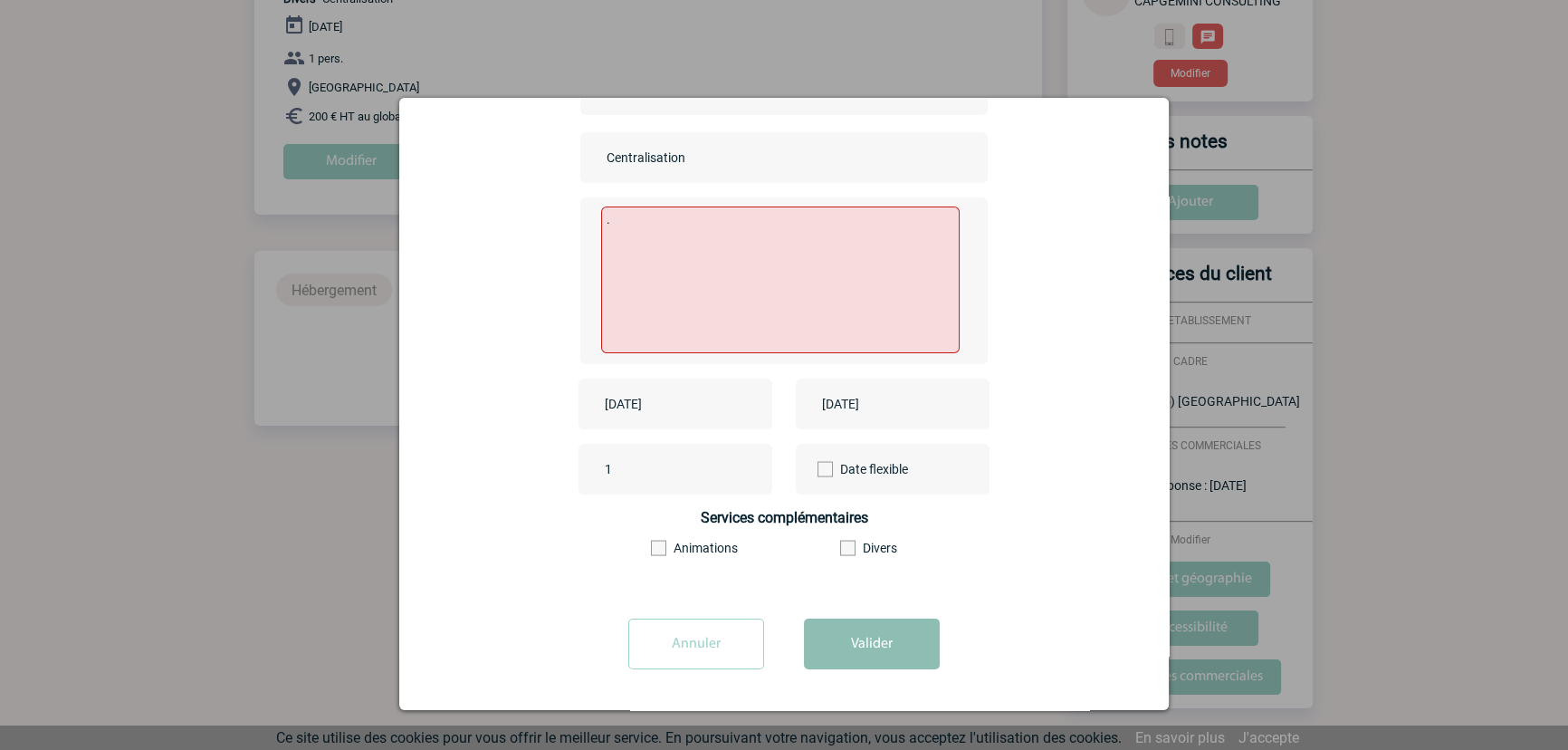
type textarea "."
click at [849, 638] on button "Valider" at bounding box center [872, 644] width 136 height 50
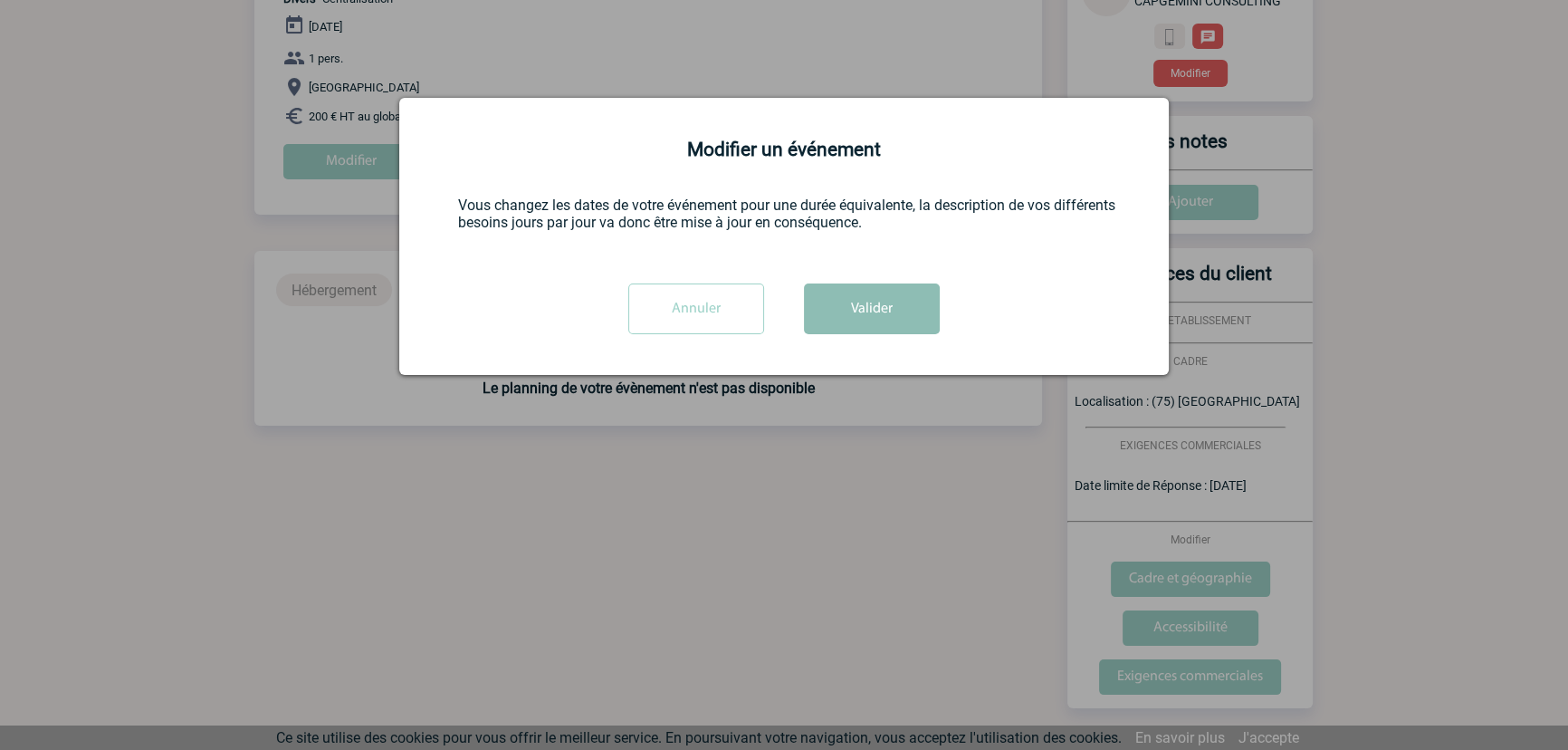
click at [865, 290] on button "Valider" at bounding box center [872, 309] width 136 height 50
click at [878, 309] on button "Valider" at bounding box center [872, 309] width 136 height 50
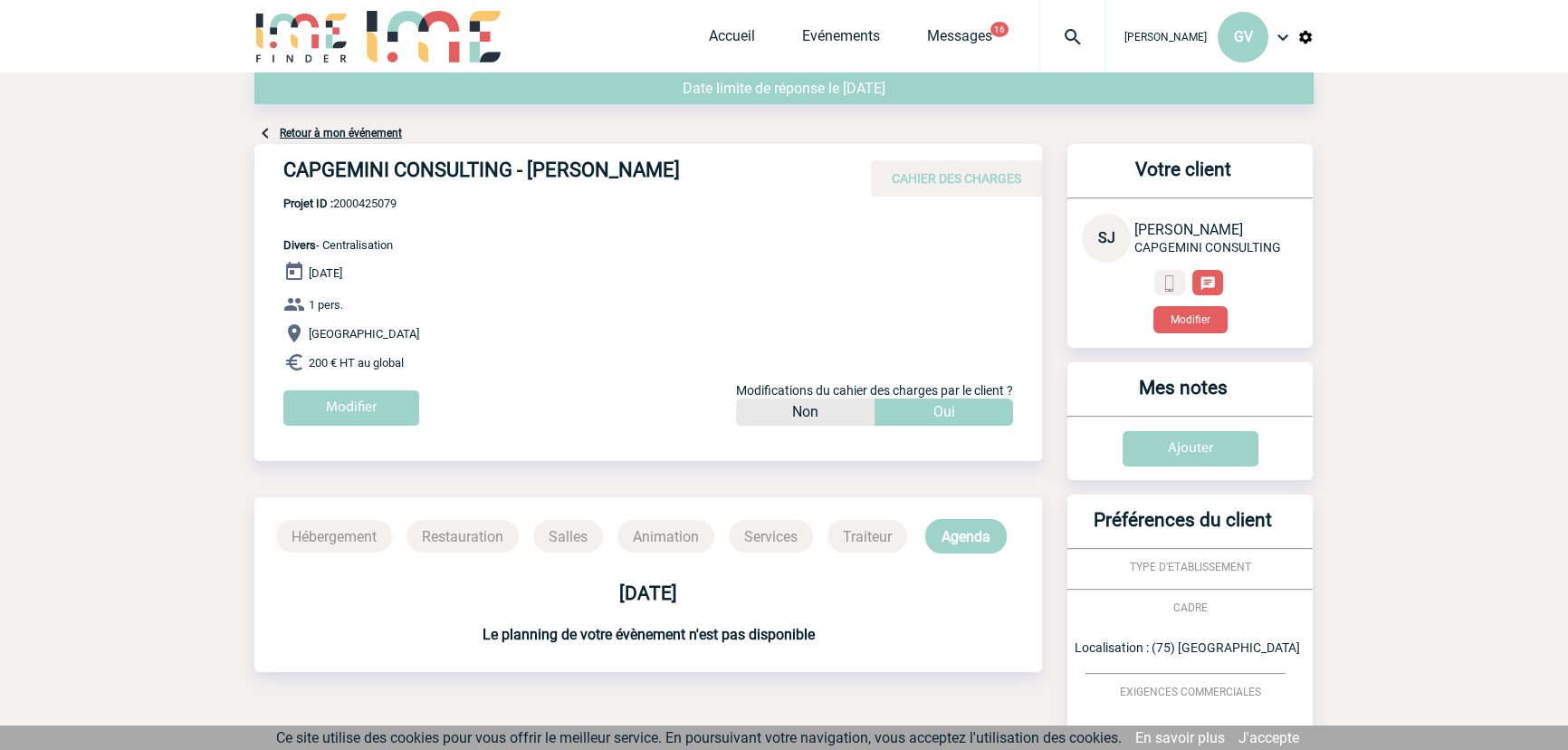
click at [373, 202] on span "Projet ID : 2000425079" at bounding box center [339, 204] width 113 height 14
copy span "2000425079"
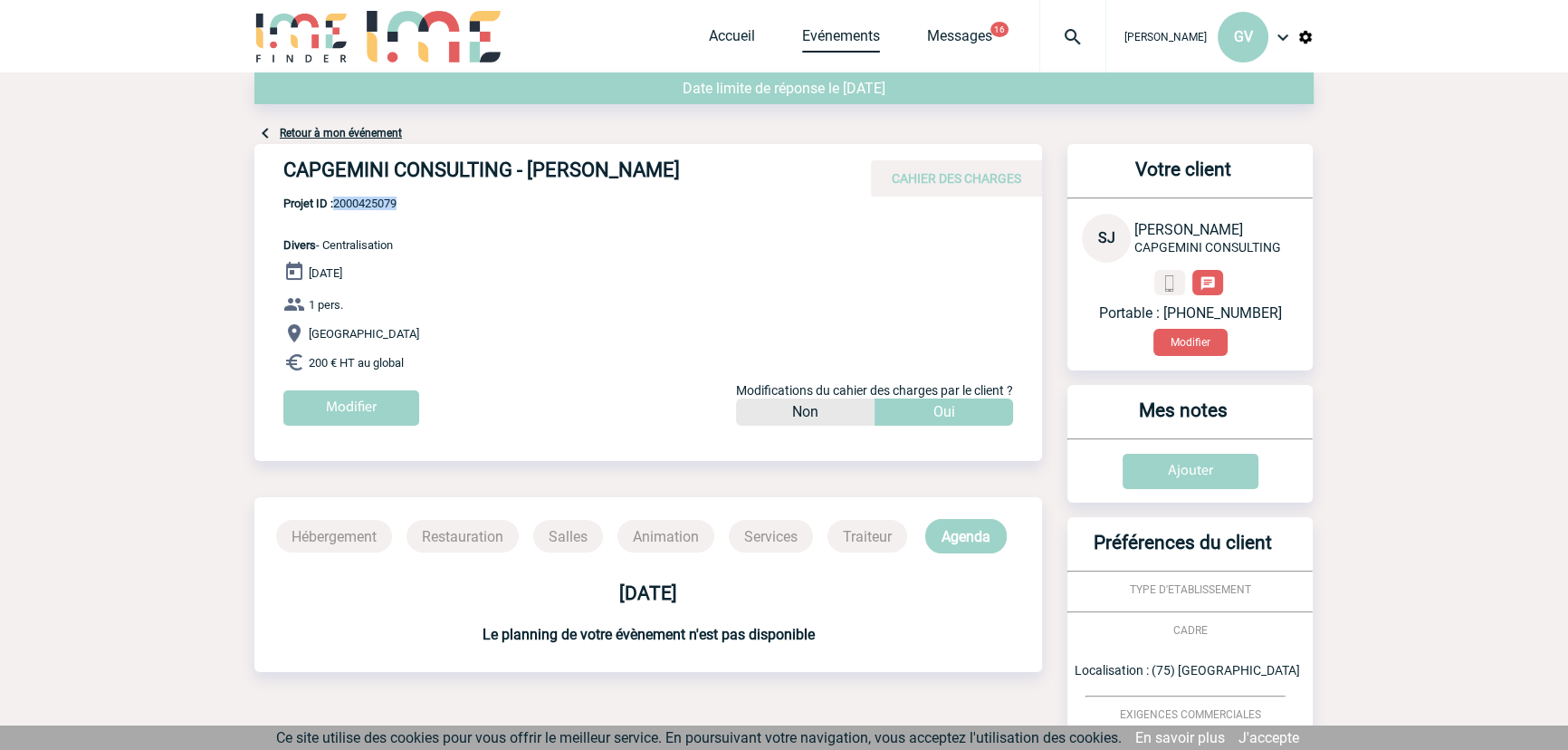
click at [844, 39] on link "Evénements" at bounding box center [841, 40] width 78 height 25
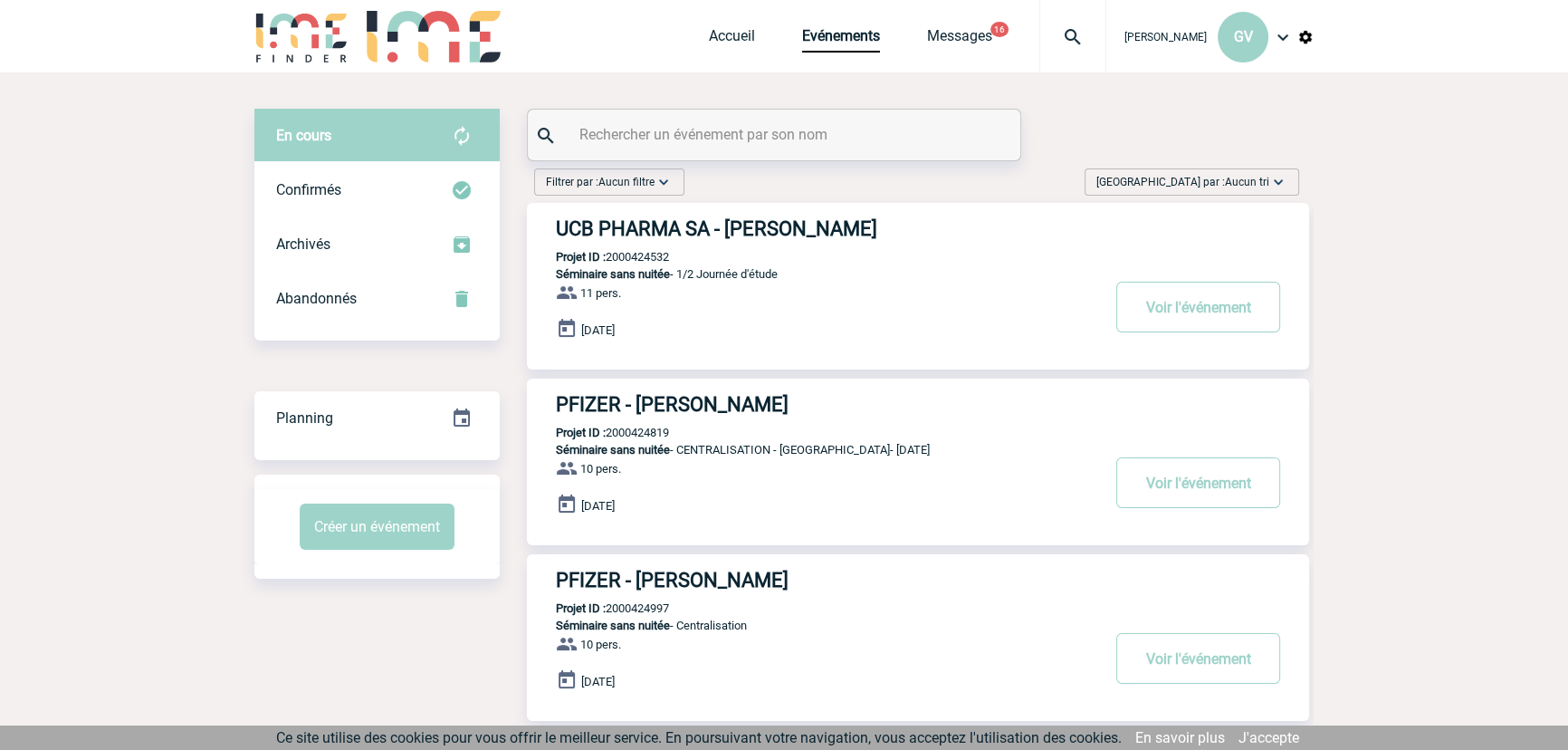
click at [753, 142] on input "text" at bounding box center [777, 134] width 403 height 26
paste input "2000425114"
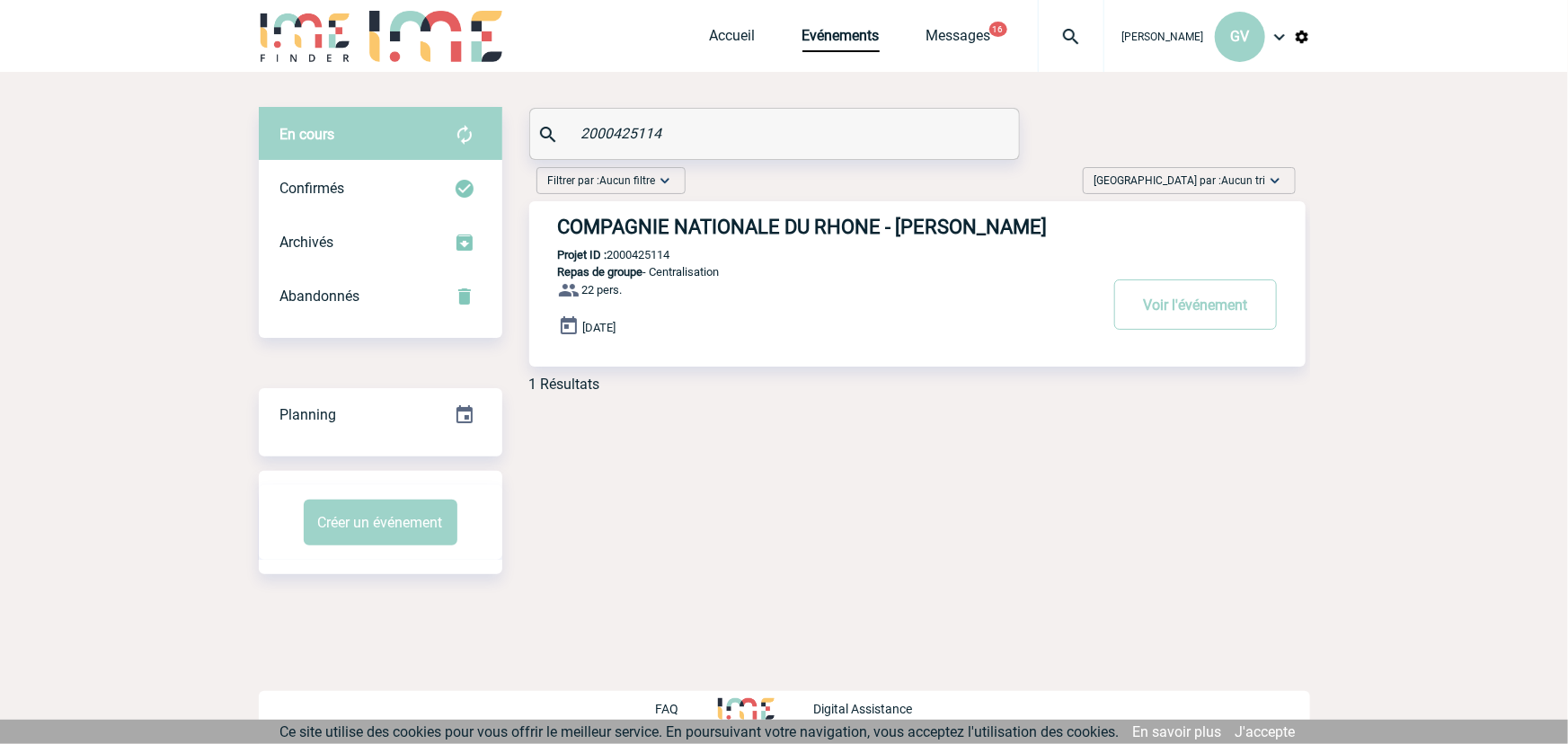
drag, startPoint x: 720, startPoint y: 132, endPoint x: 383, endPoint y: 135, distance: 337.0
click at [386, 136] on div "En cours En cours Confirmés Archivés Abandonnés En cours Confirmés Archivés Aba…" at bounding box center [784, 257] width 1051 height 299
paste input "03"
type input "2000425103"
click at [1204, 292] on button "Voir l'événement" at bounding box center [1195, 304] width 163 height 50
